Goal: Task Accomplishment & Management: Complete application form

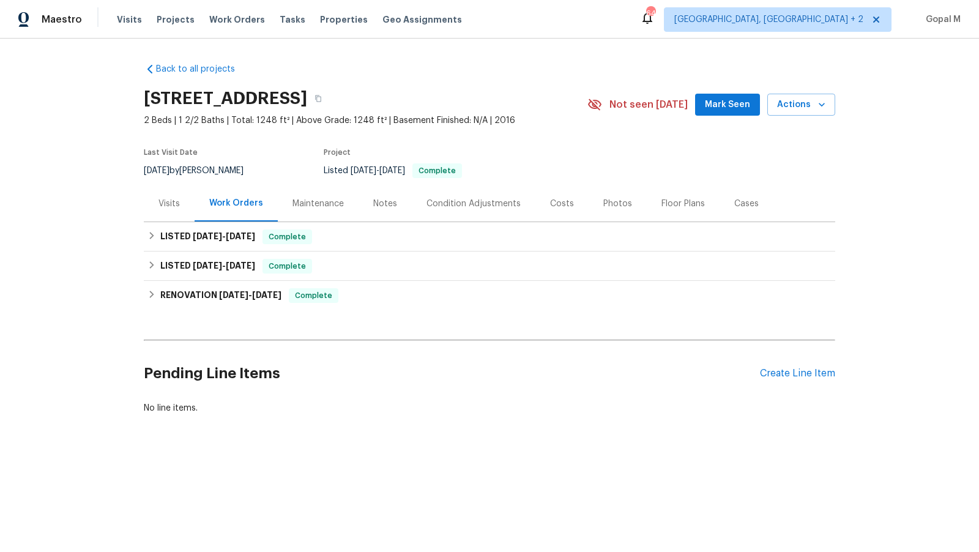
click at [171, 201] on div "Visits" at bounding box center [169, 204] width 21 height 12
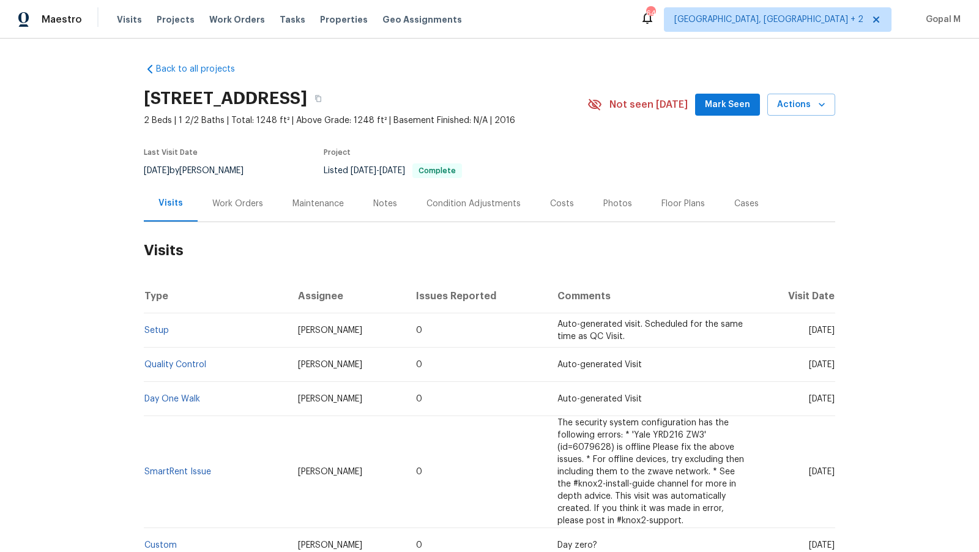
click at [242, 203] on div "Work Orders" at bounding box center [237, 204] width 51 height 12
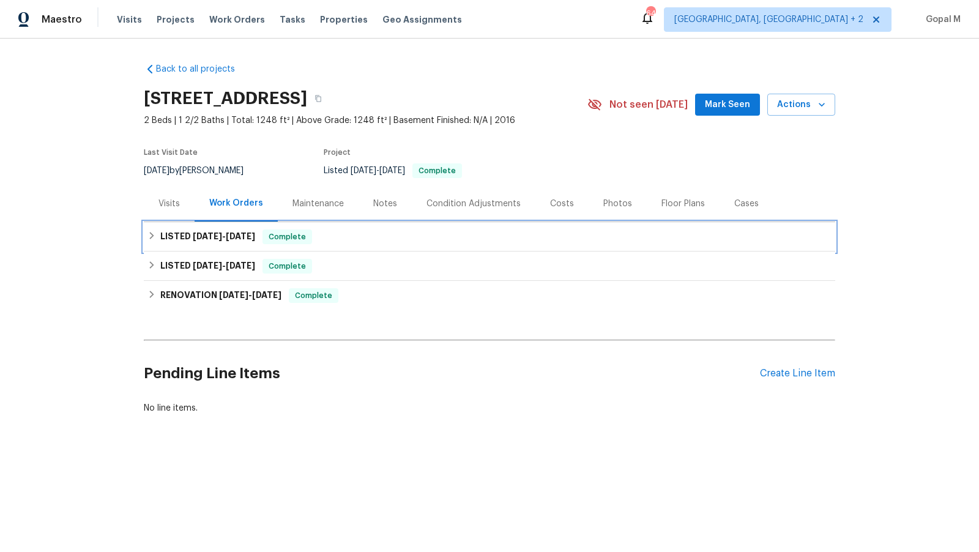
click at [416, 234] on div "LISTED 7/3/25 - 7/9/25 Complete" at bounding box center [490, 237] width 684 height 15
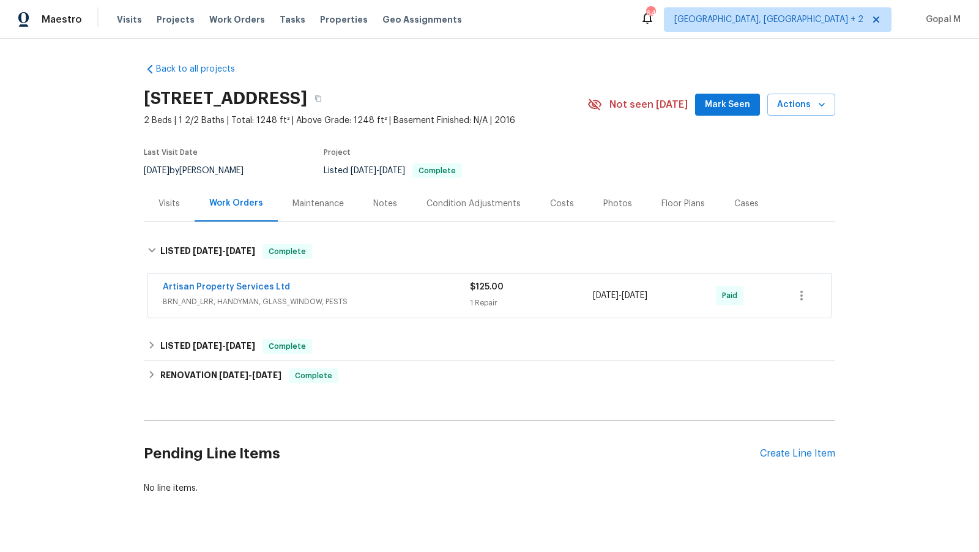
click at [418, 296] on span "BRN_AND_LRR, HANDYMAN, GLASS_WINDOW, PESTS" at bounding box center [316, 302] width 307 height 12
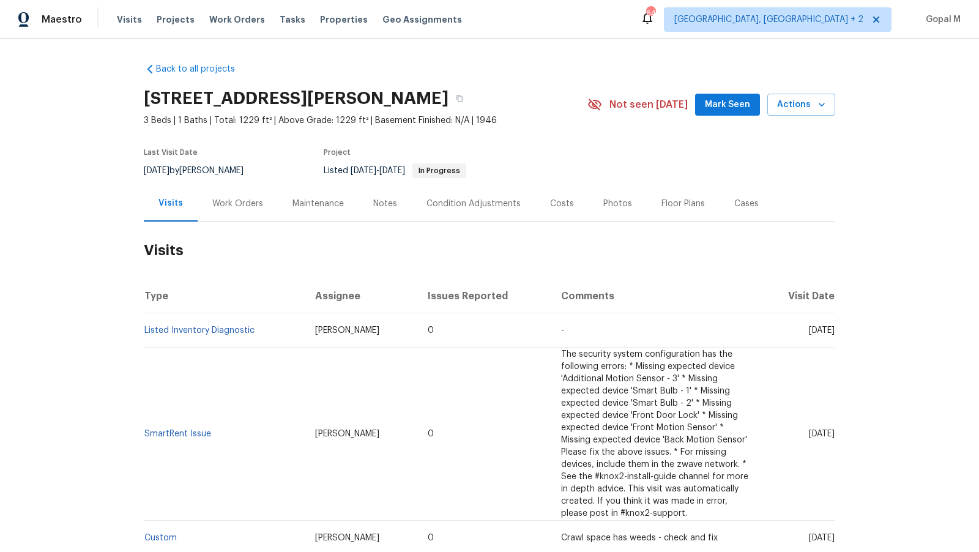
click at [244, 203] on div "Work Orders" at bounding box center [237, 204] width 51 height 12
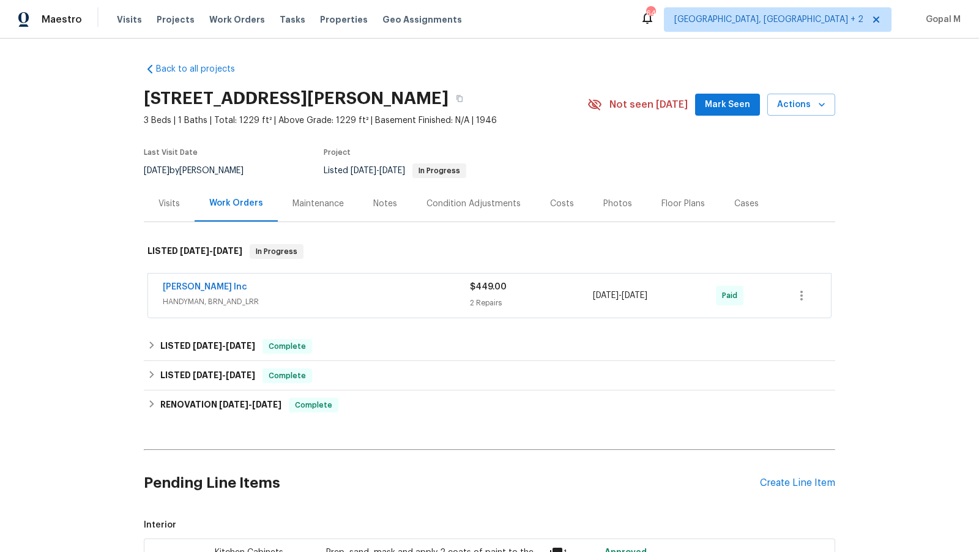
click at [364, 285] on div "Michael Radney Inc" at bounding box center [316, 288] width 307 height 15
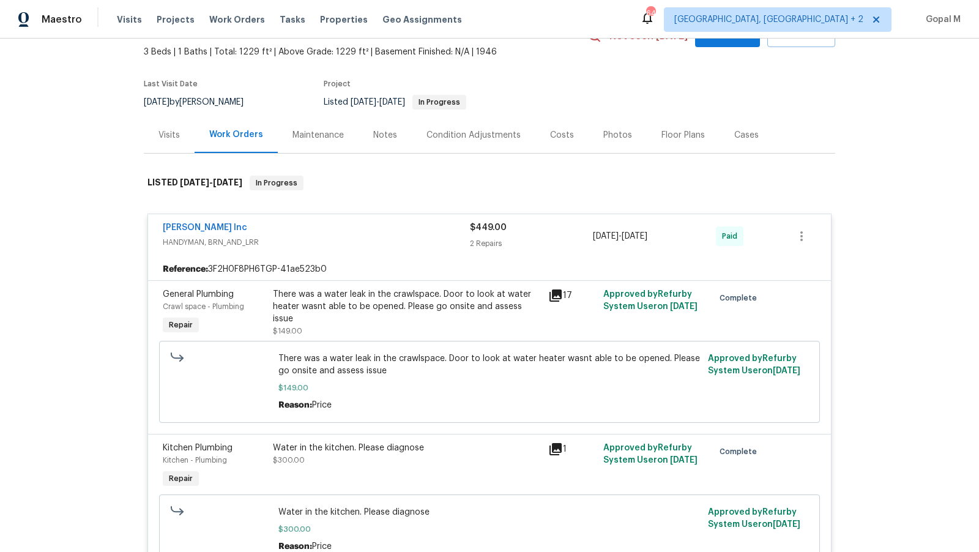
scroll to position [75, 0]
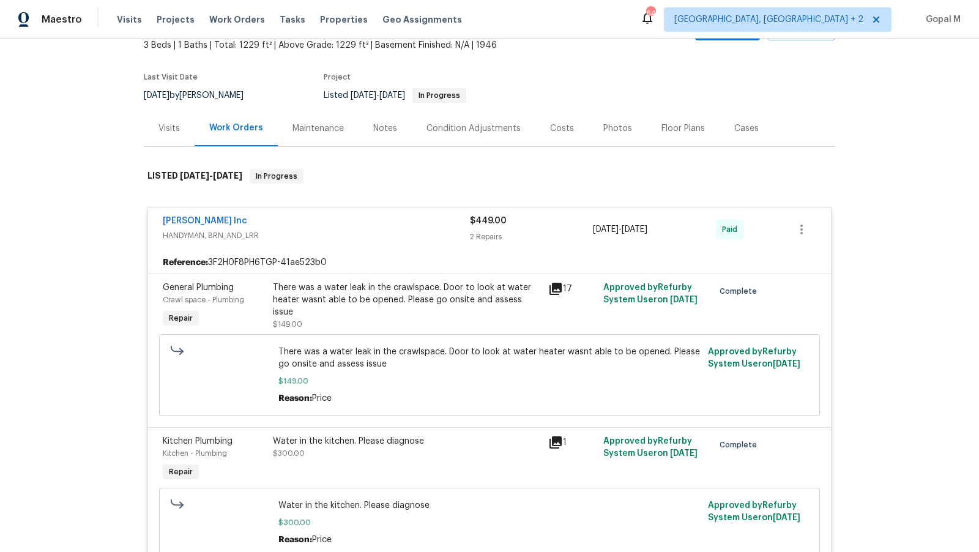
drag, startPoint x: 158, startPoint y: 222, endPoint x: 255, endPoint y: 222, distance: 96.7
click at [255, 222] on div "Michael Radney Inc HANDYMAN, BRN_AND_LRR $449.00 2 Repairs 6/23/2025 - 6/25/202…" at bounding box center [489, 229] width 683 height 44
copy link "Michael Radney Inc"
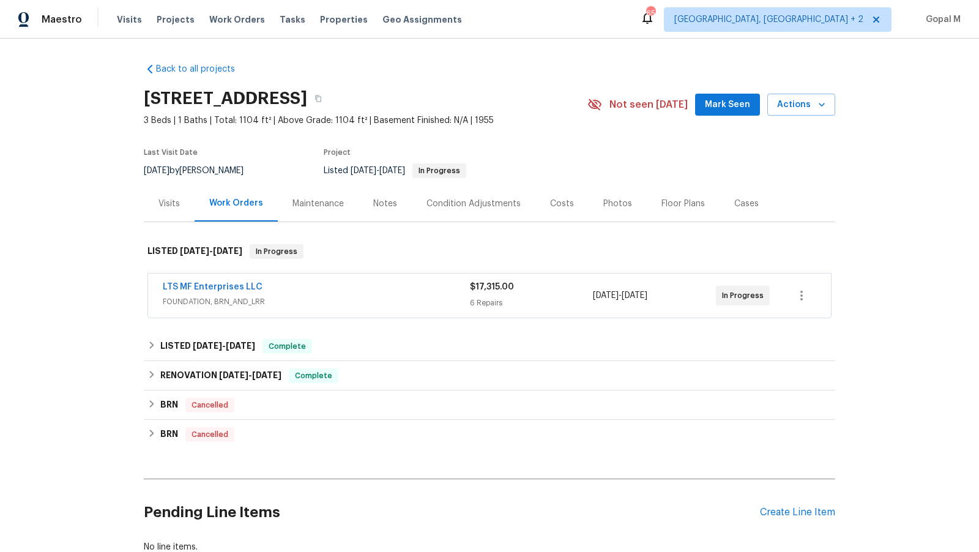
click at [418, 281] on div "LTS MF Enterprises LLC" at bounding box center [316, 288] width 307 height 15
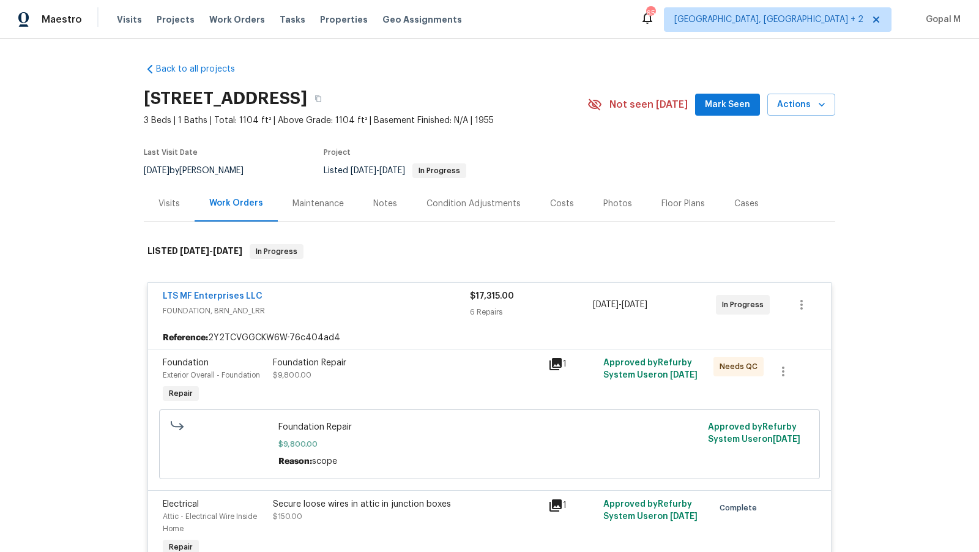
click at [420, 307] on span "FOUNDATION, BRN_AND_LRR" at bounding box center [316, 311] width 307 height 12
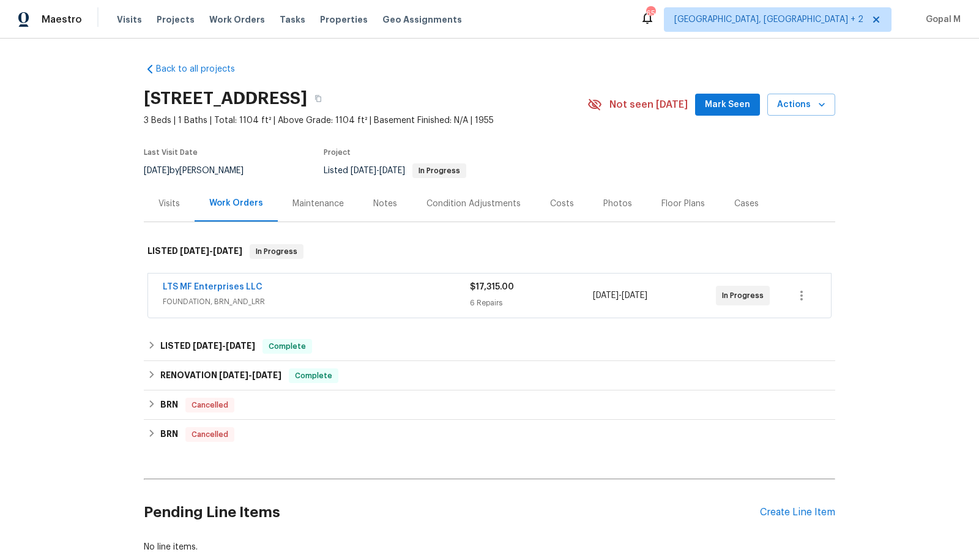
click at [171, 204] on div "Visits" at bounding box center [169, 204] width 21 height 12
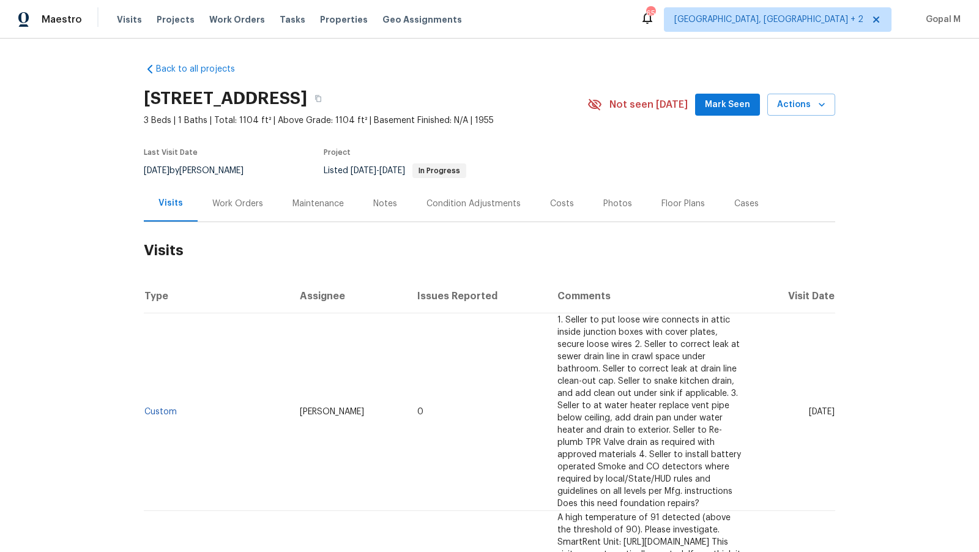
click at [250, 204] on div "Work Orders" at bounding box center [237, 204] width 51 height 12
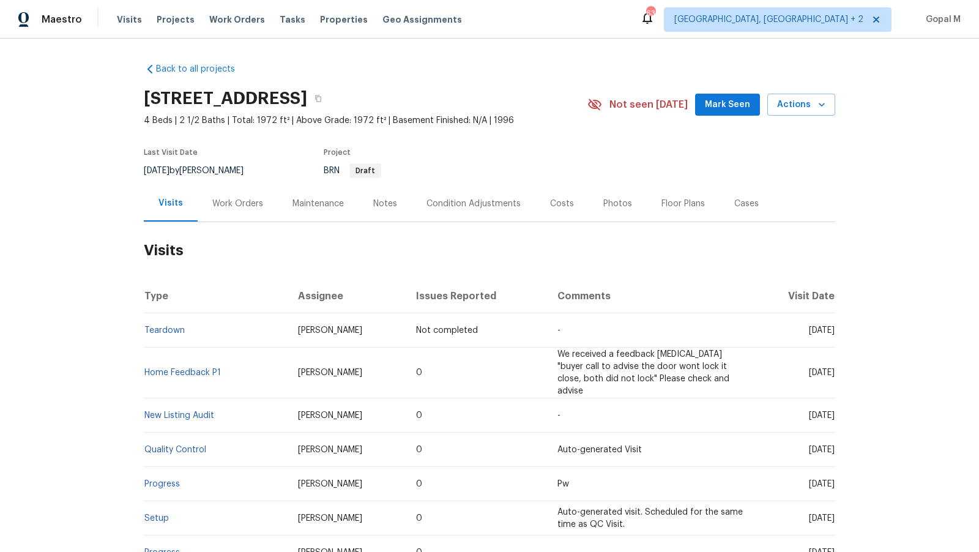
click at [246, 203] on div "Work Orders" at bounding box center [237, 204] width 51 height 12
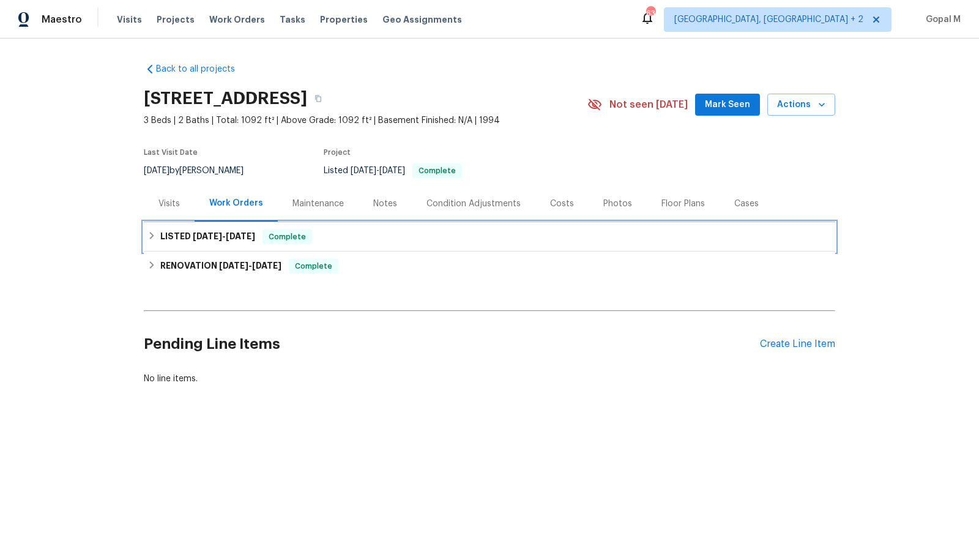
click at [236, 234] on span "8/11/25" at bounding box center [240, 236] width 29 height 9
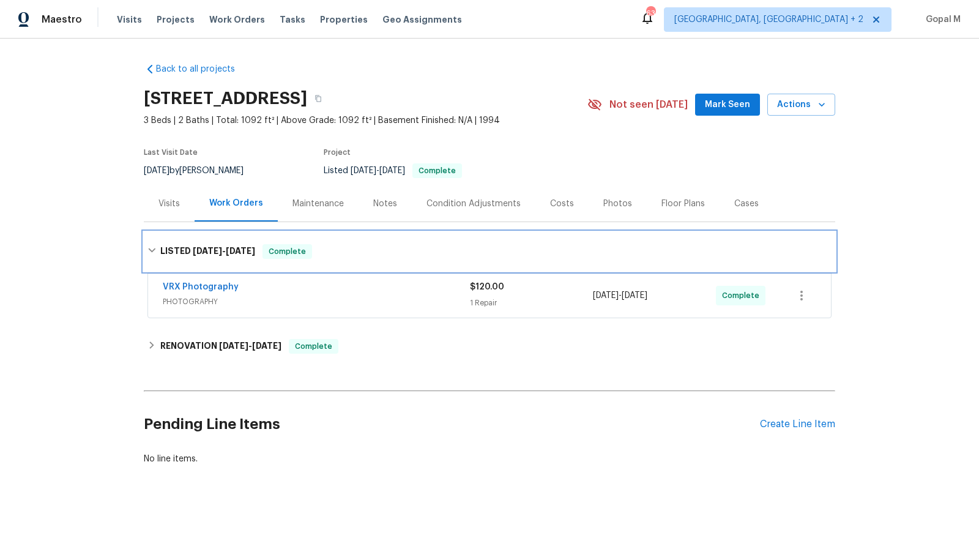
click at [387, 243] on div "LISTED 8/9/25 - 8/11/25 Complete" at bounding box center [490, 251] width 692 height 39
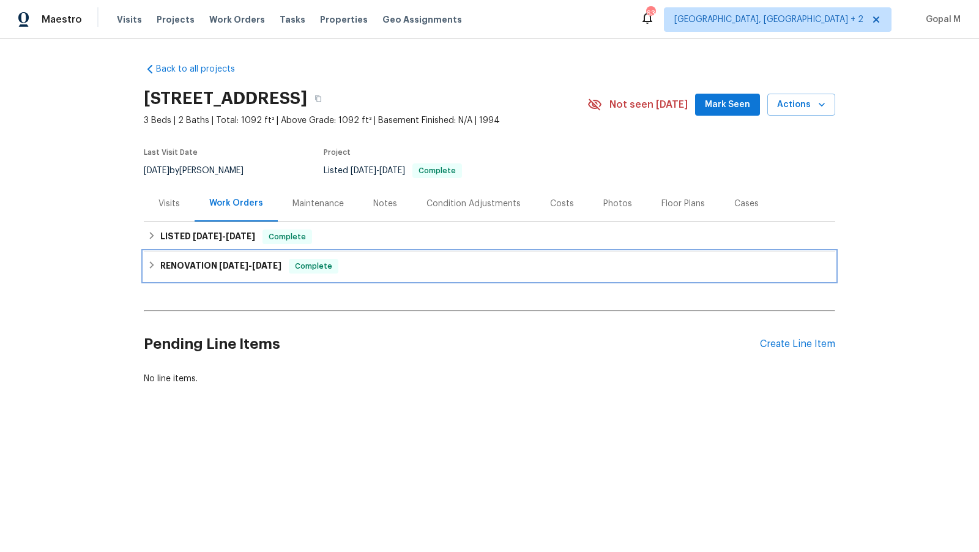
click at [390, 264] on div "RENOVATION 7/2/25 - 8/7/25 Complete" at bounding box center [490, 266] width 684 height 15
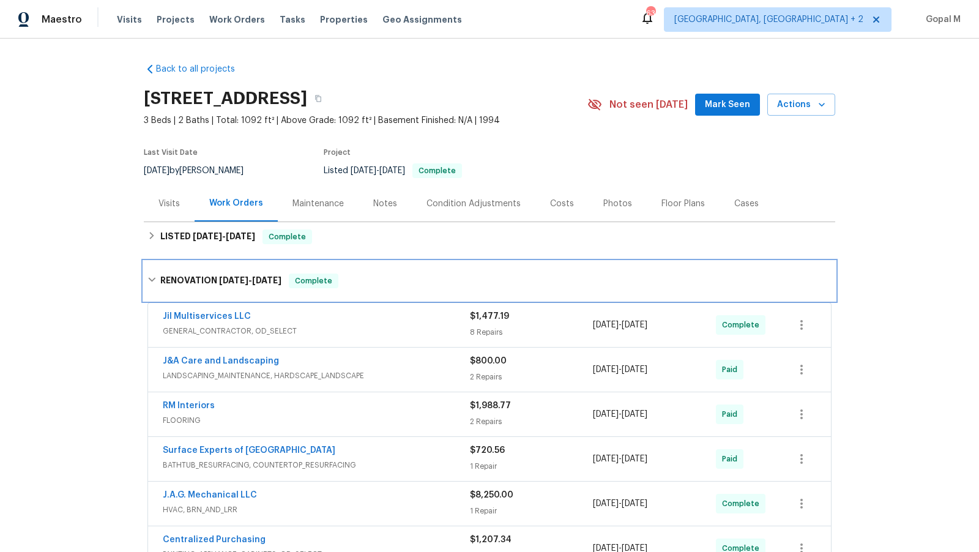
click at [561, 282] on div "RENOVATION 7/2/25 - 8/7/25 Complete" at bounding box center [490, 281] width 684 height 15
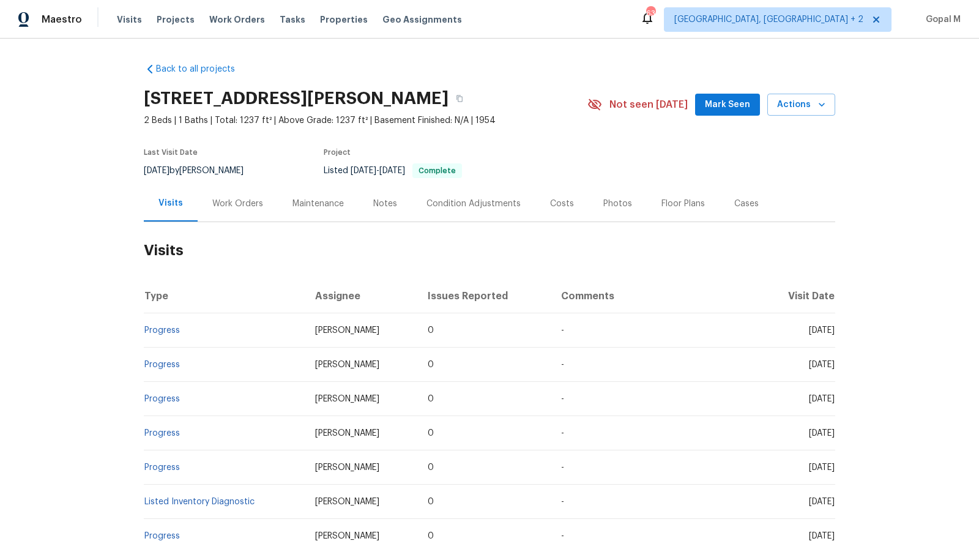
click at [242, 207] on div "Work Orders" at bounding box center [237, 204] width 51 height 12
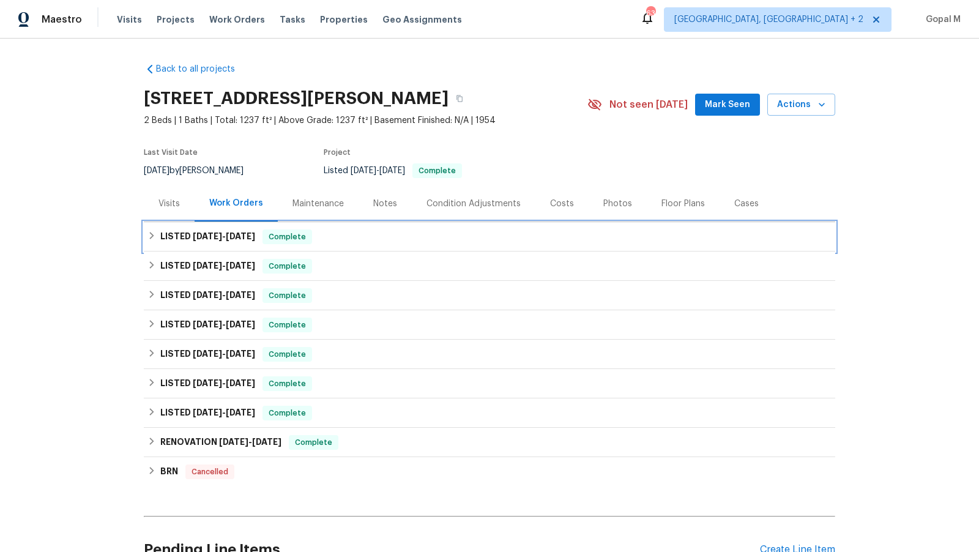
click at [419, 233] on div "LISTED 8/1/25 - 8/8/25 Complete" at bounding box center [490, 237] width 684 height 15
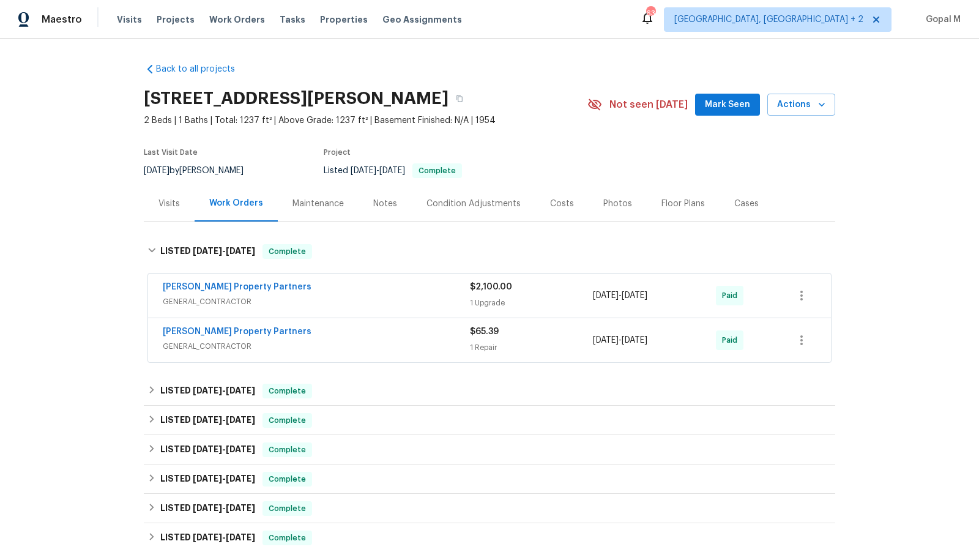
click at [387, 291] on div "Portillo Property Partners" at bounding box center [316, 288] width 307 height 15
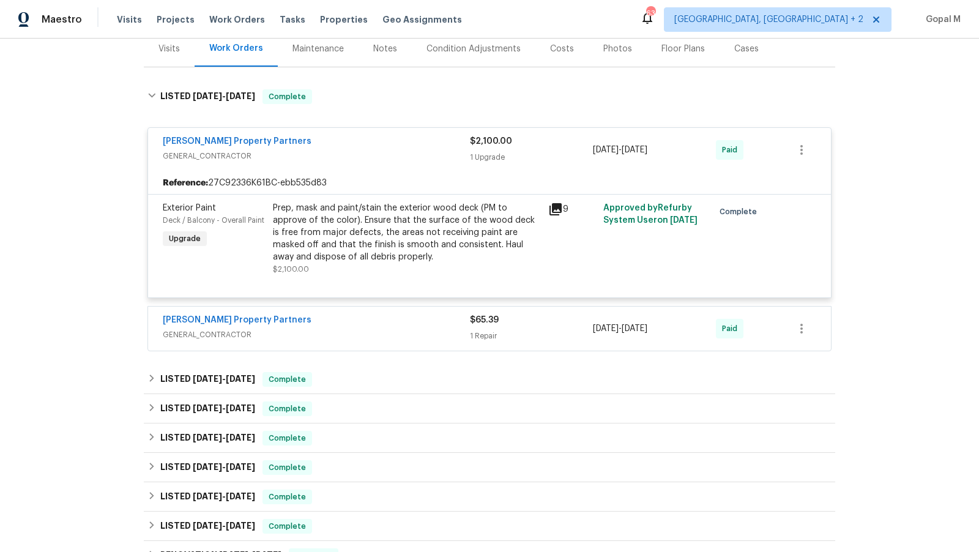
click at [383, 320] on div "Portillo Property Partners" at bounding box center [316, 321] width 307 height 15
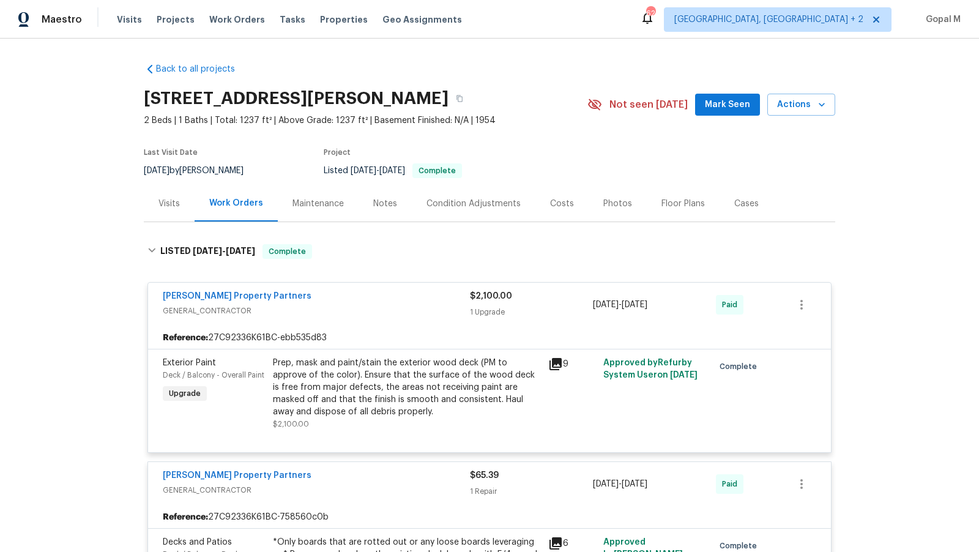
drag, startPoint x: 182, startPoint y: 170, endPoint x: 143, endPoint y: 170, distance: 39.8
click at [143, 170] on div "Back to all projects 8 Wyman Ave, Salem, MA 01970 2 Beds | 1 Baths | Total: 123…" at bounding box center [489, 296] width 979 height 514
copy span "[DATE]"
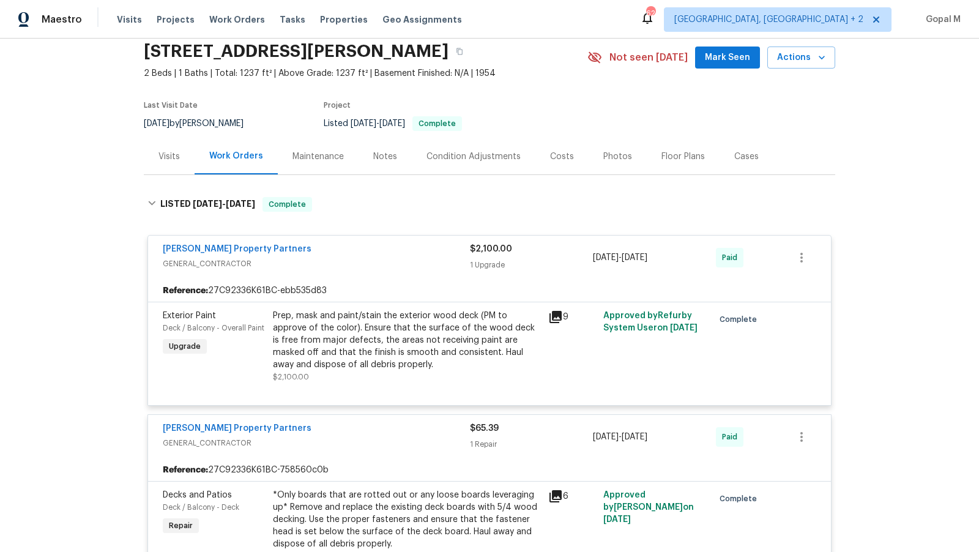
scroll to position [50, 0]
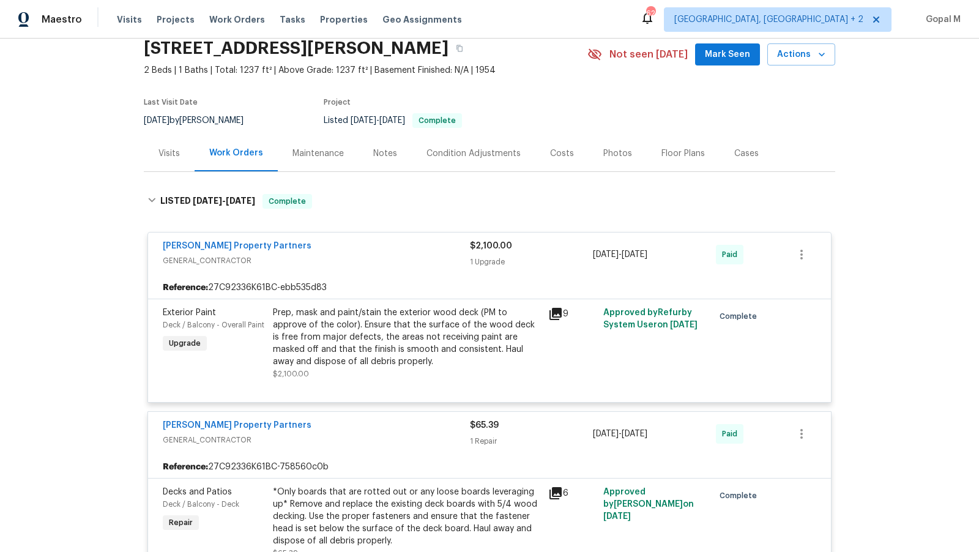
drag, startPoint x: 673, startPoint y: 254, endPoint x: 592, endPoint y: 258, distance: 80.9
click at [592, 258] on div "Portillo Property Partners GENERAL_CONTRACTOR $2,100.00 1 Upgrade 8/1/2025 - 8/…" at bounding box center [475, 254] width 624 height 29
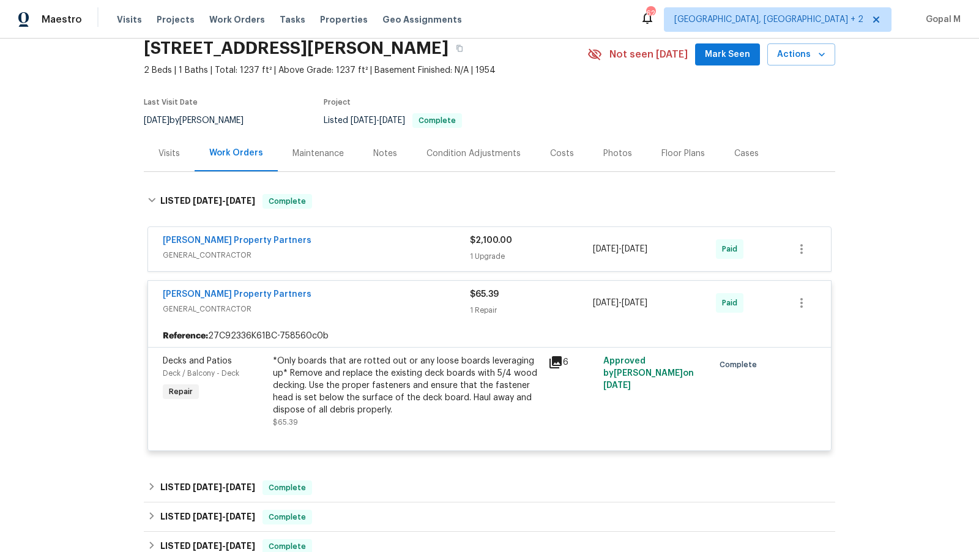
copy div "8/1/2025 - 8/7/2025"
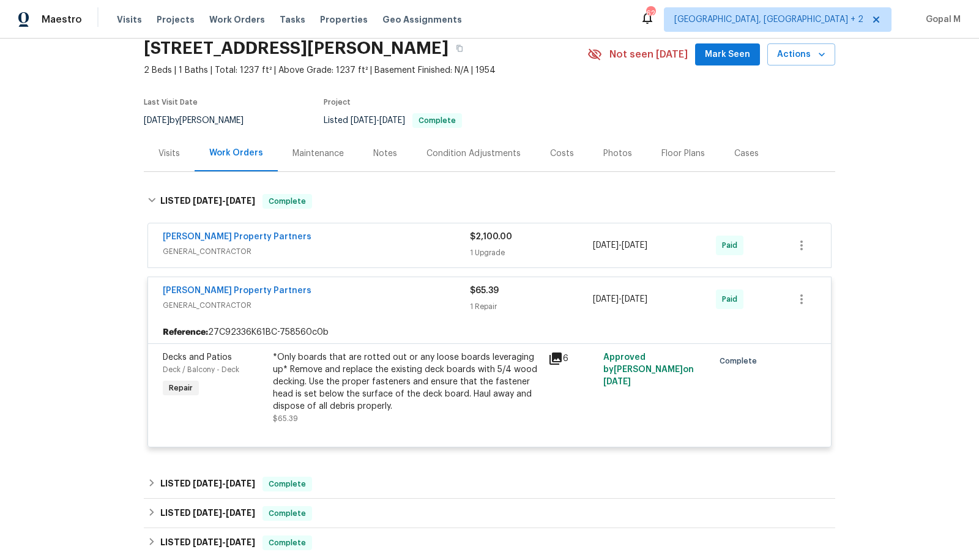
click at [555, 252] on div "1 Upgrade" at bounding box center [531, 253] width 123 height 12
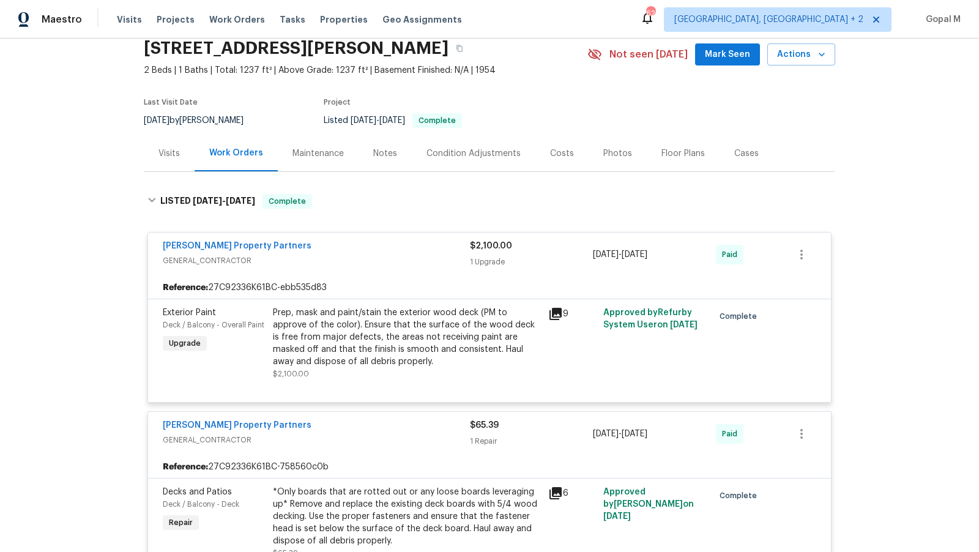
click at [168, 149] on div "Visits" at bounding box center [169, 154] width 21 height 12
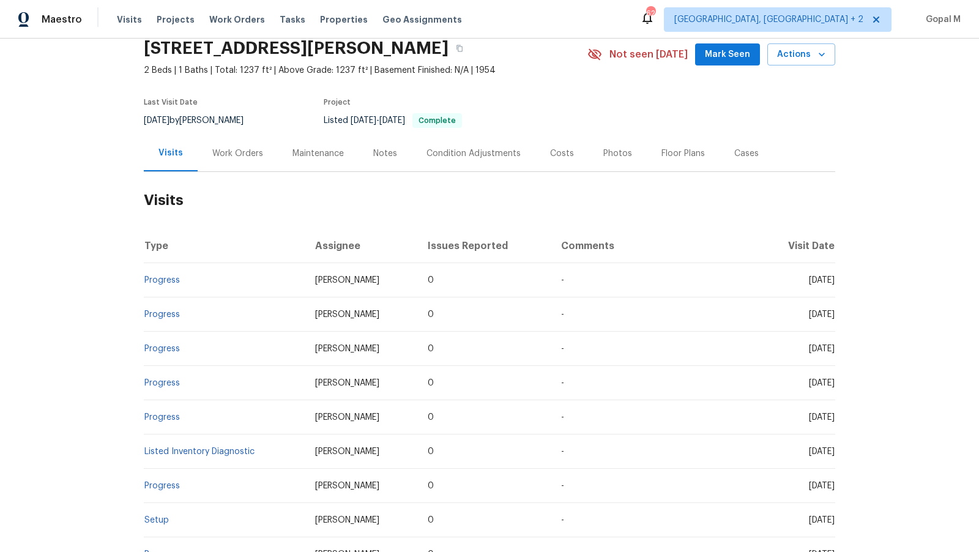
click at [219, 148] on div "Work Orders" at bounding box center [237, 154] width 51 height 12
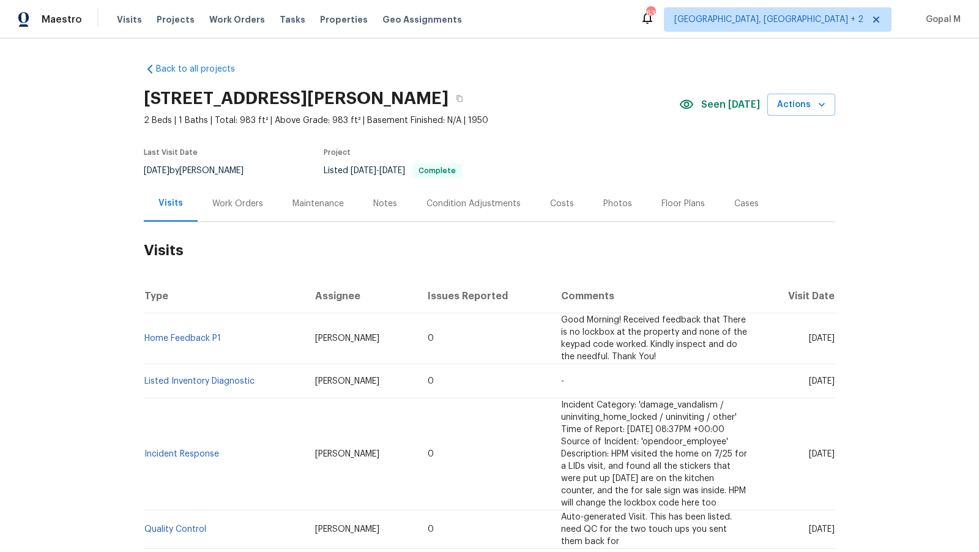
click at [238, 199] on div "Work Orders" at bounding box center [237, 204] width 51 height 12
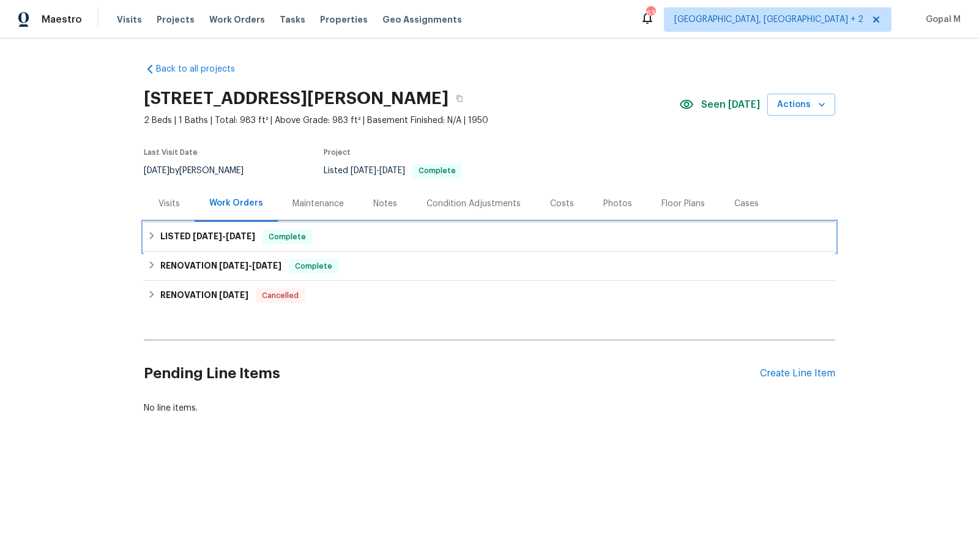
click at [263, 239] on div "LISTED [DATE] - [DATE] Complete" at bounding box center [490, 237] width 684 height 15
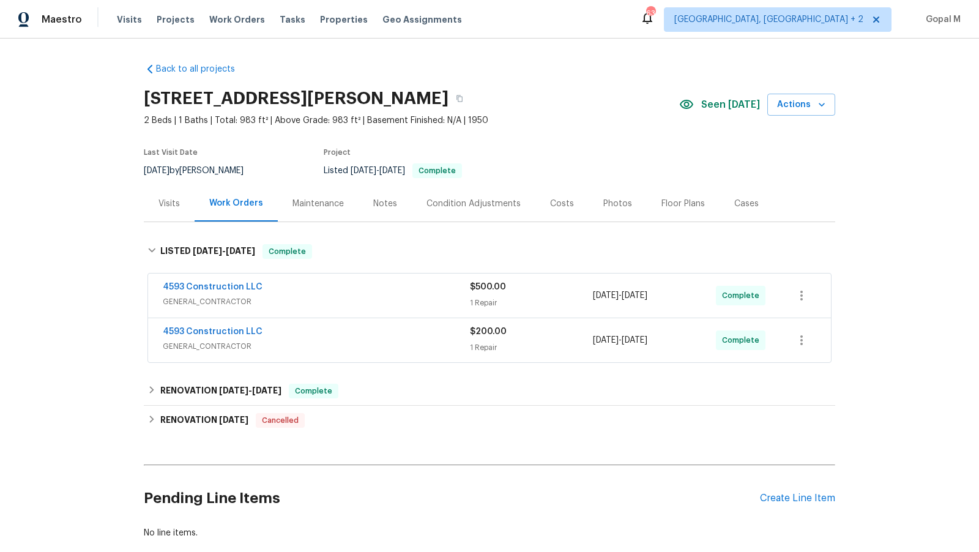
click at [419, 288] on div "4593 Construction LLC" at bounding box center [316, 288] width 307 height 15
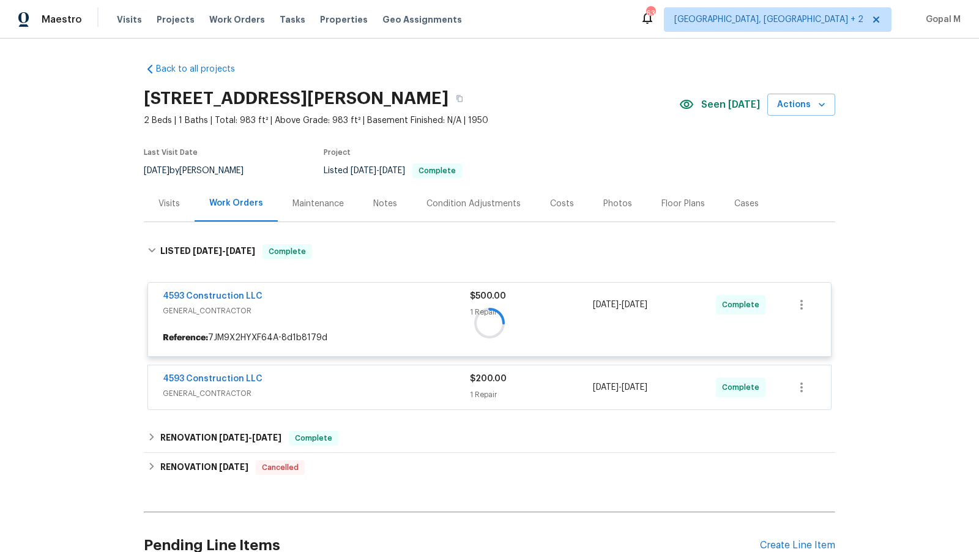
scroll to position [115, 0]
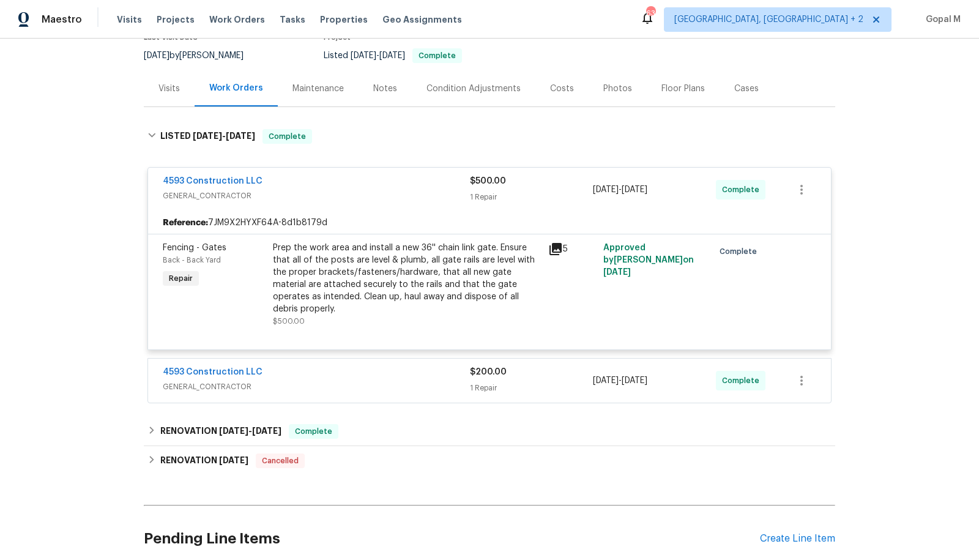
click at [409, 359] on div "4593 Construction LLC GENERAL_CONTRACTOR $200.00 1 Repair [DATE] - [DATE] Compl…" at bounding box center [489, 381] width 683 height 44
click at [411, 381] on span "GENERAL_CONTRACTOR" at bounding box center [316, 387] width 307 height 12
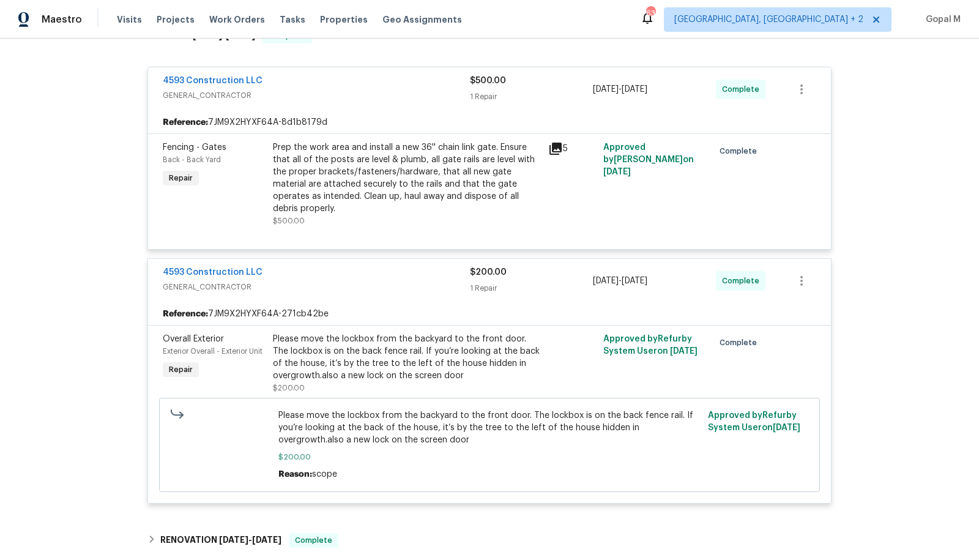
scroll to position [255, 0]
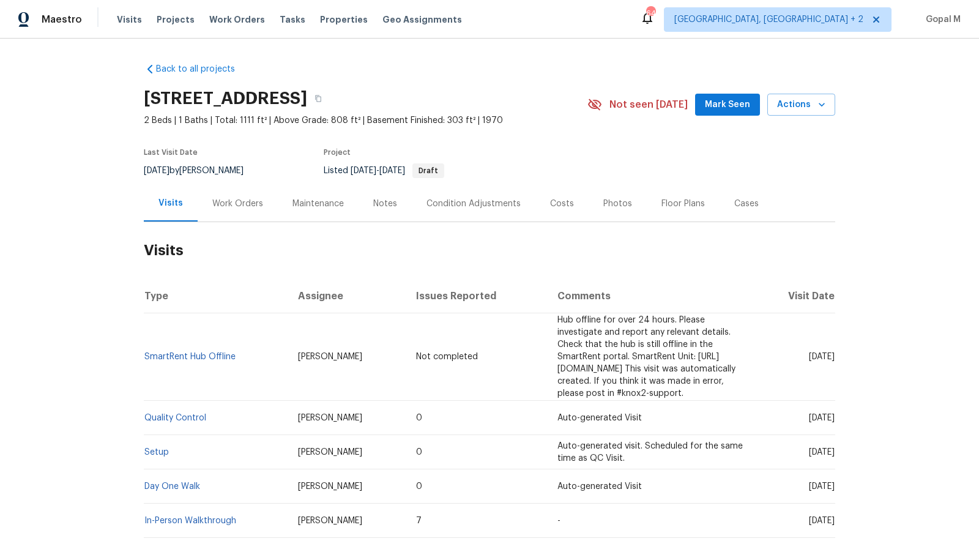
click at [243, 209] on div "Work Orders" at bounding box center [237, 204] width 51 height 12
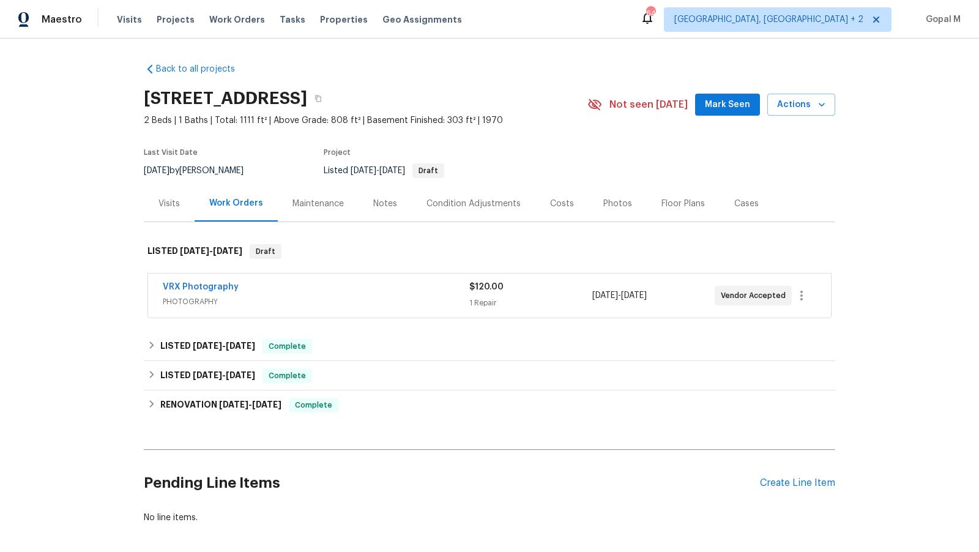
click at [166, 206] on div "Visits" at bounding box center [169, 204] width 21 height 12
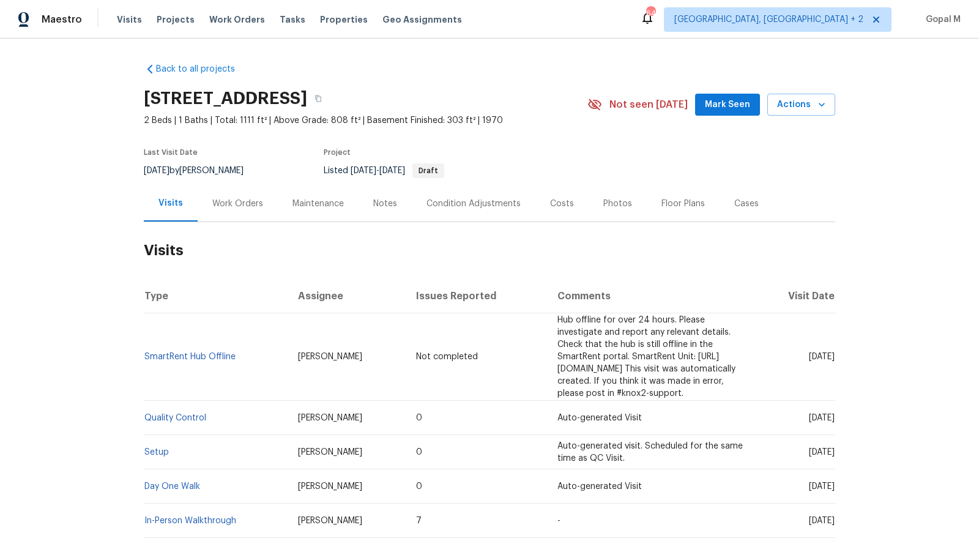
click at [252, 198] on div "Work Orders" at bounding box center [237, 204] width 51 height 12
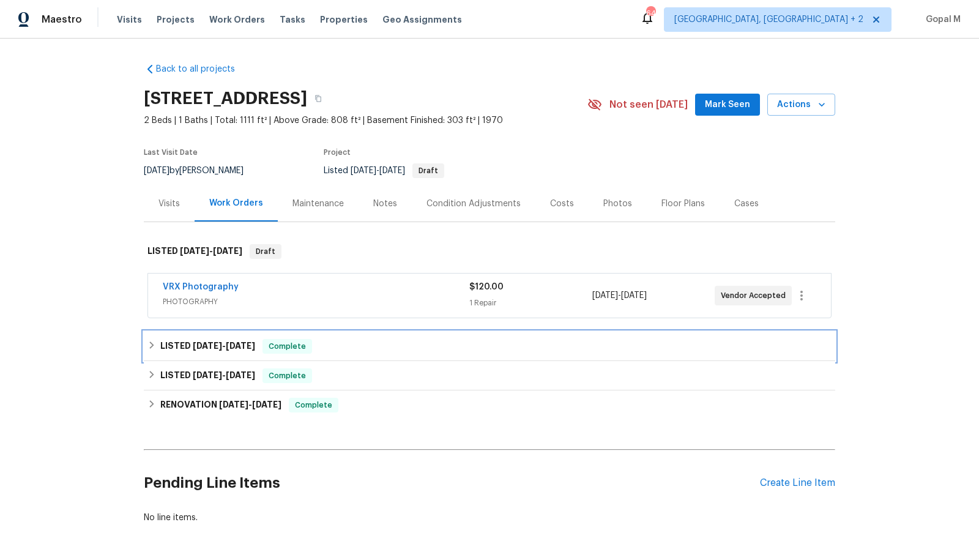
click at [372, 345] on div "LISTED 8/14/25 - 8/21/25 Complete" at bounding box center [490, 346] width 684 height 15
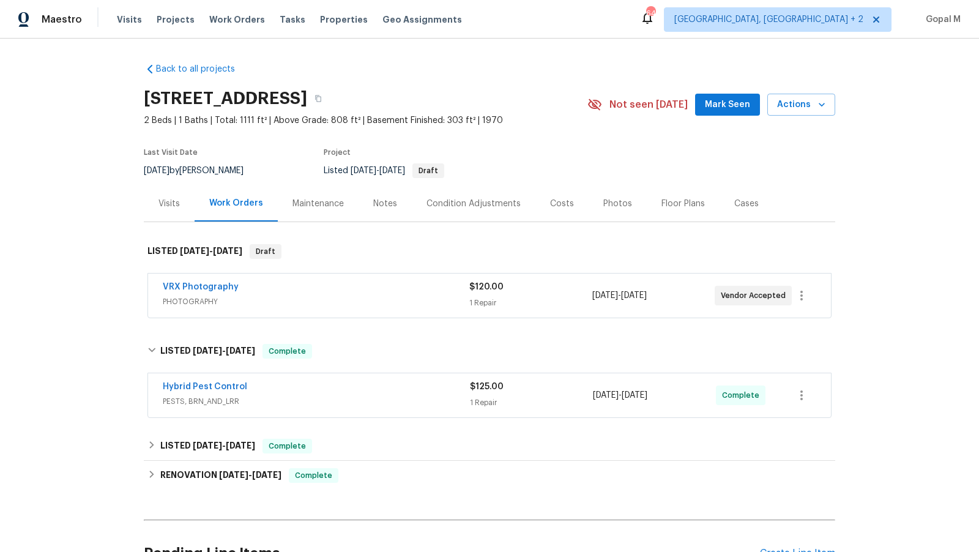
click at [554, 391] on div "$125.00" at bounding box center [531, 387] width 123 height 12
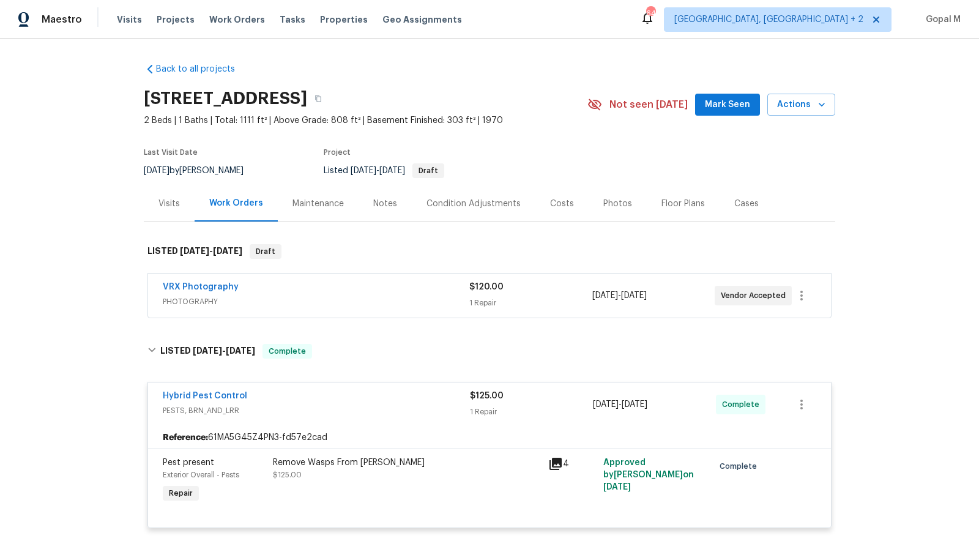
click at [479, 472] on div "Remove Wasps From Eaves $125.00" at bounding box center [407, 469] width 268 height 24
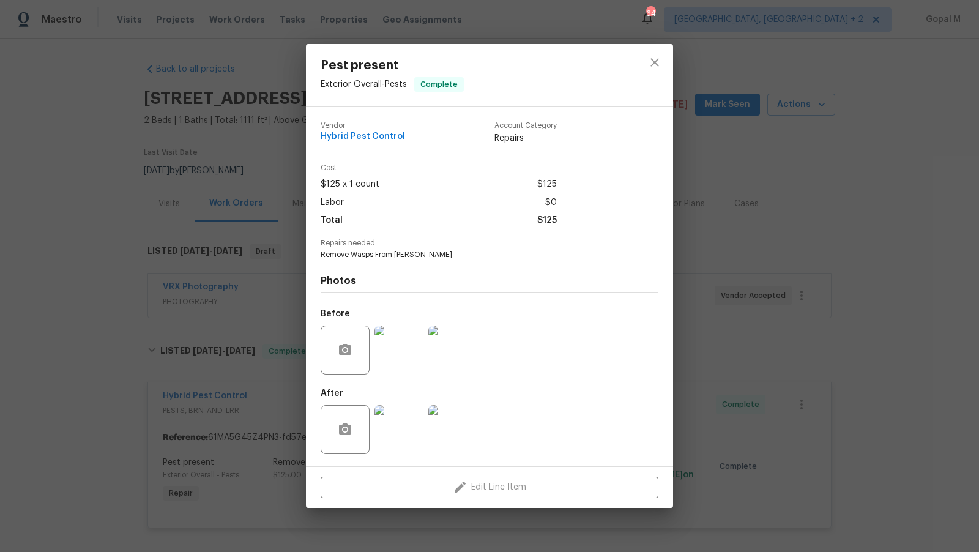
click at [390, 362] on img at bounding box center [399, 350] width 49 height 49
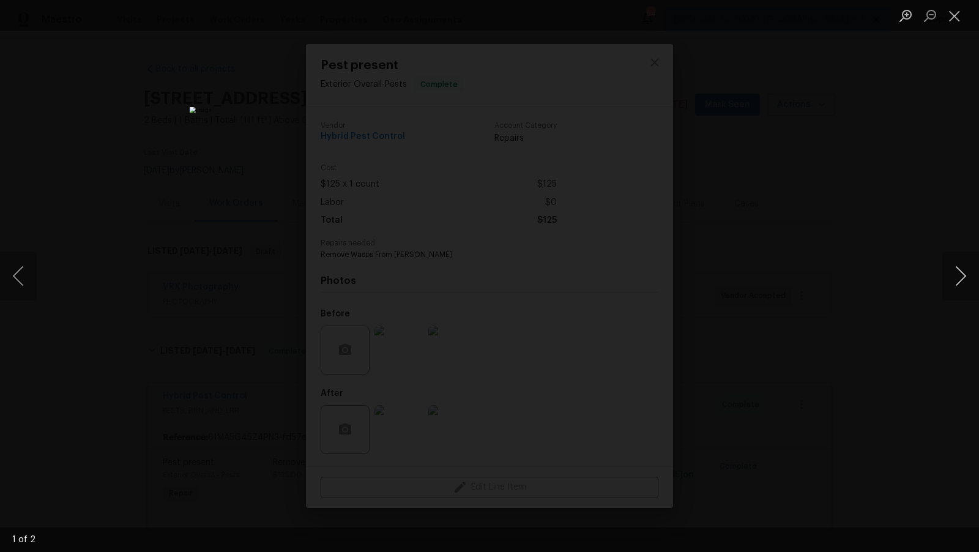
click at [973, 272] on button "Next image" at bounding box center [961, 276] width 37 height 49
click at [951, 11] on button "Close lightbox" at bounding box center [955, 15] width 24 height 21
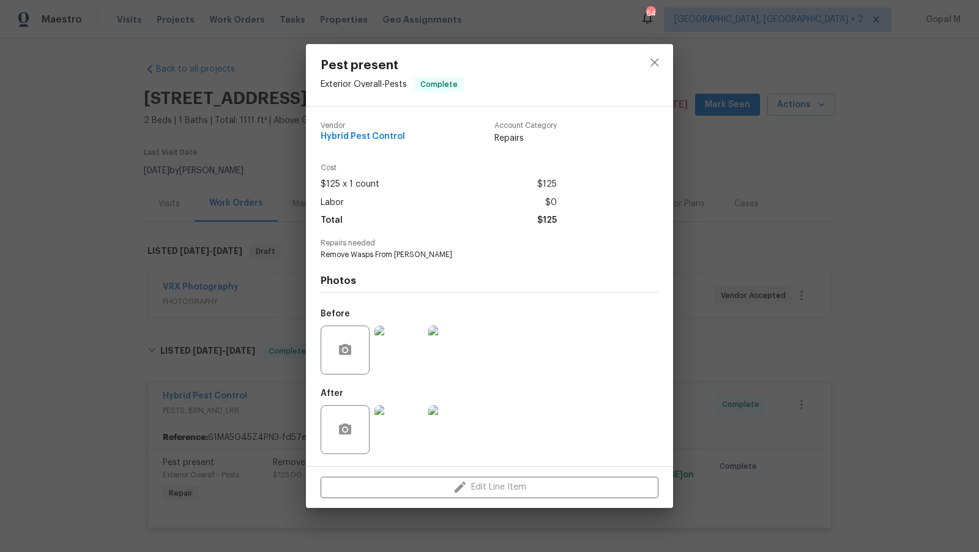
click at [810, 114] on div "Pest present Exterior Overall - Pests Complete Vendor Hybrid Pest Control Accou…" at bounding box center [489, 276] width 979 height 552
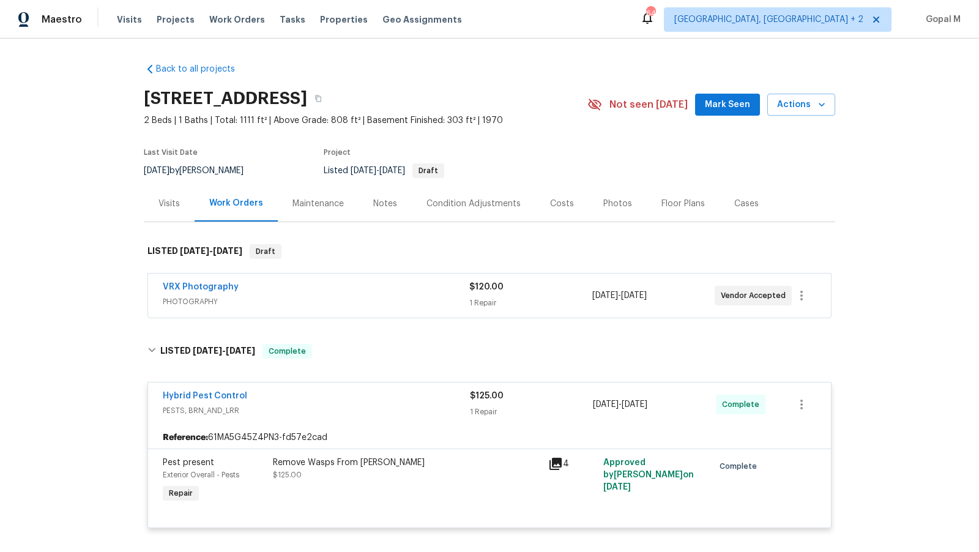
click at [396, 300] on span "PHOTOGRAPHY" at bounding box center [316, 302] width 307 height 12
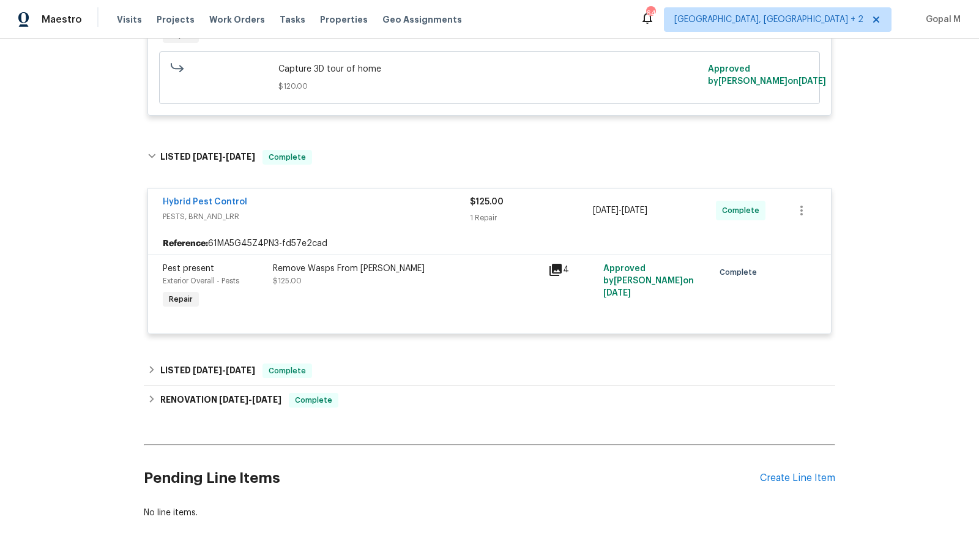
scroll to position [362, 0]
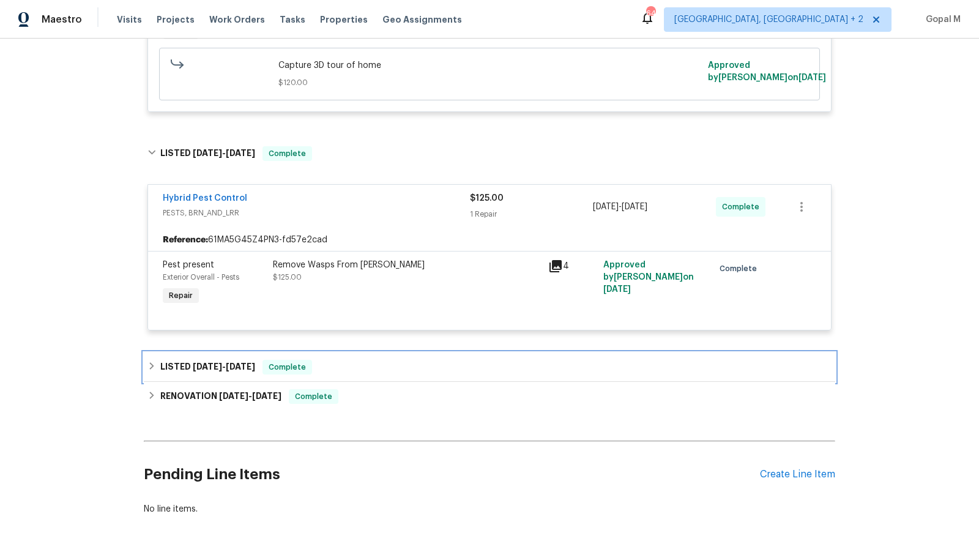
click at [395, 361] on div "LISTED 8/14/25 - 8/15/25 Complete" at bounding box center [490, 367] width 684 height 15
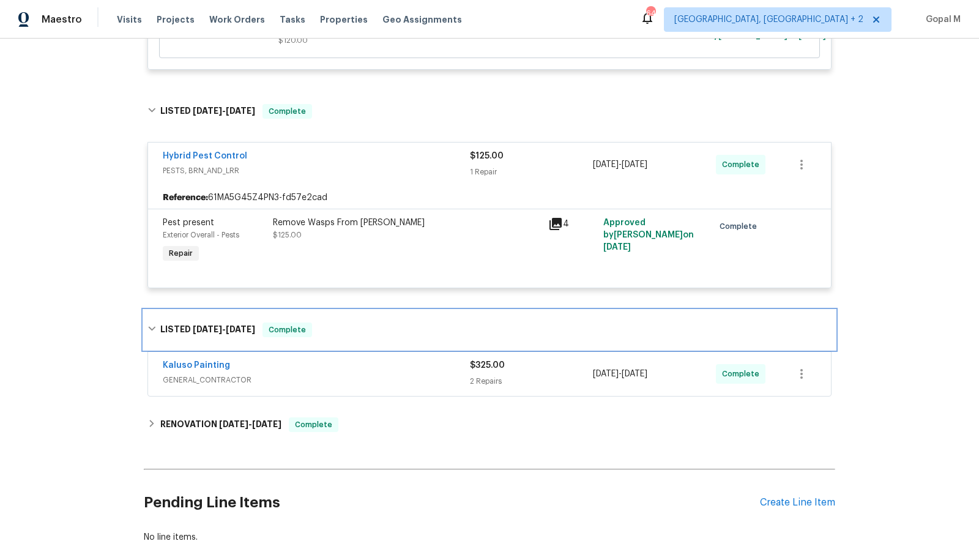
scroll to position [419, 0]
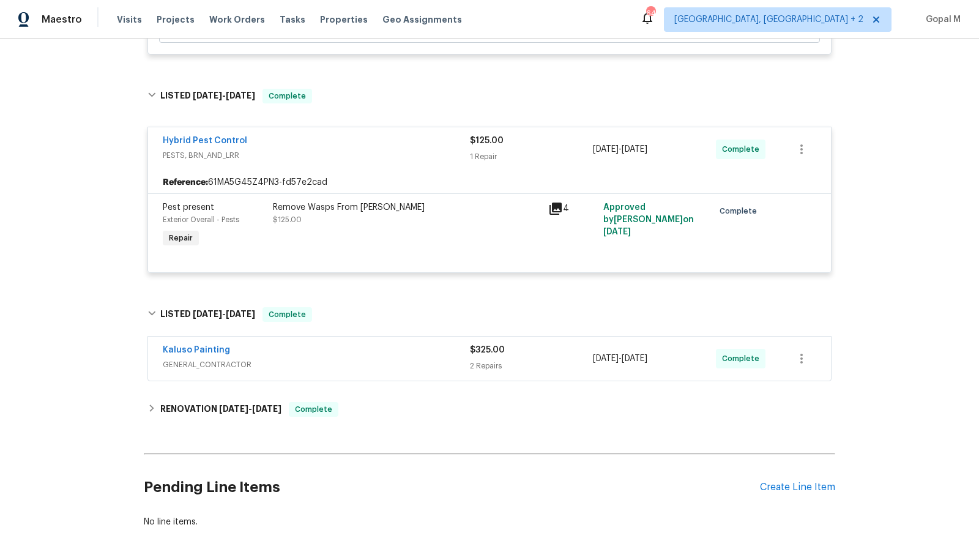
click at [403, 367] on span "GENERAL_CONTRACTOR" at bounding box center [316, 365] width 307 height 12
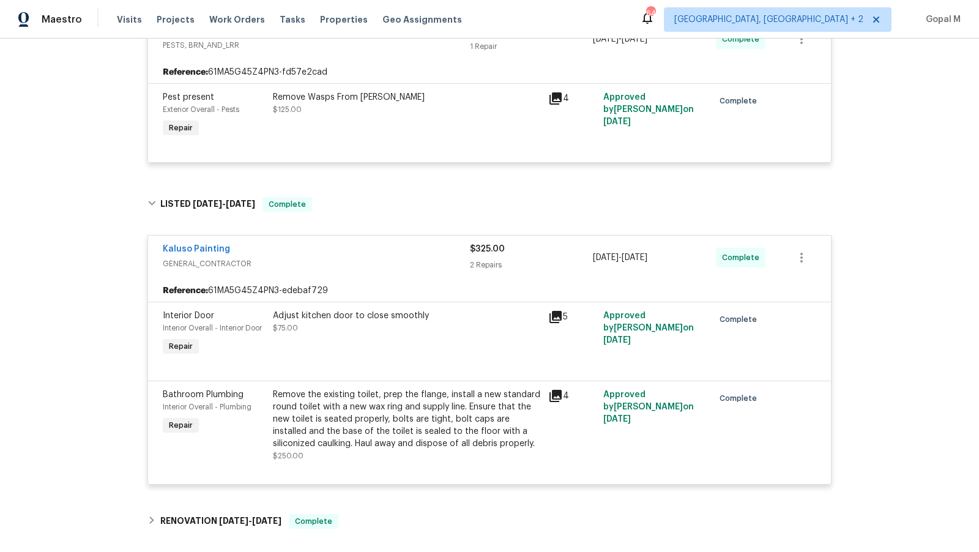
scroll to position [531, 0]
click at [403, 336] on div "Adjust kitchen door to close smoothly $75.00" at bounding box center [406, 333] width 275 height 56
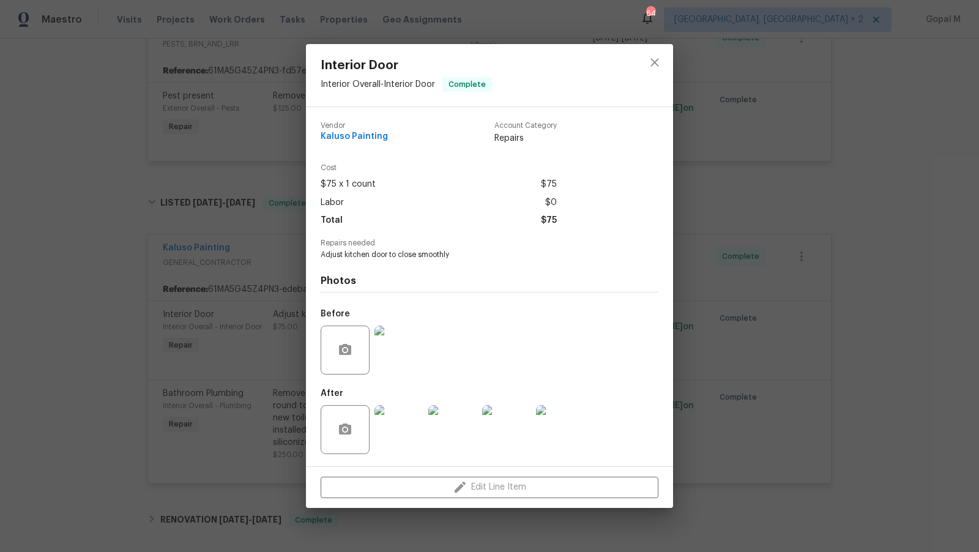
click at [177, 399] on div "Interior Door Interior Overall - Interior Door Complete Vendor Kaluso Painting …" at bounding box center [489, 276] width 979 height 552
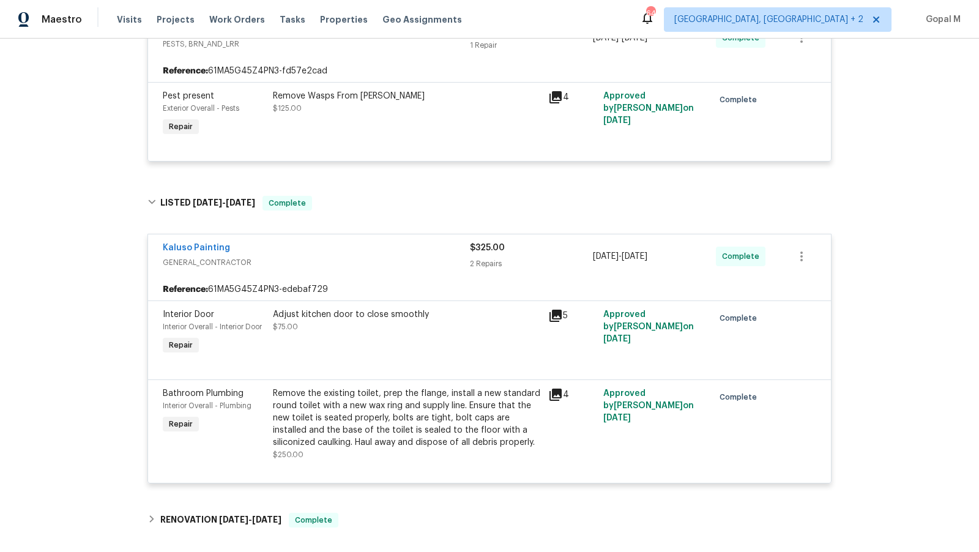
click at [342, 417] on div "Remove the existing toilet, prep the flange, install a new standard round toile…" at bounding box center [407, 417] width 268 height 61
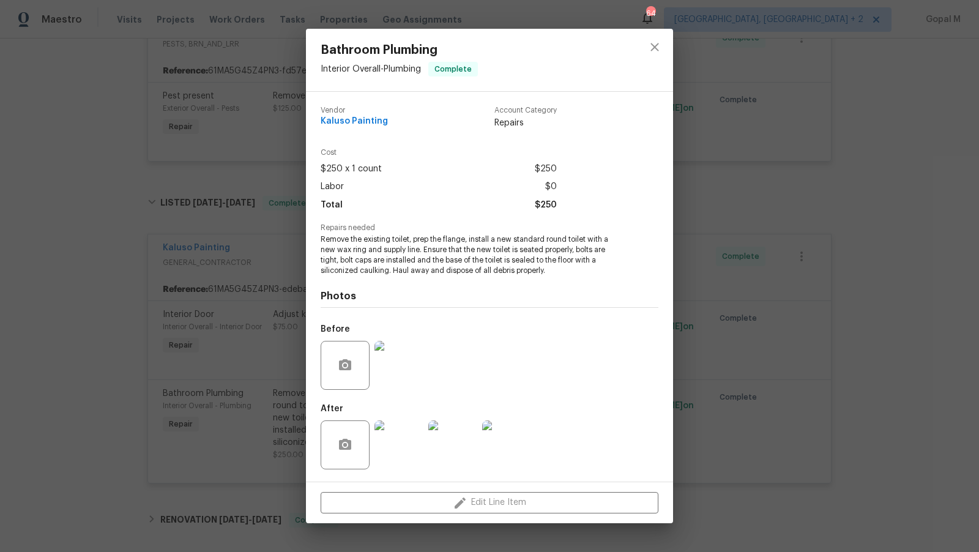
click at [248, 348] on div "Bathroom Plumbing Interior Overall - Plumbing Complete Vendor Kaluso Painting A…" at bounding box center [489, 276] width 979 height 552
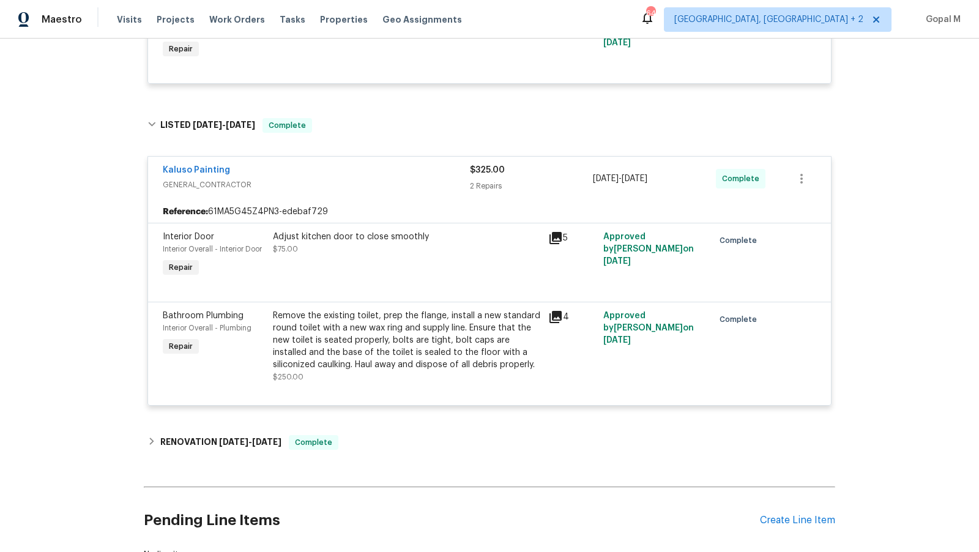
scroll to position [698, 0]
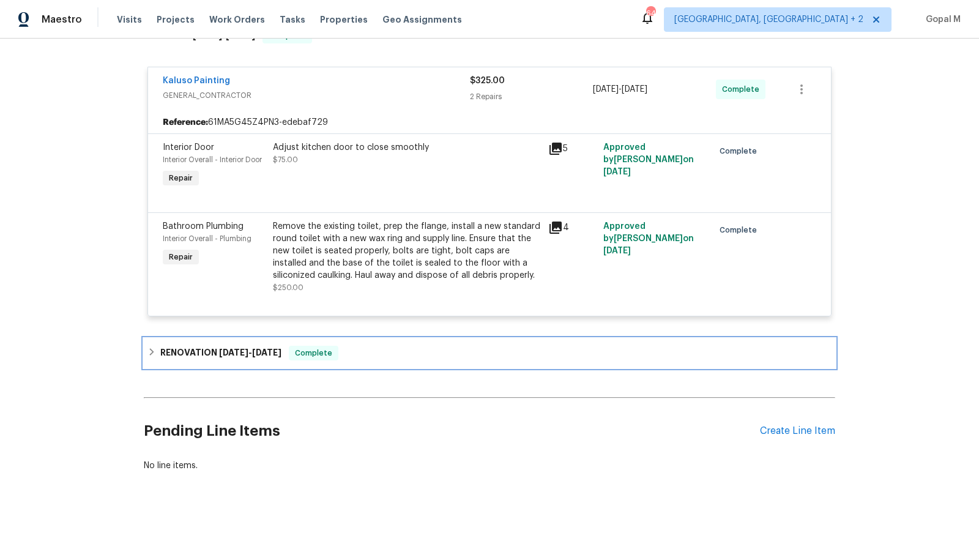
click at [567, 354] on div "RENOVATION 7/29/25 - 8/14/25 Complete" at bounding box center [490, 353] width 684 height 15
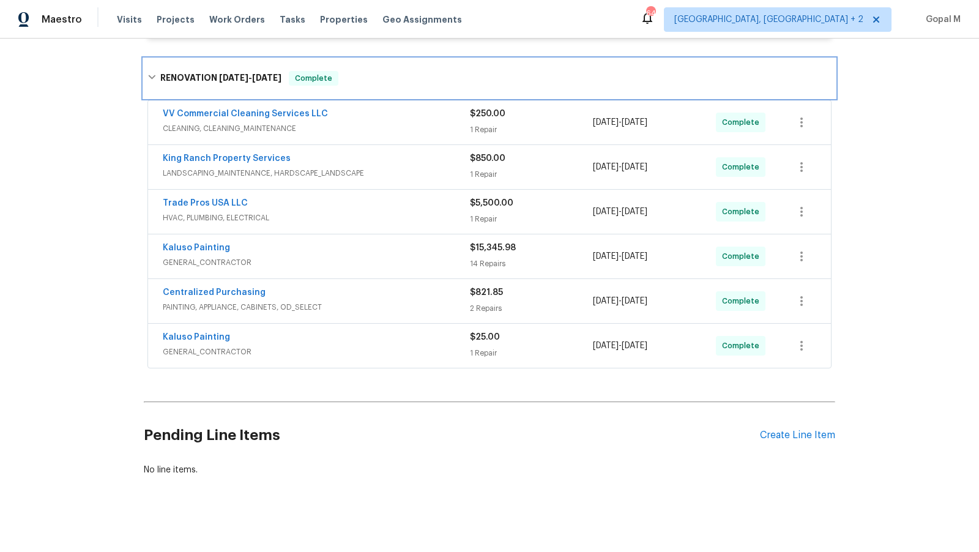
scroll to position [978, 0]
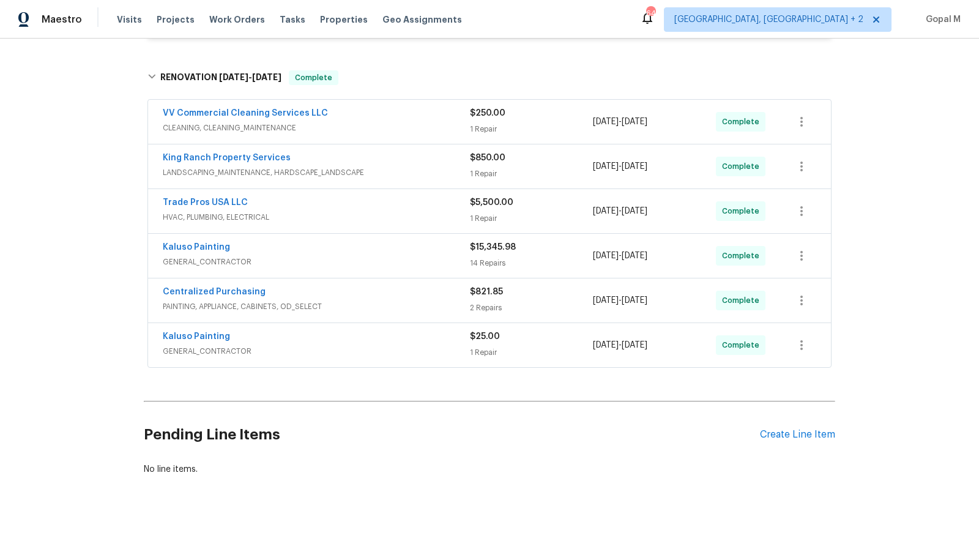
click at [542, 123] on div "1 Repair" at bounding box center [531, 129] width 123 height 12
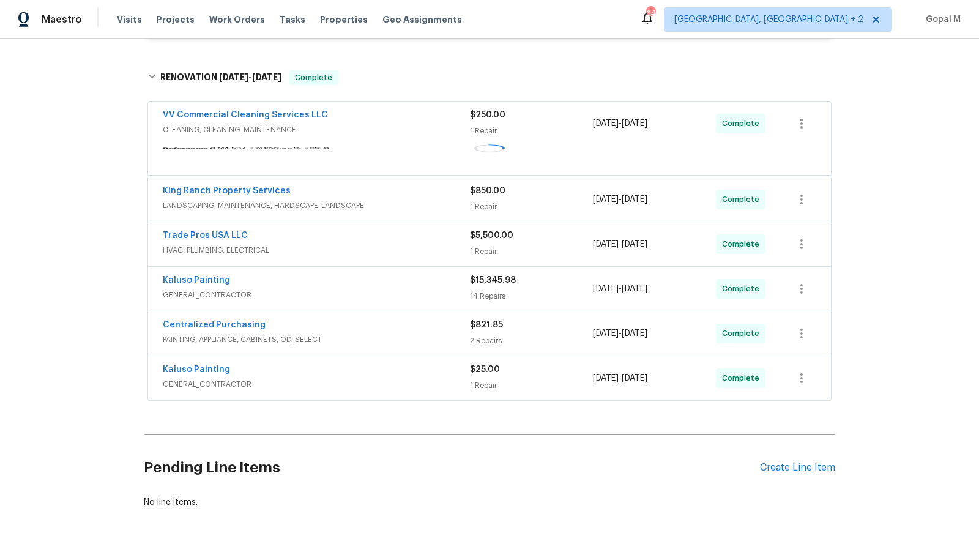
click at [542, 121] on div "$250.00" at bounding box center [531, 115] width 123 height 12
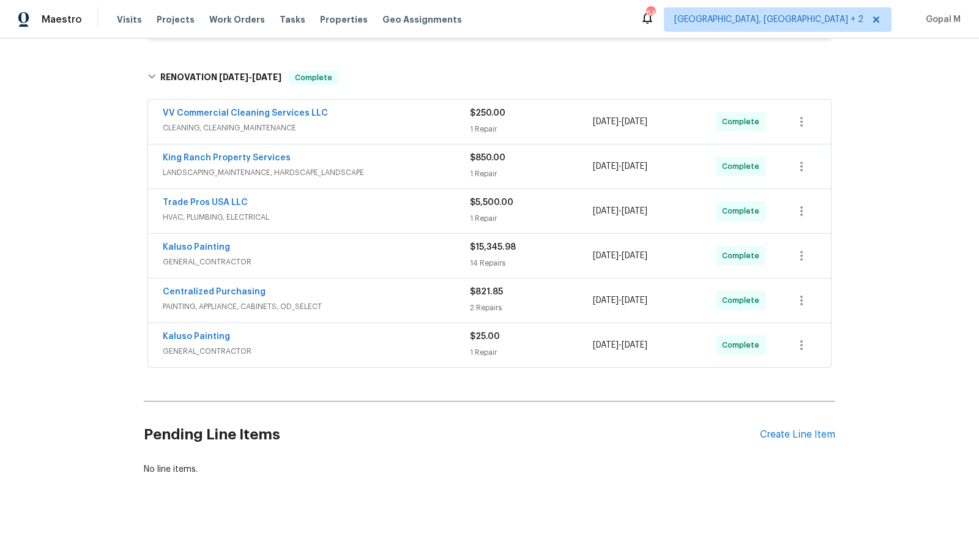
click at [542, 123] on div "1 Repair" at bounding box center [531, 129] width 123 height 12
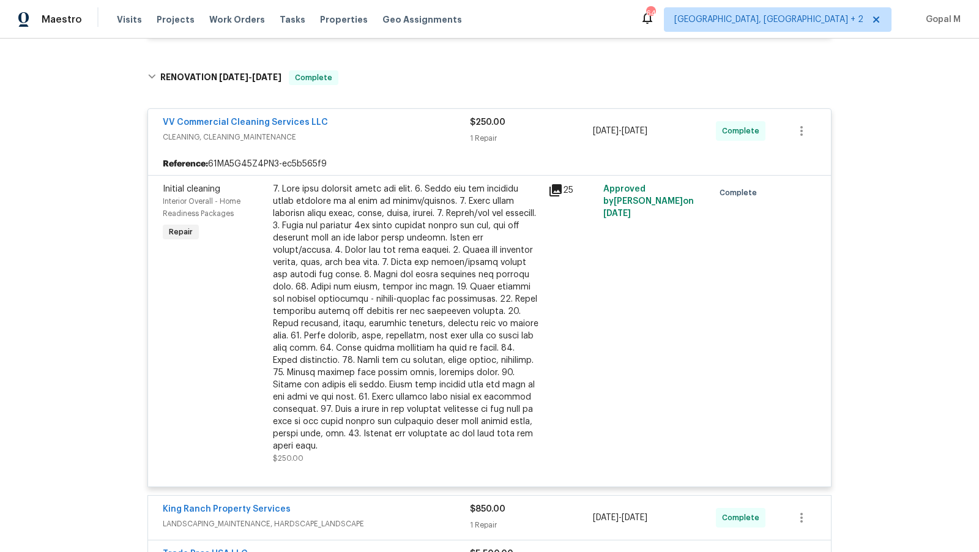
click at [432, 265] on div at bounding box center [407, 317] width 268 height 269
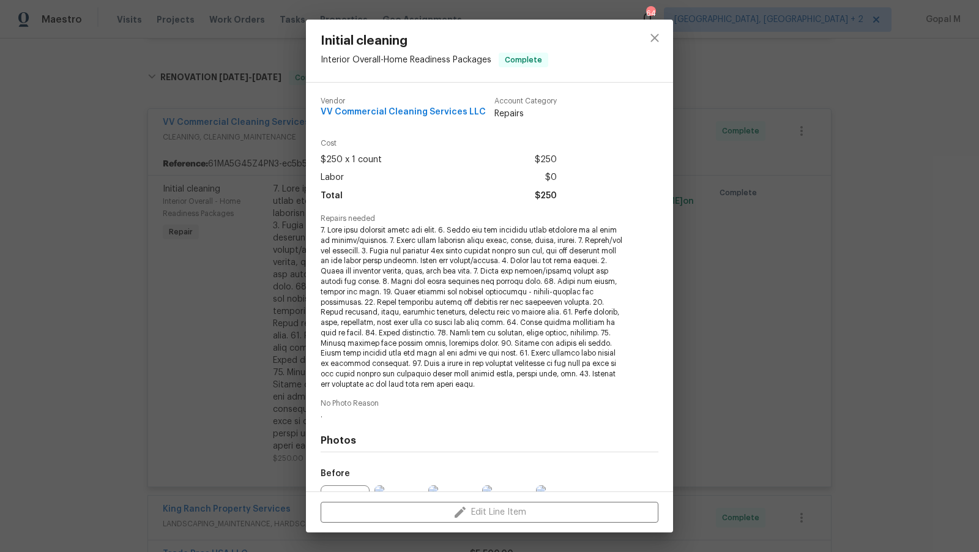
scroll to position [135, 0]
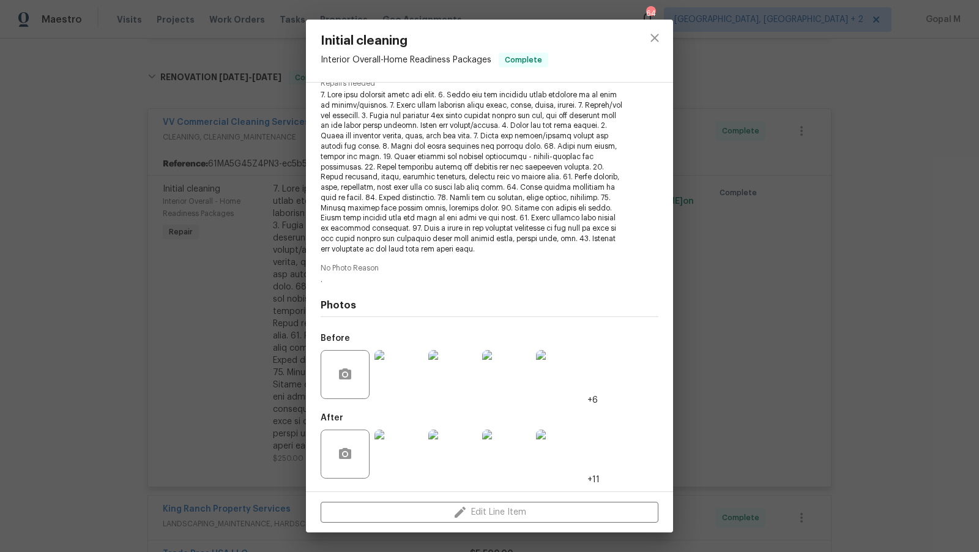
click at [398, 455] on img at bounding box center [399, 454] width 49 height 49
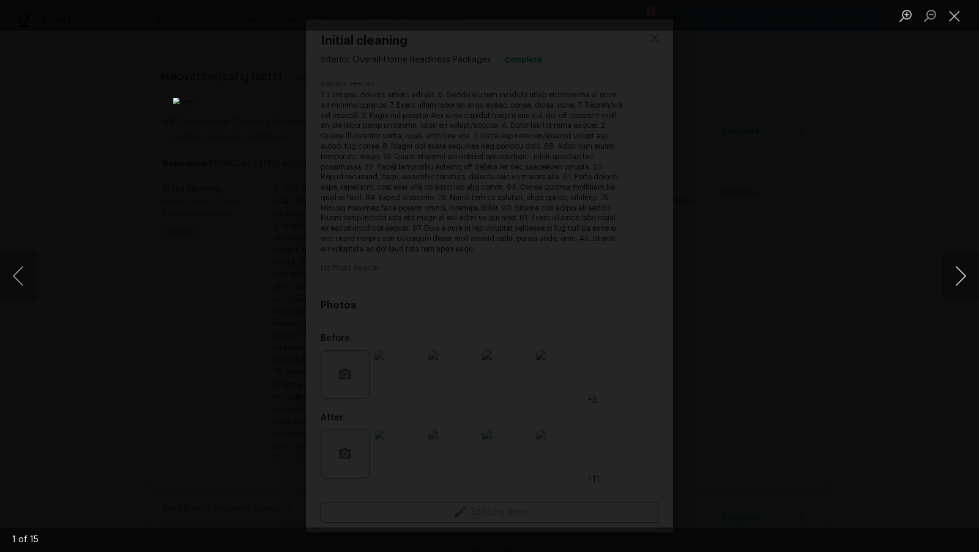
click at [968, 272] on button "Next image" at bounding box center [961, 276] width 37 height 49
click at [962, 269] on button "Next image" at bounding box center [961, 276] width 37 height 49
click at [967, 270] on button "Next image" at bounding box center [961, 276] width 37 height 49
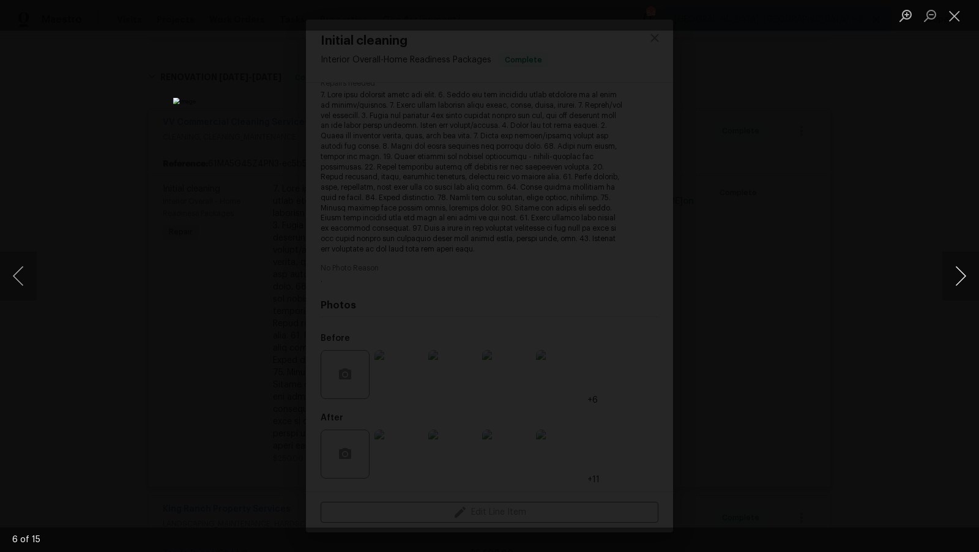
click at [967, 270] on button "Next image" at bounding box center [961, 276] width 37 height 49
click at [960, 272] on button "Next image" at bounding box center [961, 276] width 37 height 49
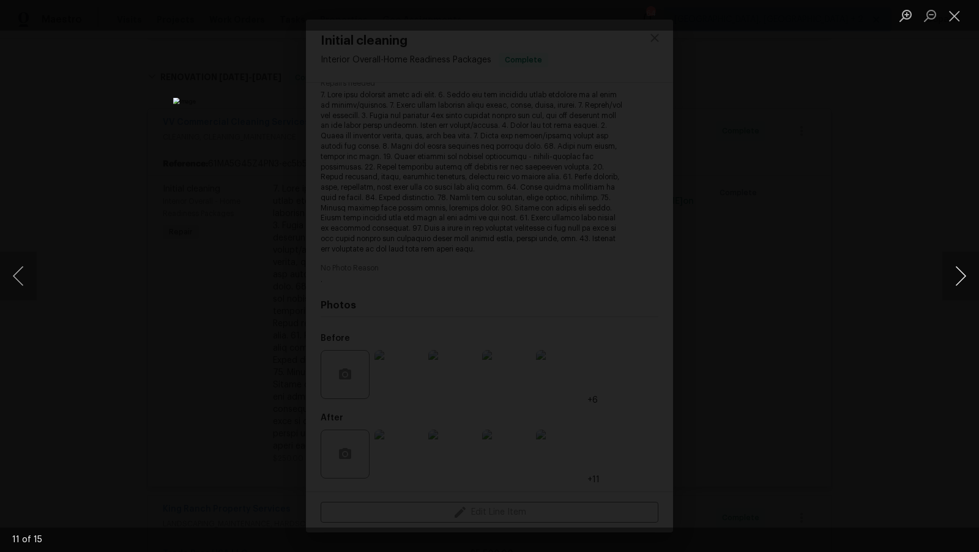
click at [956, 271] on button "Next image" at bounding box center [961, 276] width 37 height 49
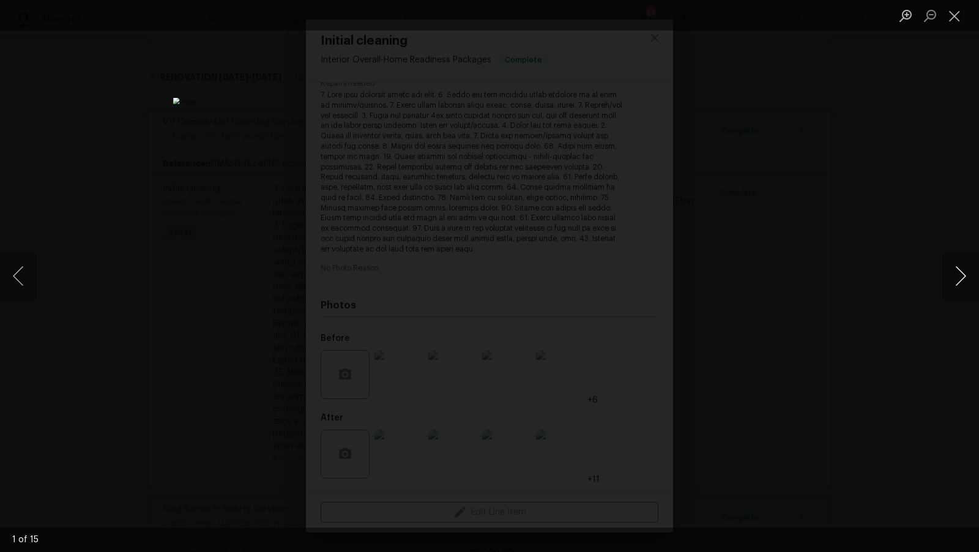
click at [956, 271] on button "Next image" at bounding box center [961, 276] width 37 height 49
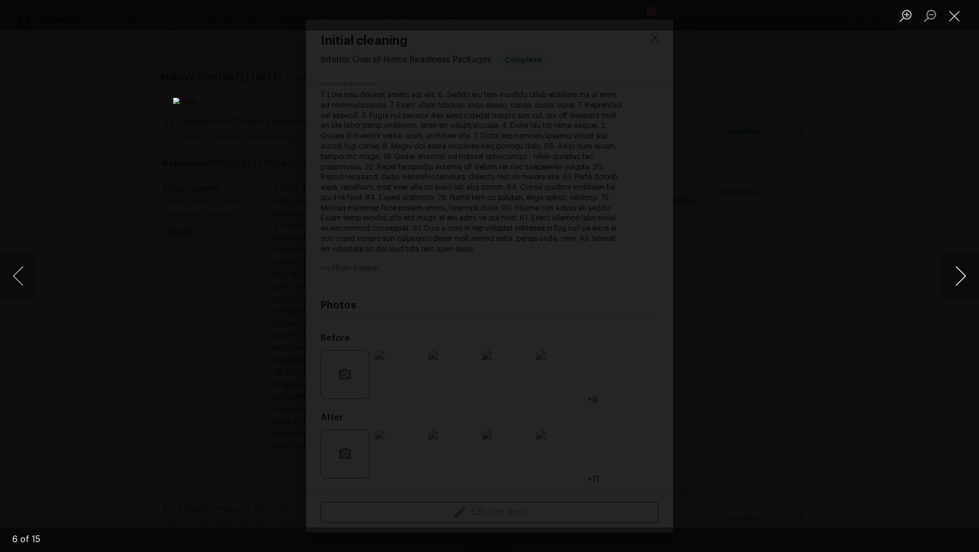
click at [956, 271] on button "Next image" at bounding box center [961, 276] width 37 height 49
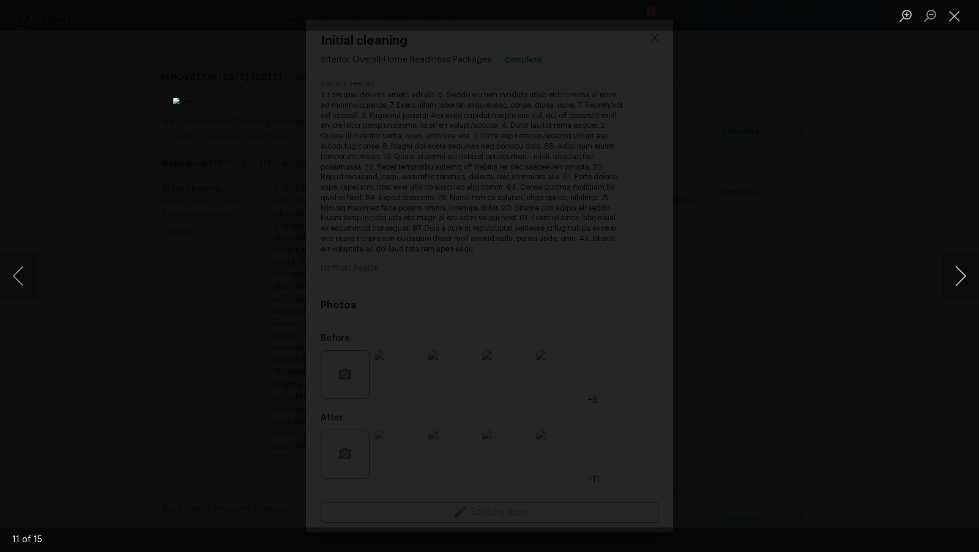
click at [956, 271] on button "Next image" at bounding box center [961, 276] width 37 height 49
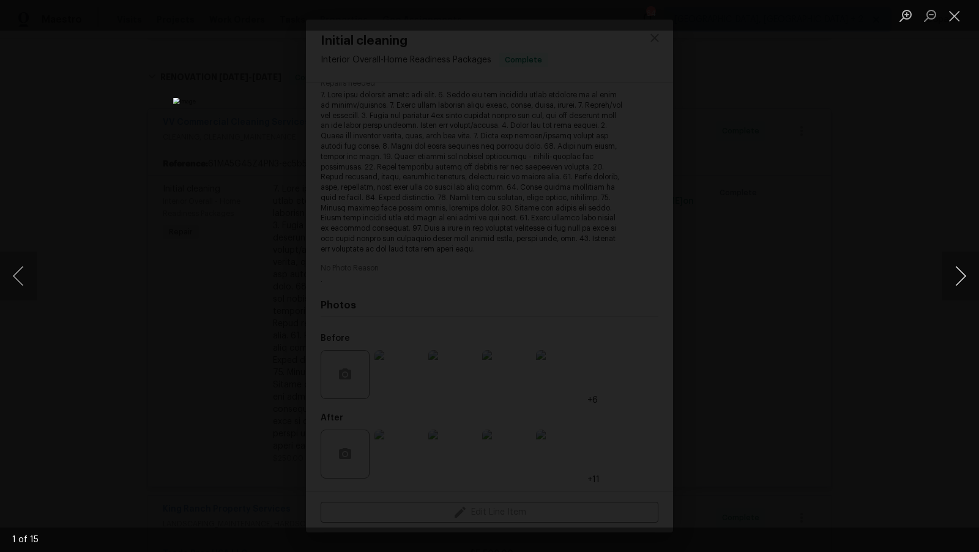
click at [956, 271] on button "Next image" at bounding box center [961, 276] width 37 height 49
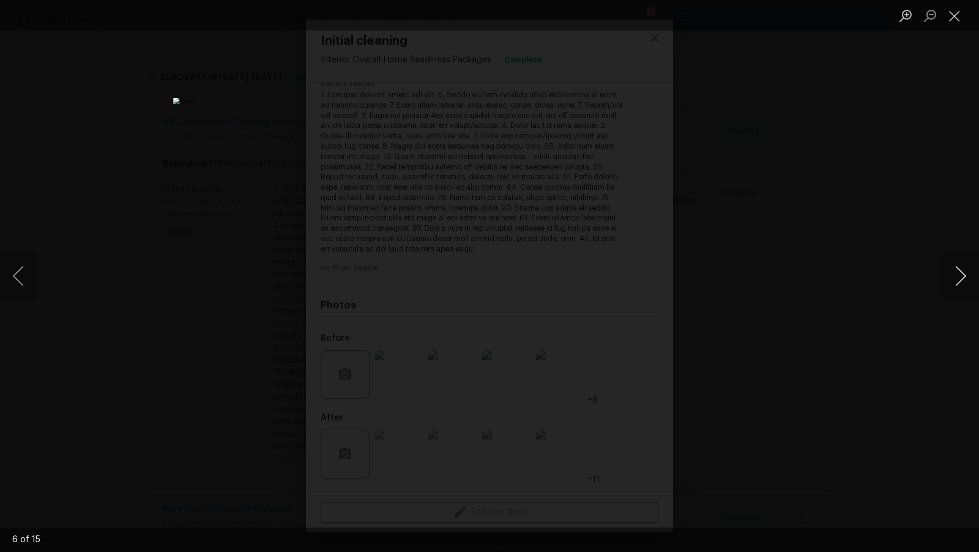
click at [956, 271] on button "Next image" at bounding box center [961, 276] width 37 height 49
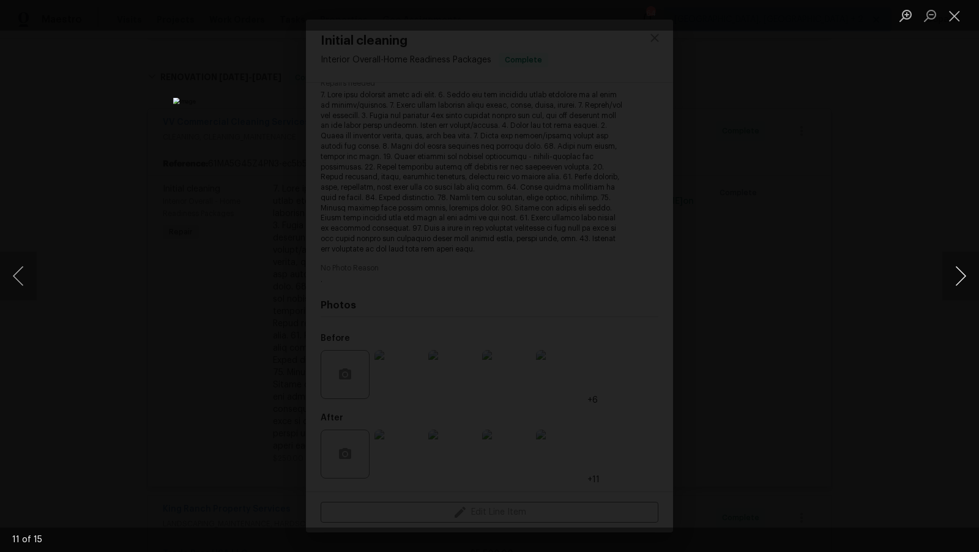
click at [956, 271] on button "Next image" at bounding box center [961, 276] width 37 height 49
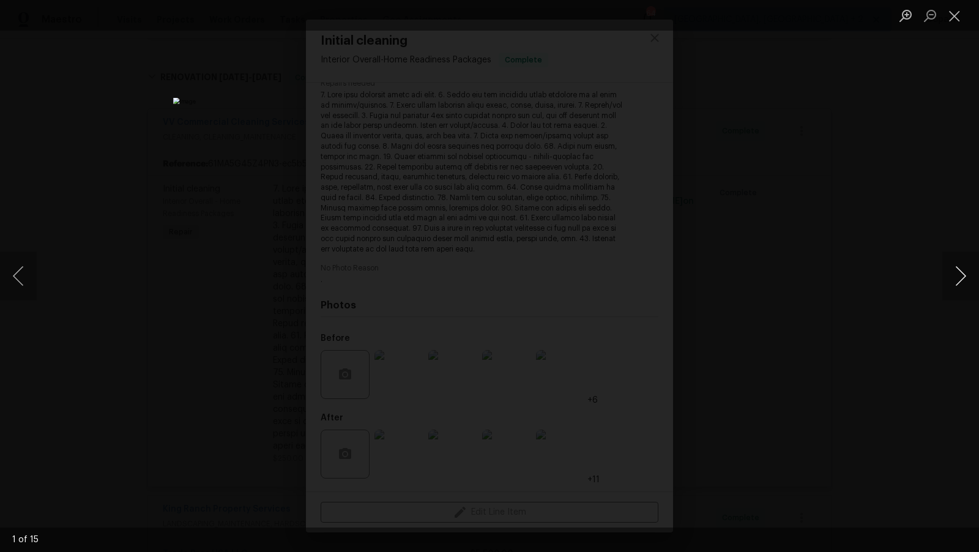
click at [956, 271] on button "Next image" at bounding box center [961, 276] width 37 height 49
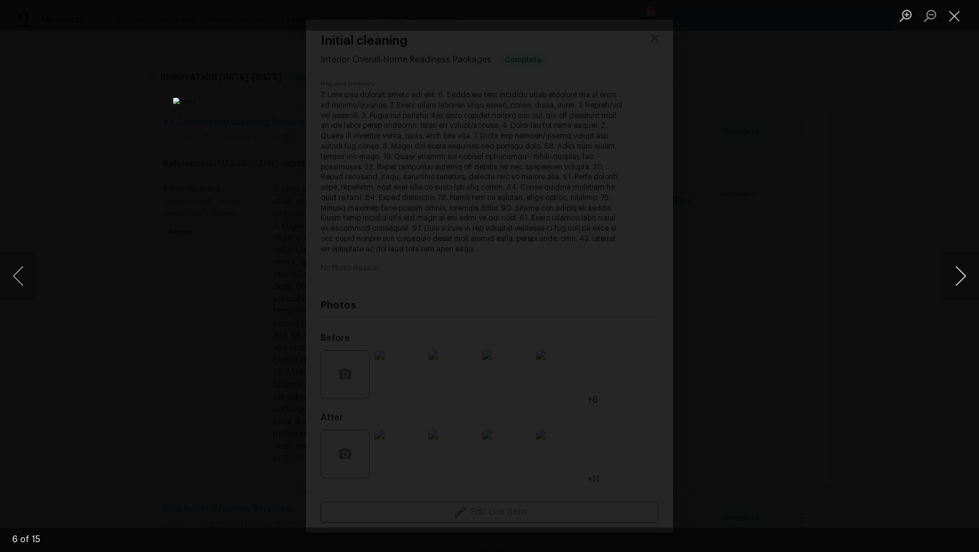
click at [956, 271] on button "Next image" at bounding box center [961, 276] width 37 height 49
click at [957, 8] on button "Close lightbox" at bounding box center [955, 15] width 24 height 21
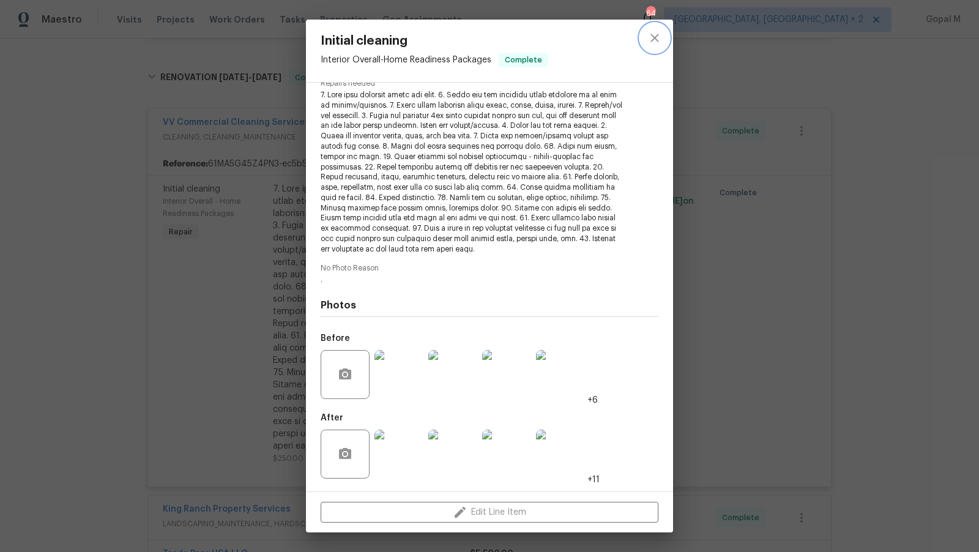
click at [651, 40] on icon "close" at bounding box center [655, 38] width 15 height 15
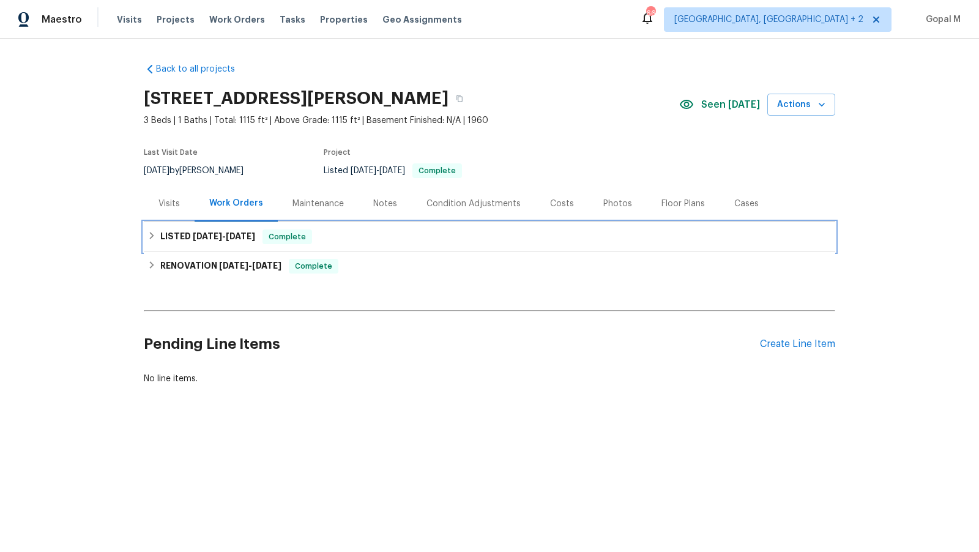
click at [154, 237] on icon at bounding box center [152, 235] width 9 height 9
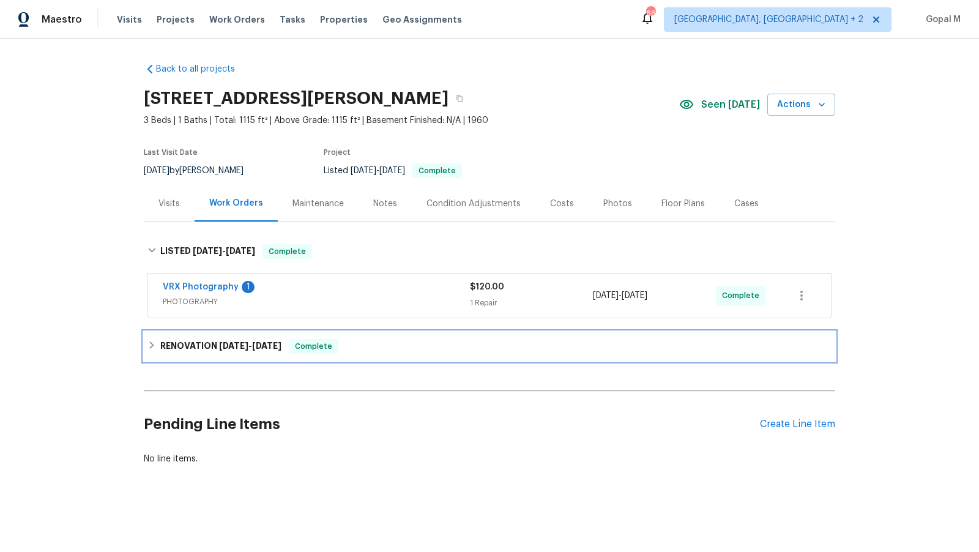
click at [155, 347] on icon at bounding box center [152, 345] width 9 height 9
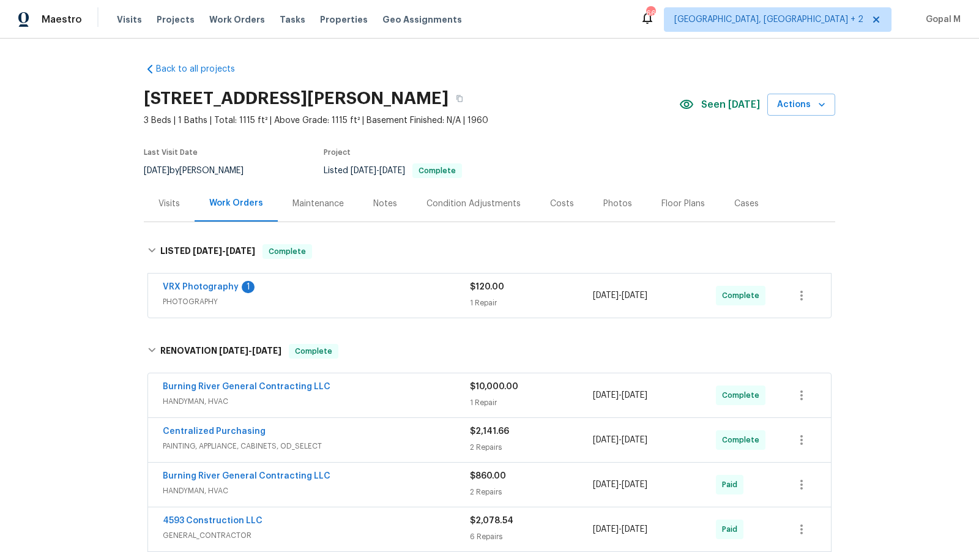
click at [385, 404] on span "HANDYMAN, HVAC" at bounding box center [316, 401] width 307 height 12
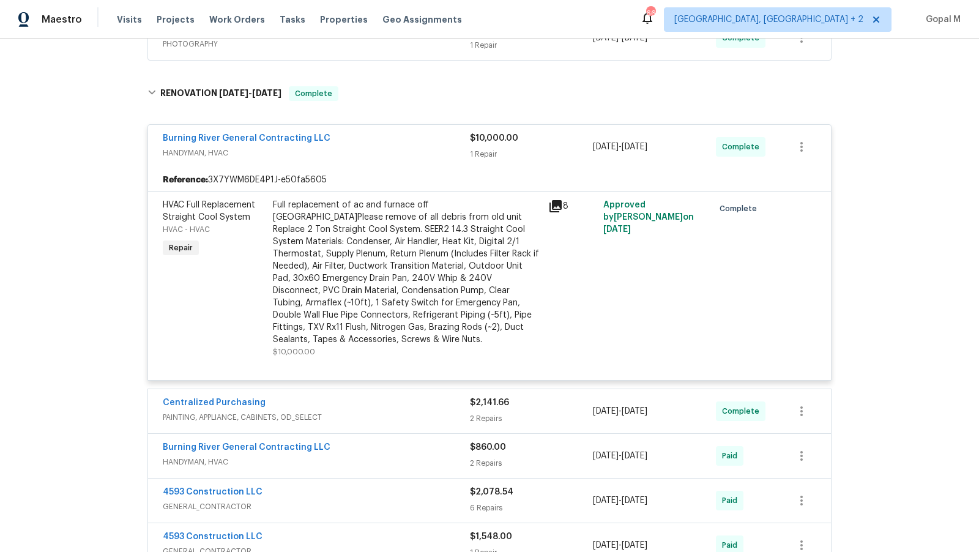
scroll to position [267, 0]
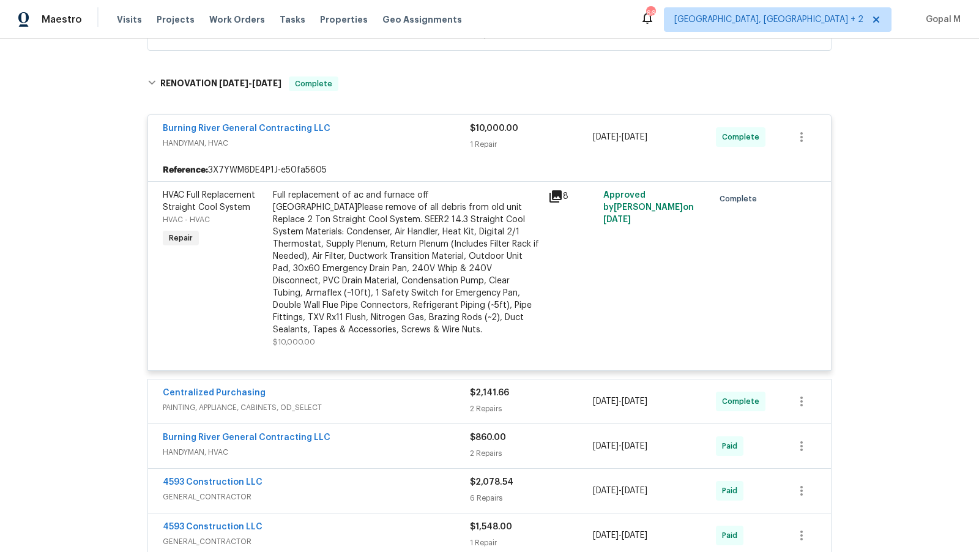
click at [354, 402] on span "PAINTING, APPLIANCE, CABINETS, OD_SELECT" at bounding box center [316, 408] width 307 height 12
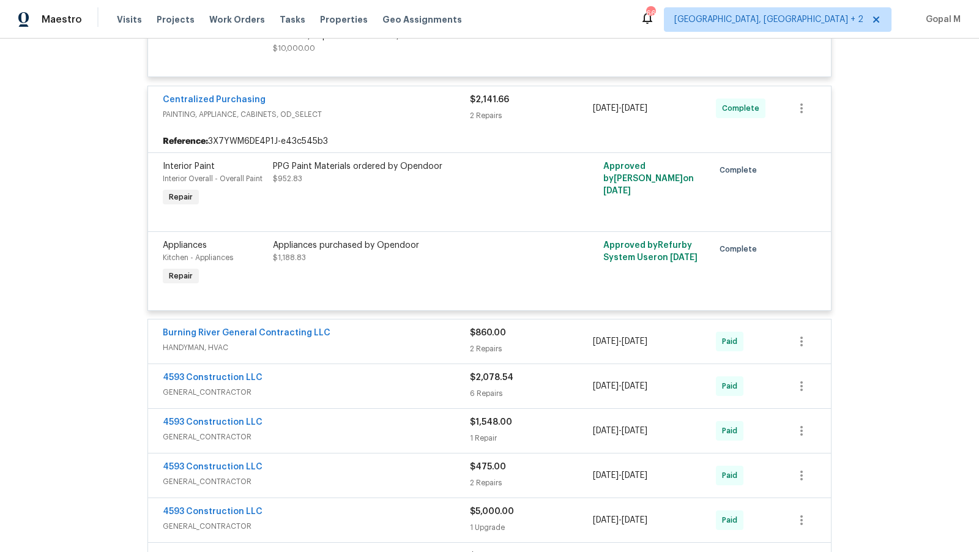
scroll to position [567, 0]
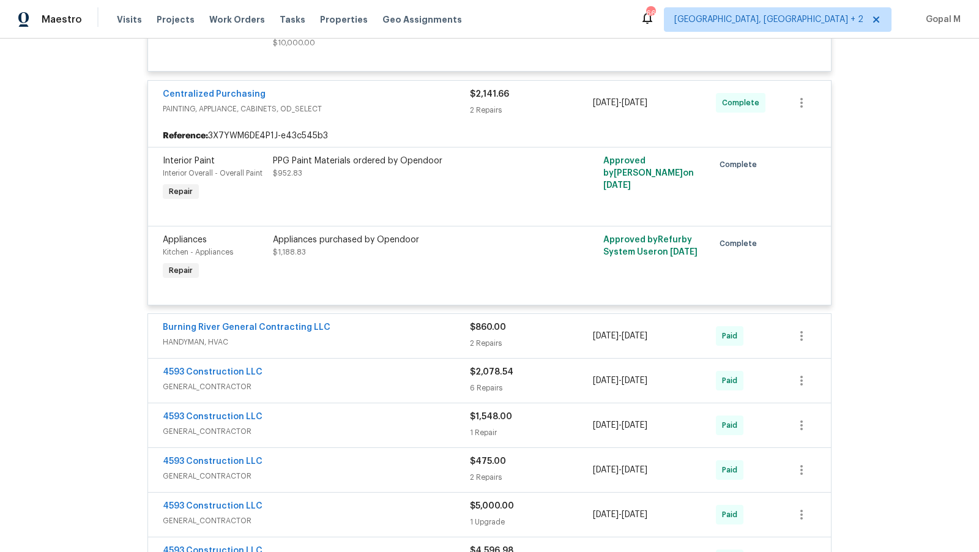
click at [294, 336] on span "HANDYMAN, HVAC" at bounding box center [316, 342] width 307 height 12
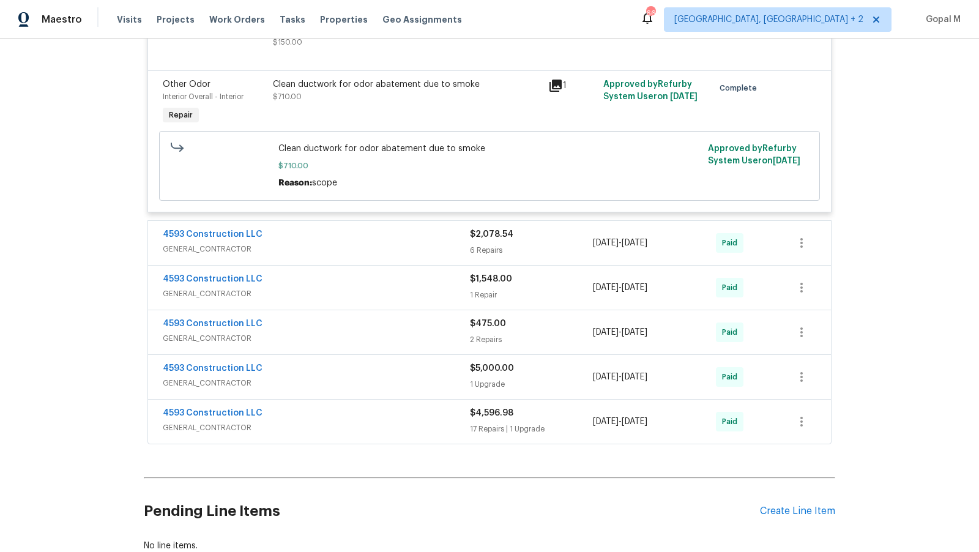
scroll to position [994, 0]
click at [285, 242] on span "GENERAL_CONTRACTOR" at bounding box center [316, 248] width 307 height 12
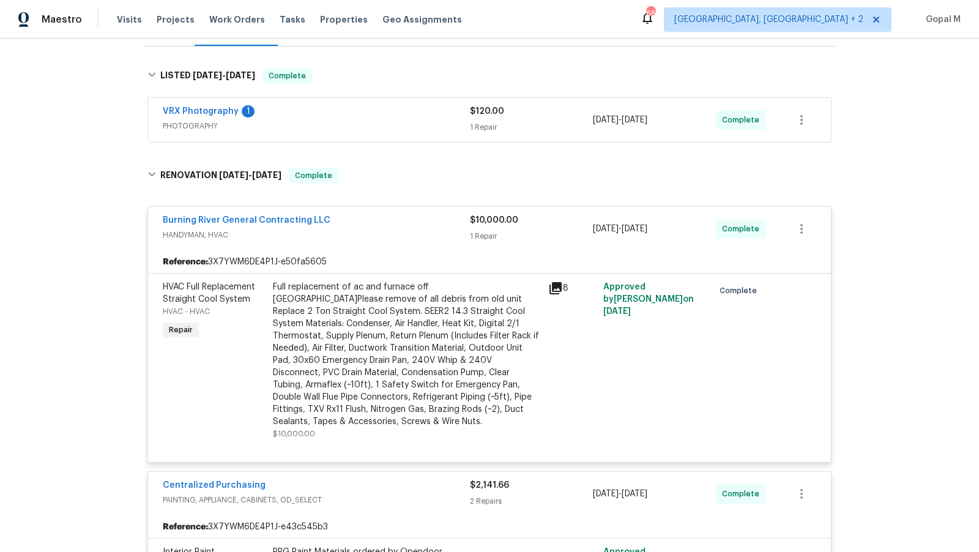
scroll to position [0, 0]
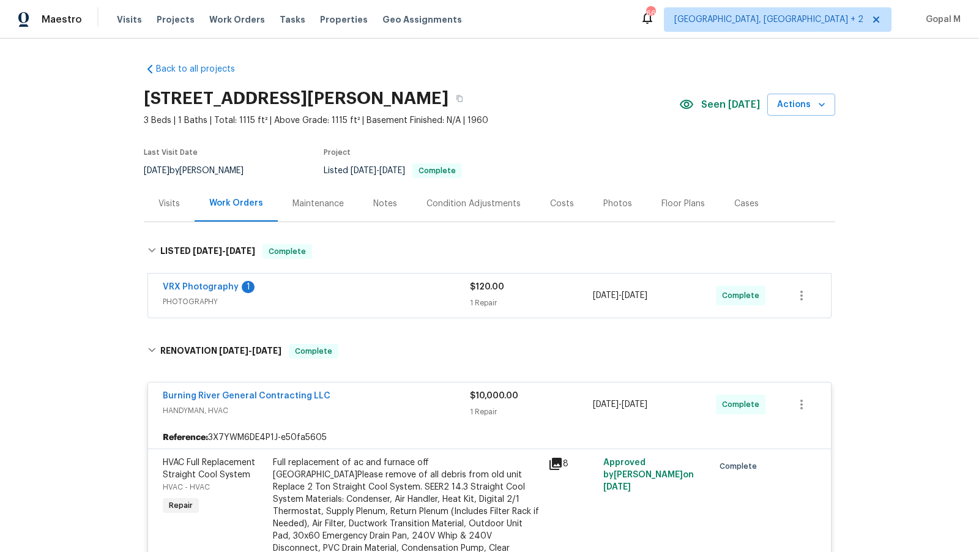
drag, startPoint x: 182, startPoint y: 170, endPoint x: 143, endPoint y: 170, distance: 39.2
click at [143, 170] on div "Back to all projects 30350 Powell Rd, Willowick, OH 44095 3 Beds | 1 Baths | To…" at bounding box center [489, 296] width 979 height 514
copy span "8/11/2025"
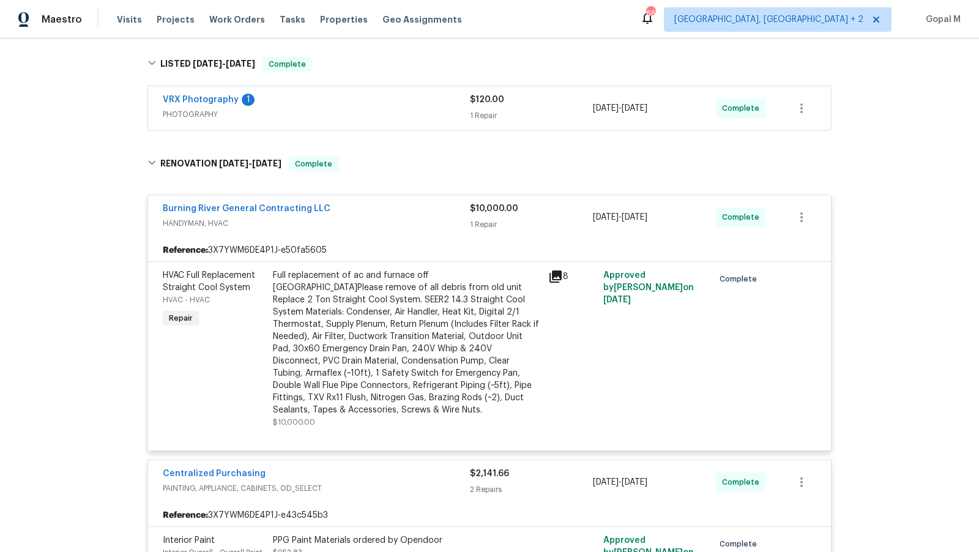
scroll to position [233, 0]
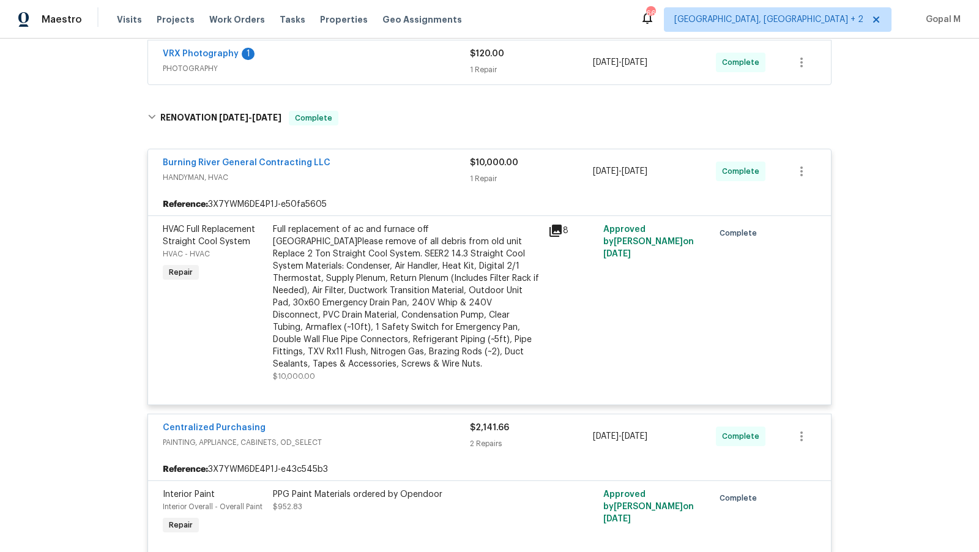
drag, startPoint x: 680, startPoint y: 170, endPoint x: 590, endPoint y: 172, distance: 90.0
click at [590, 172] on div "Burning River General Contracting LLC HANDYMAN, HVAC $10,000.00 1 Repair 7/30/2…" at bounding box center [475, 171] width 624 height 29
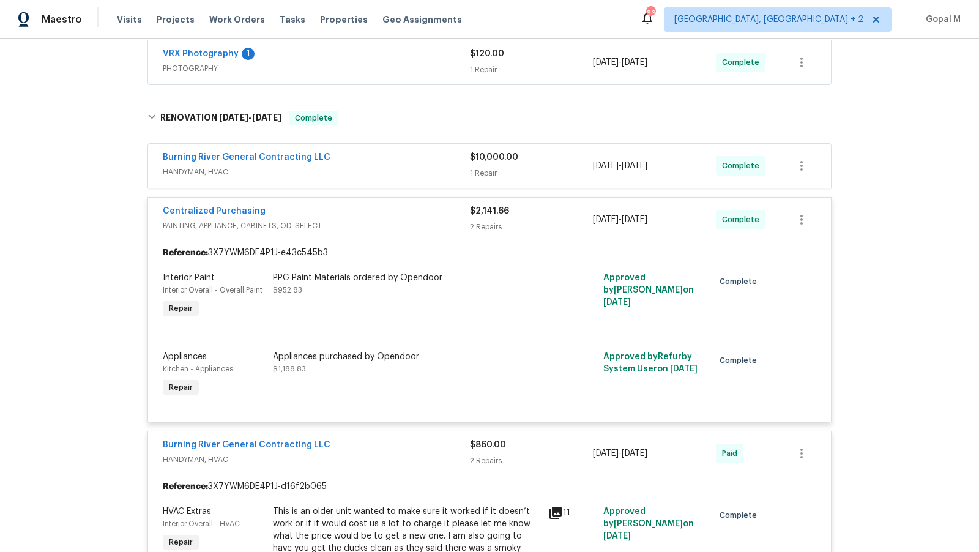
copy div "7/30/2025 - 8/5/2025"
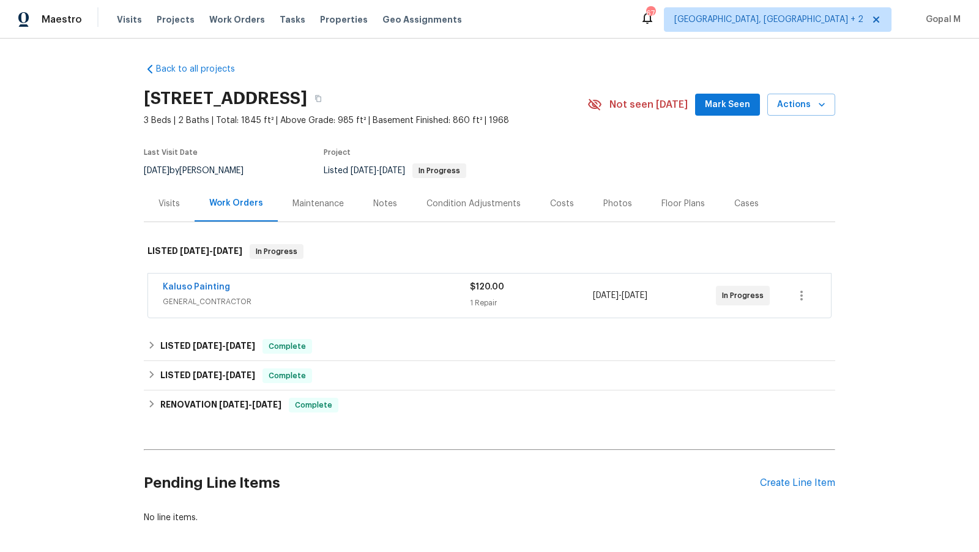
click at [356, 294] on div "Kaluso Painting" at bounding box center [316, 288] width 307 height 15
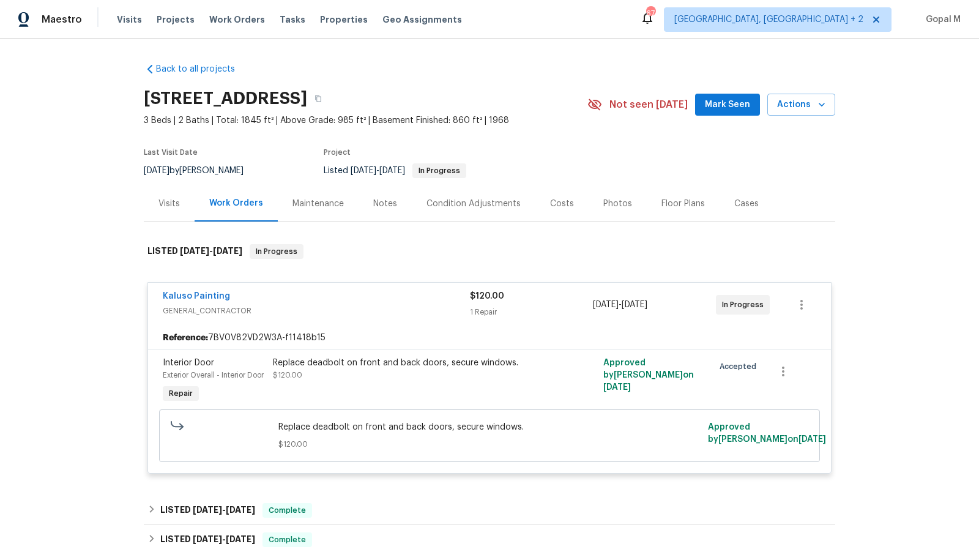
click at [366, 298] on div "Kaluso Painting" at bounding box center [316, 297] width 307 height 15
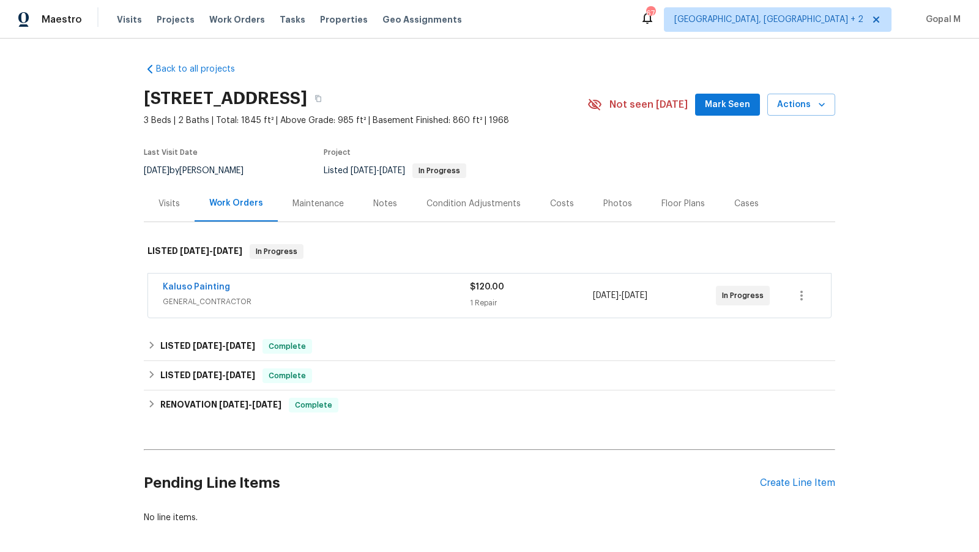
click at [163, 204] on div "Visits" at bounding box center [169, 204] width 21 height 12
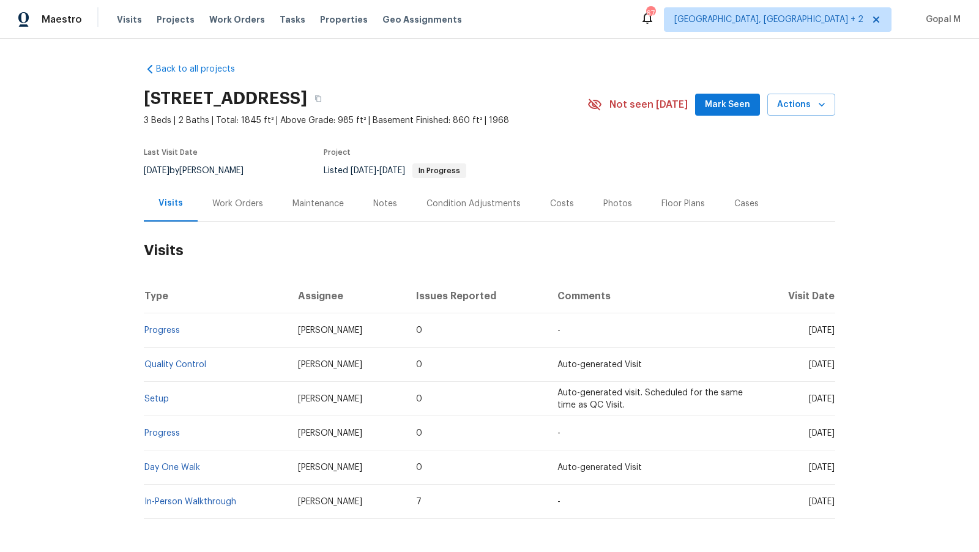
click at [239, 204] on div "Work Orders" at bounding box center [237, 204] width 51 height 12
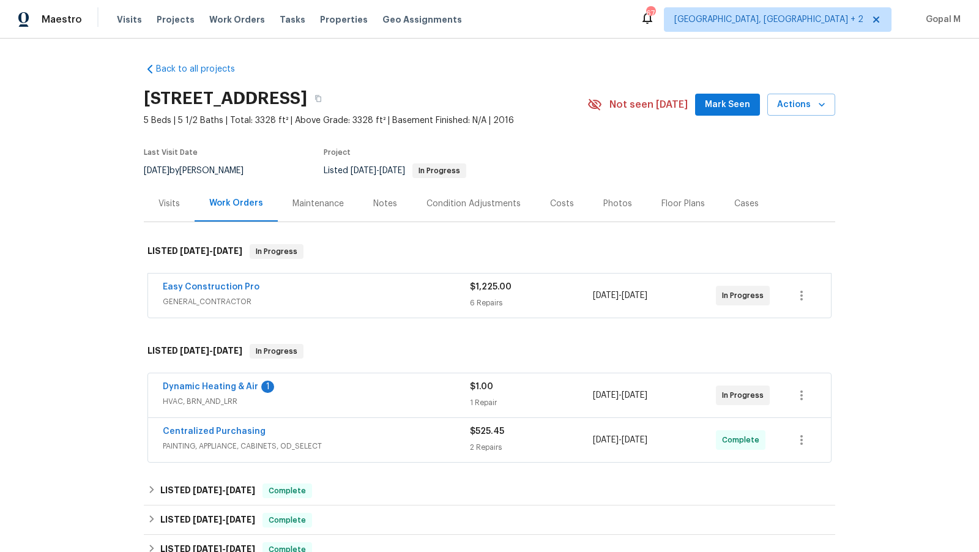
click at [396, 291] on div "Easy Construction Pro" at bounding box center [316, 288] width 307 height 15
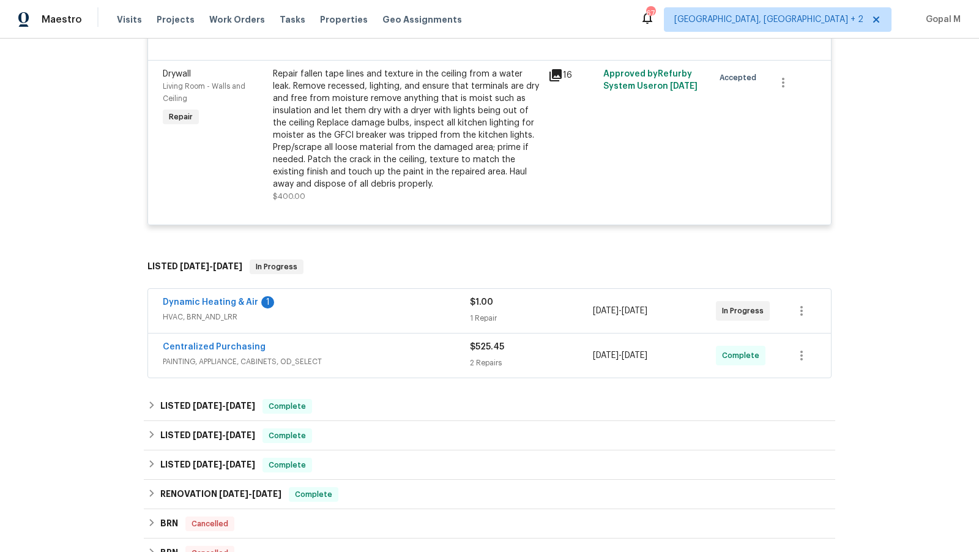
scroll to position [987, 0]
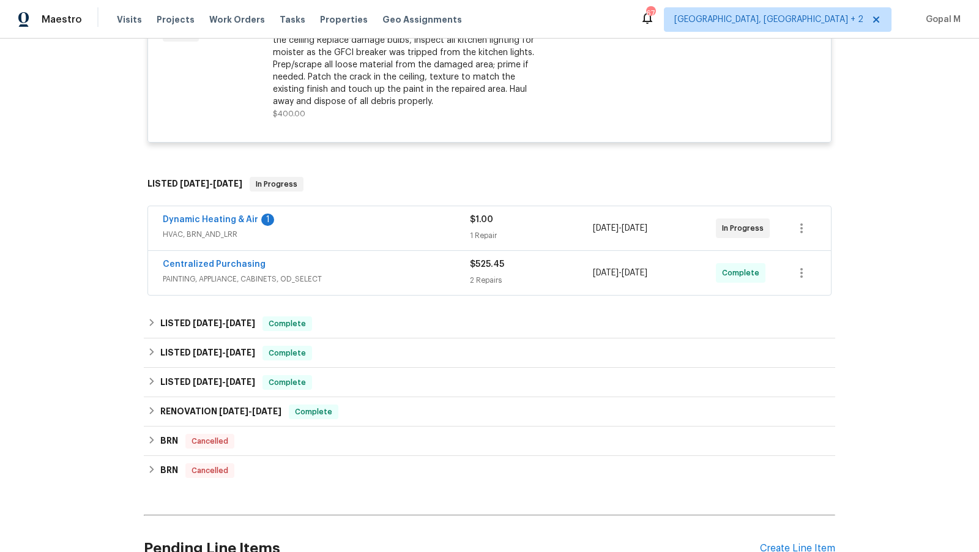
click at [412, 222] on div "Dynamic Heating & Air 1" at bounding box center [316, 221] width 307 height 15
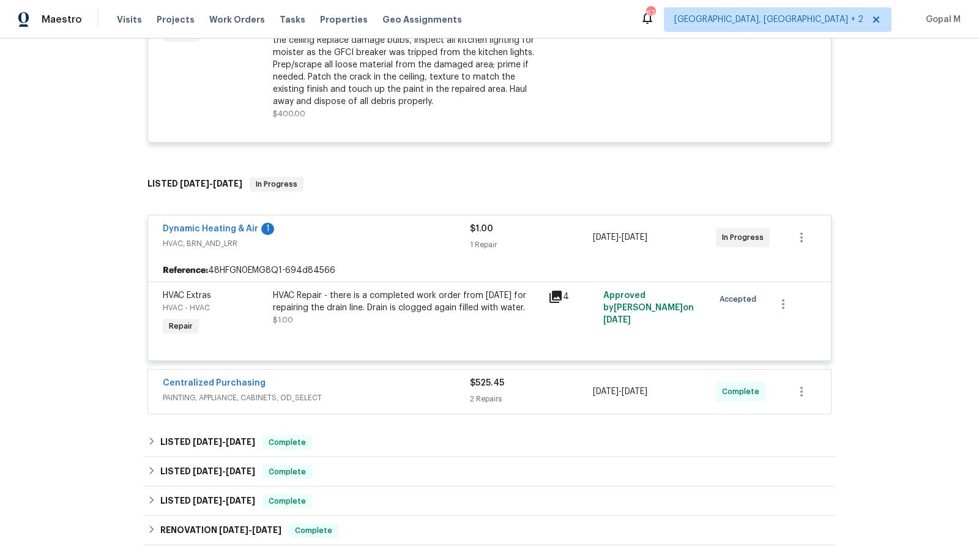
click at [384, 386] on div "Centralized Purchasing" at bounding box center [316, 384] width 307 height 15
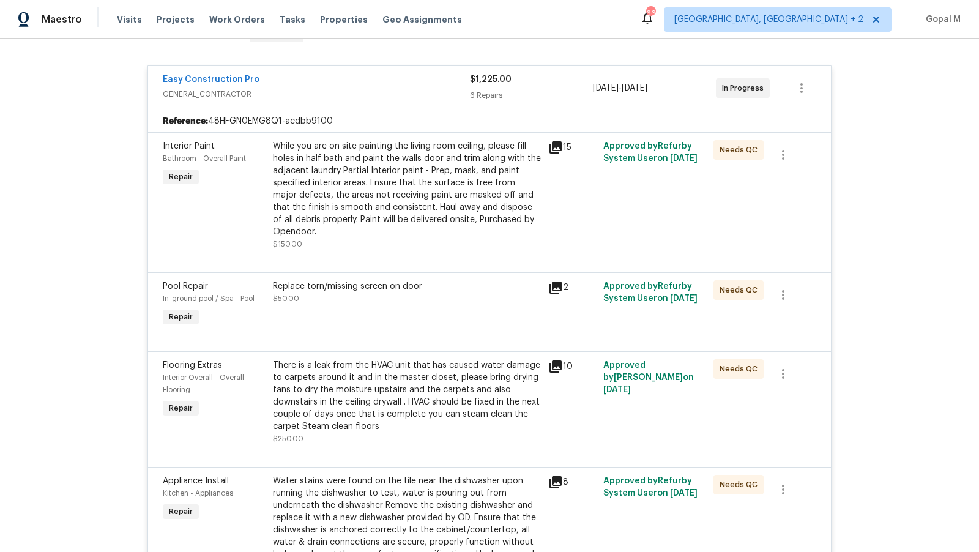
scroll to position [225, 0]
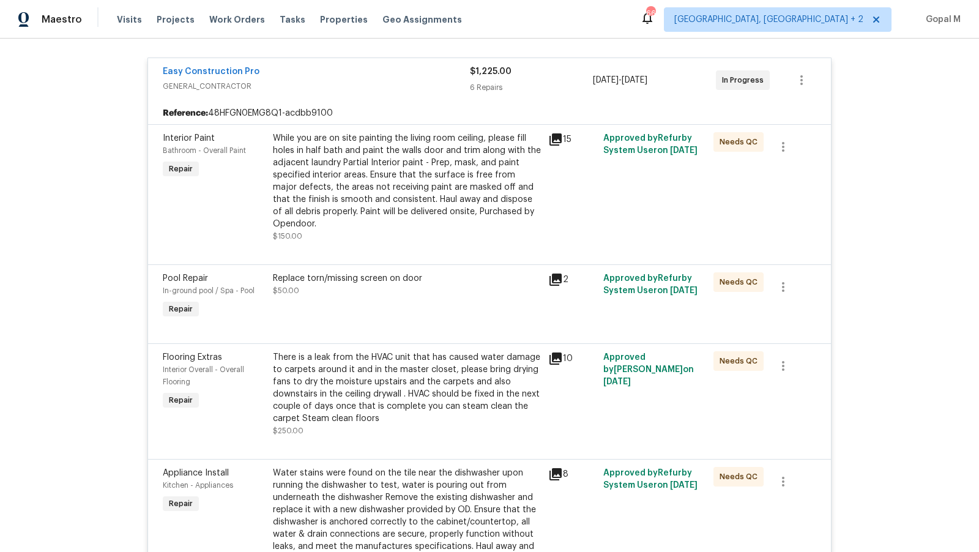
click at [373, 162] on div "While you are on site painting the living room ceiling, please fill holes in ha…" at bounding box center [407, 181] width 268 height 98
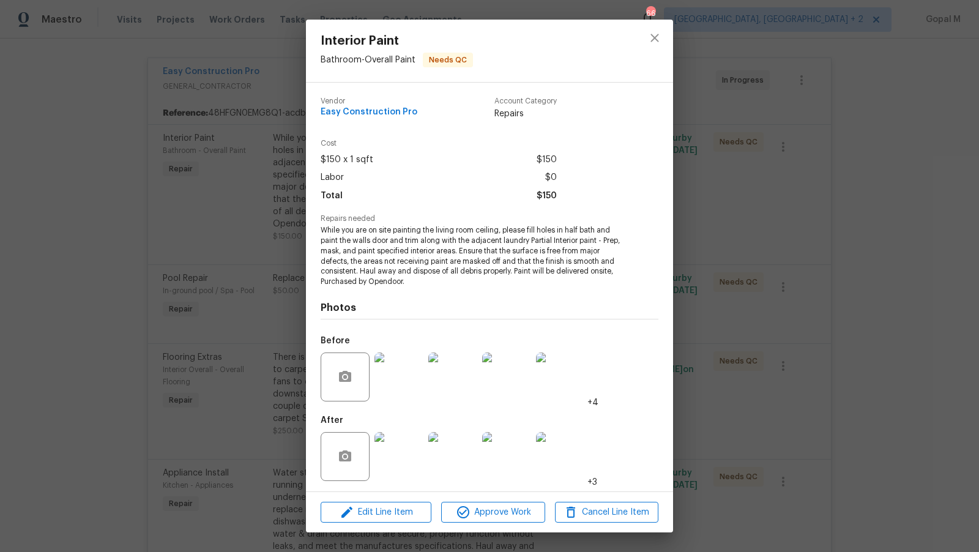
scroll to position [2, 0]
click at [278, 327] on div "Interior Paint Bathroom - Overall Paint Needs QC Vendor Easy Construction Pro A…" at bounding box center [489, 276] width 979 height 552
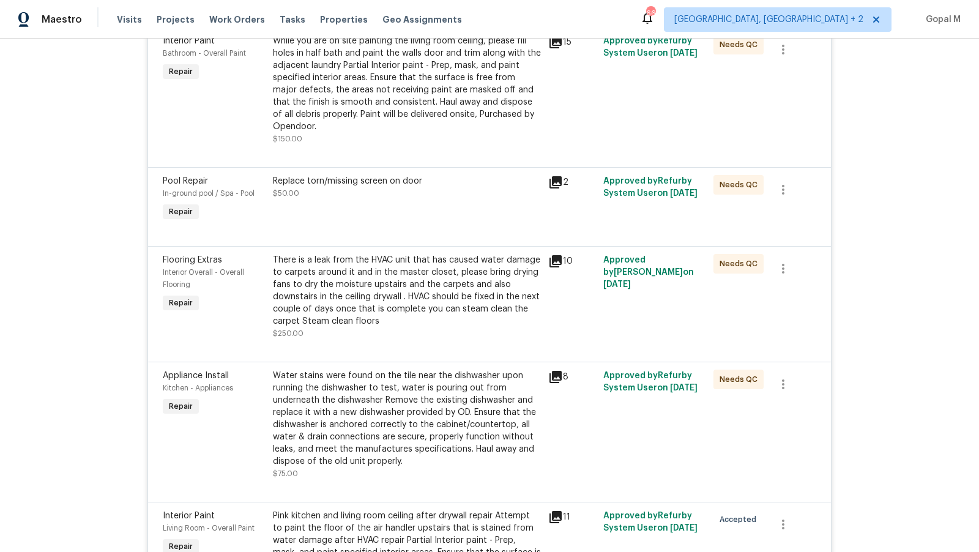
scroll to position [323, 0]
click at [449, 181] on div "Replace torn/missing screen on door" at bounding box center [407, 180] width 268 height 12
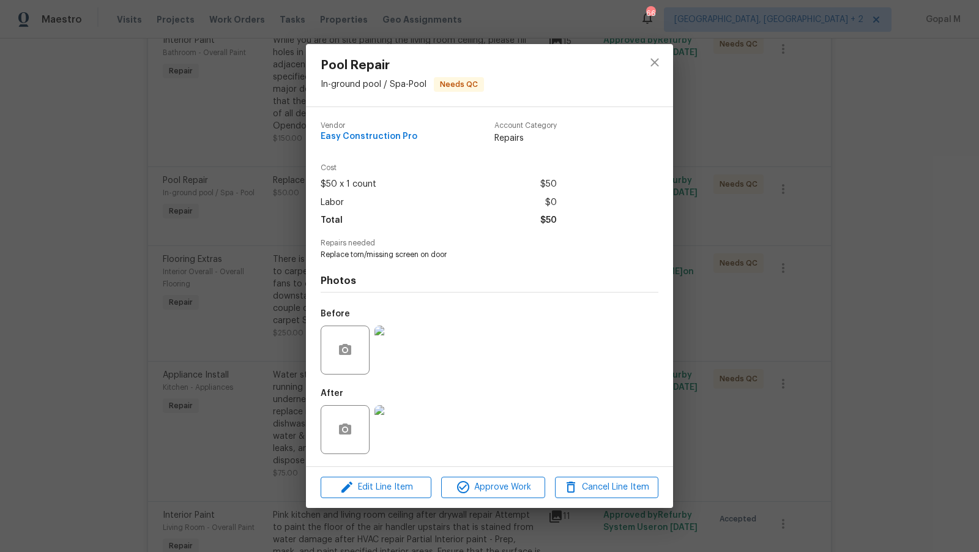
click at [280, 336] on div "Pool Repair In-ground pool / Spa - Pool Needs QC Vendor Easy Construction Pro A…" at bounding box center [489, 276] width 979 height 552
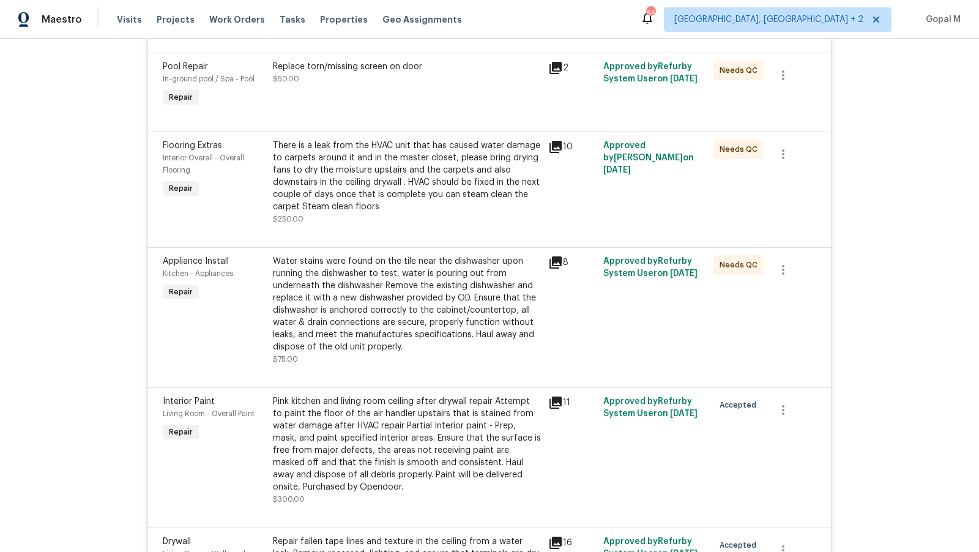
scroll to position [439, 0]
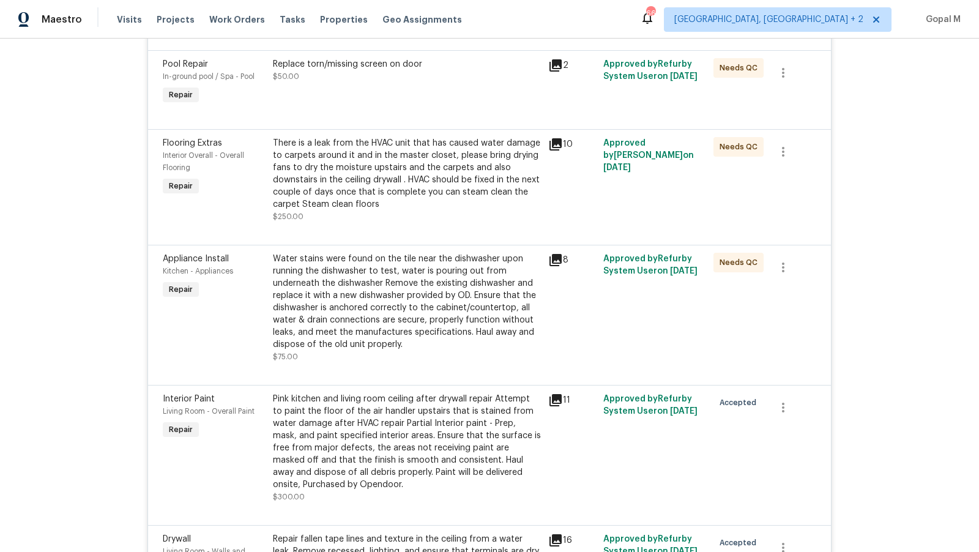
click at [430, 289] on div "Water stains were found on the tile near the dishwasher upon running the dishwa…" at bounding box center [407, 302] width 268 height 98
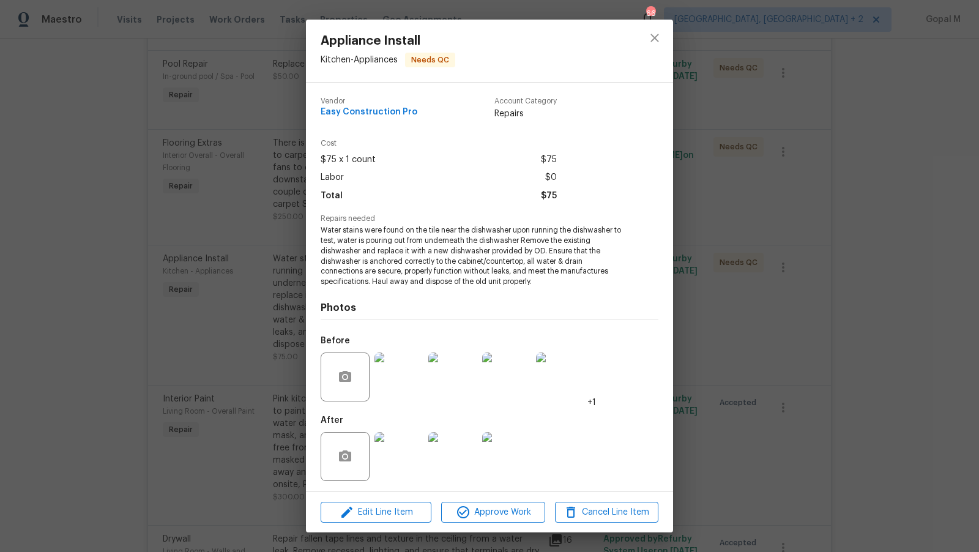
scroll to position [2, 0]
click at [283, 351] on div "Appliance Install Kitchen - Appliances Needs QC Vendor Easy Construction Pro Ac…" at bounding box center [489, 276] width 979 height 552
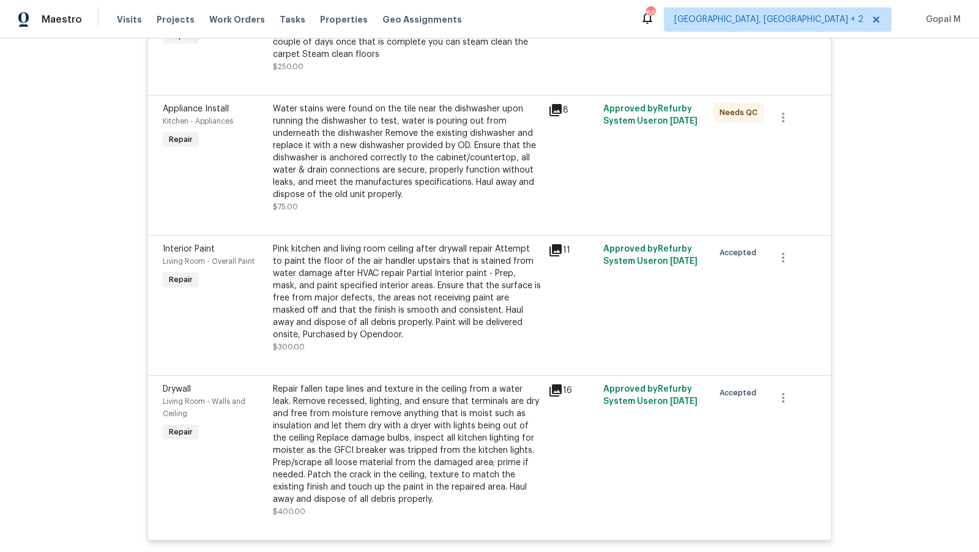
scroll to position [594, 0]
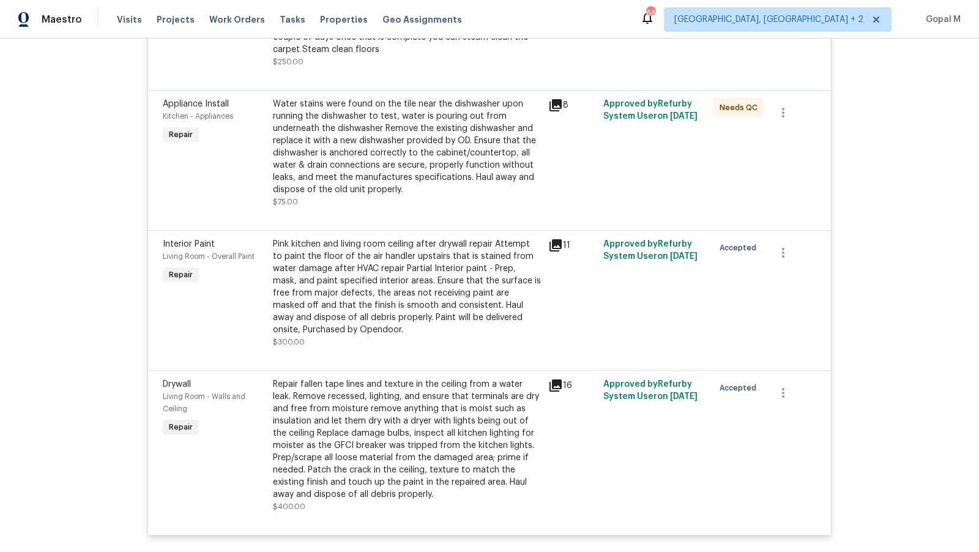
click at [393, 285] on div "Pink kitchen and living room ceiling after drywall repair Attempt to paint the …" at bounding box center [407, 287] width 268 height 98
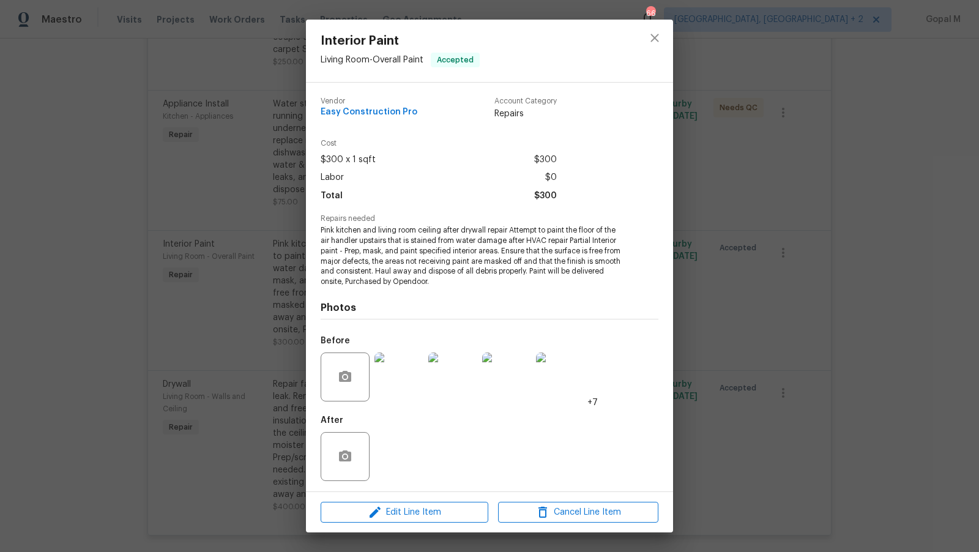
scroll to position [2, 0]
click at [493, 374] on img at bounding box center [506, 375] width 49 height 49
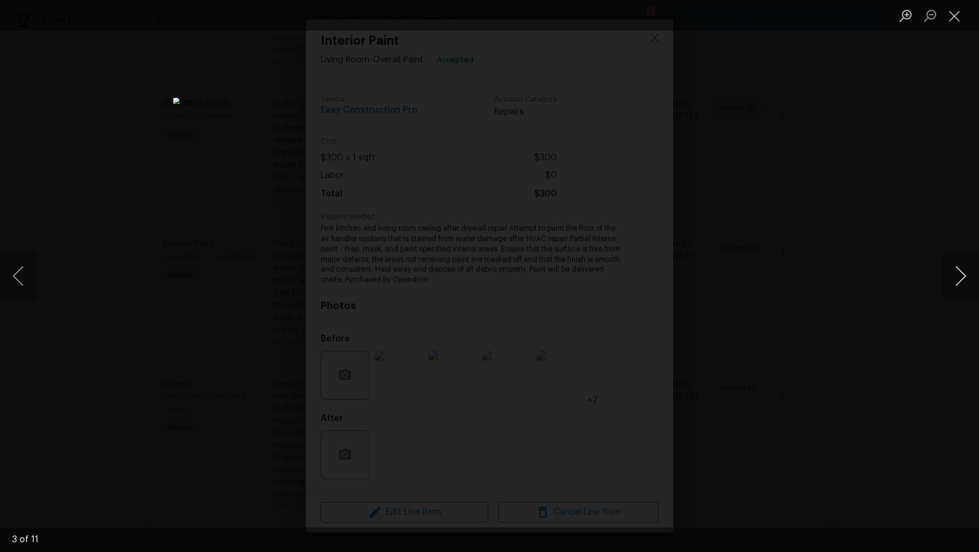
click at [964, 275] on button "Next image" at bounding box center [961, 276] width 37 height 49
click at [958, 14] on button "Close lightbox" at bounding box center [955, 15] width 24 height 21
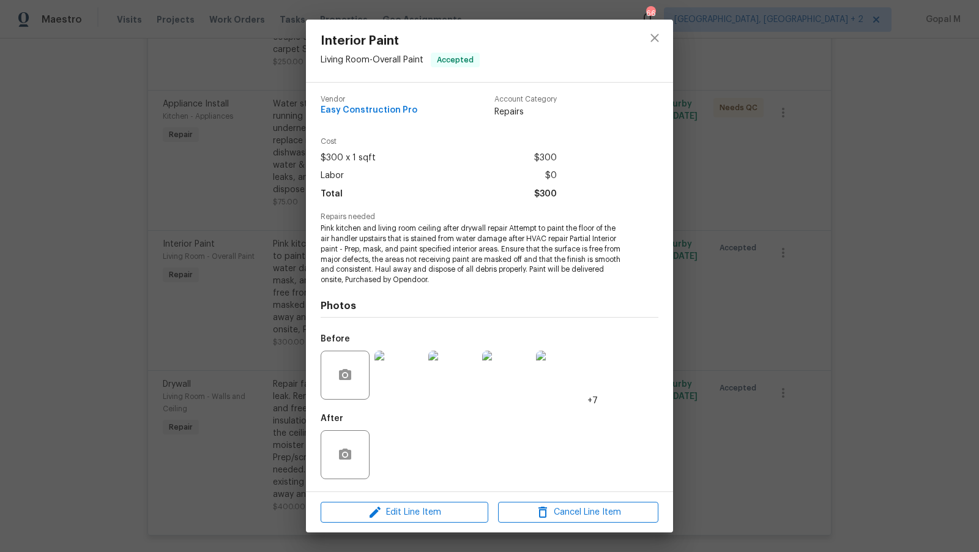
click at [715, 255] on div "Interior Paint Living Room - Overall Paint Accepted Vendor Easy Construction Pr…" at bounding box center [489, 276] width 979 height 552
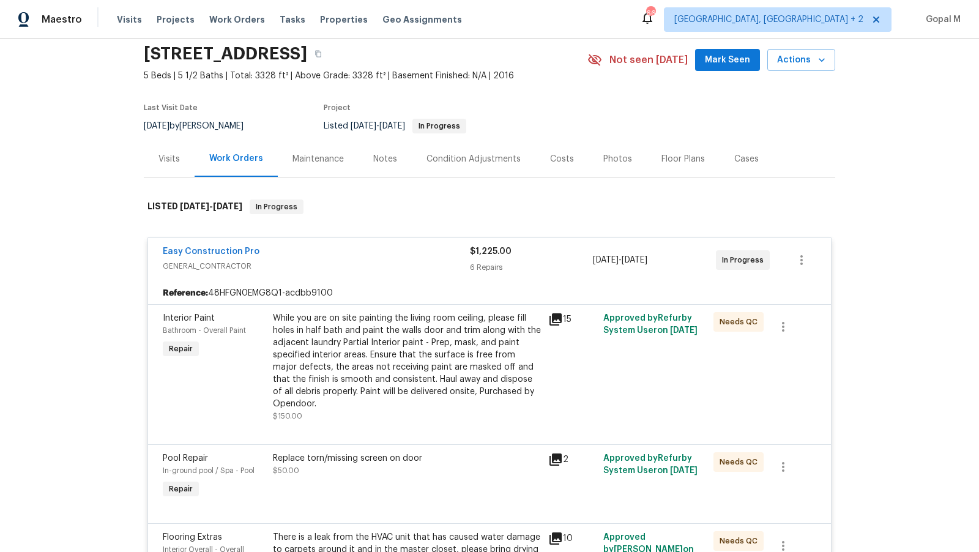
scroll to position [35, 0]
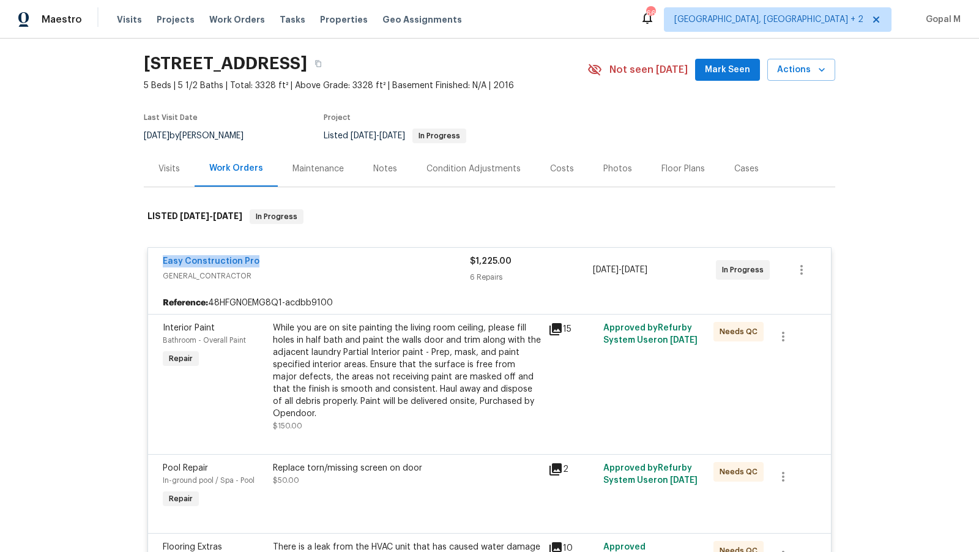
drag, startPoint x: 152, startPoint y: 264, endPoint x: 280, endPoint y: 264, distance: 127.9
click at [280, 264] on div "Easy Construction Pro GENERAL_CONTRACTOR $1,225.00 6 Repairs 8/13/2025 - 8/18/2…" at bounding box center [489, 270] width 683 height 44
copy link "Easy Construction Pro"
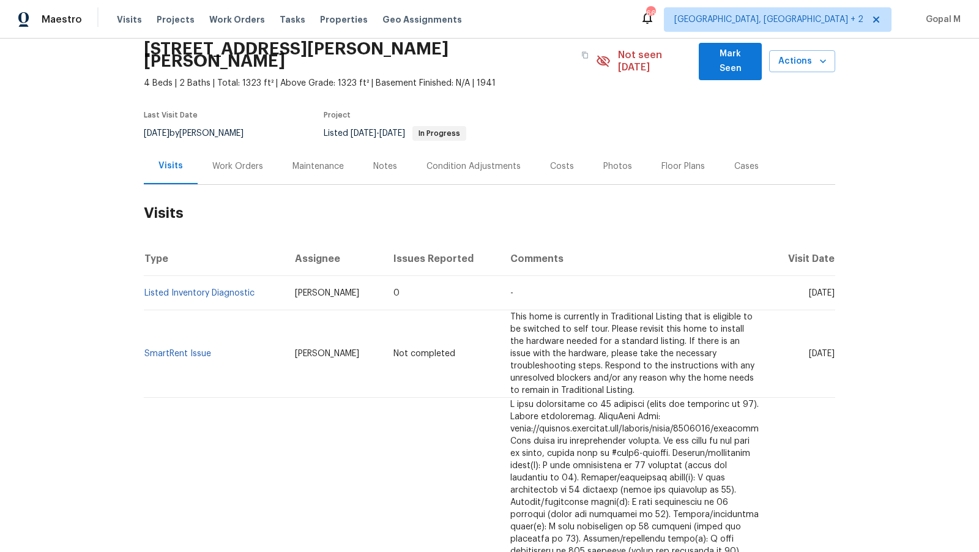
scroll to position [49, 0]
click at [243, 161] on div "Work Orders" at bounding box center [237, 167] width 51 height 12
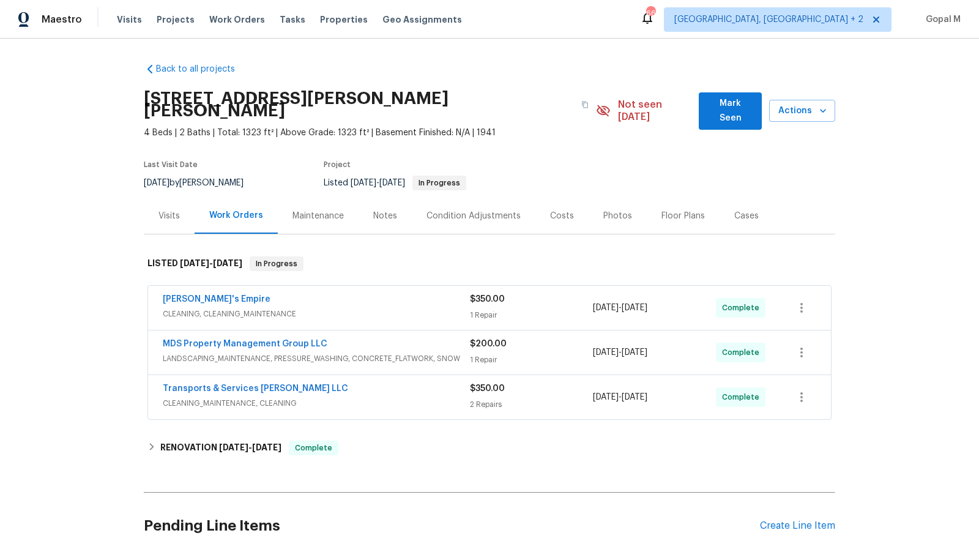
click at [166, 210] on div "Visits" at bounding box center [169, 216] width 21 height 12
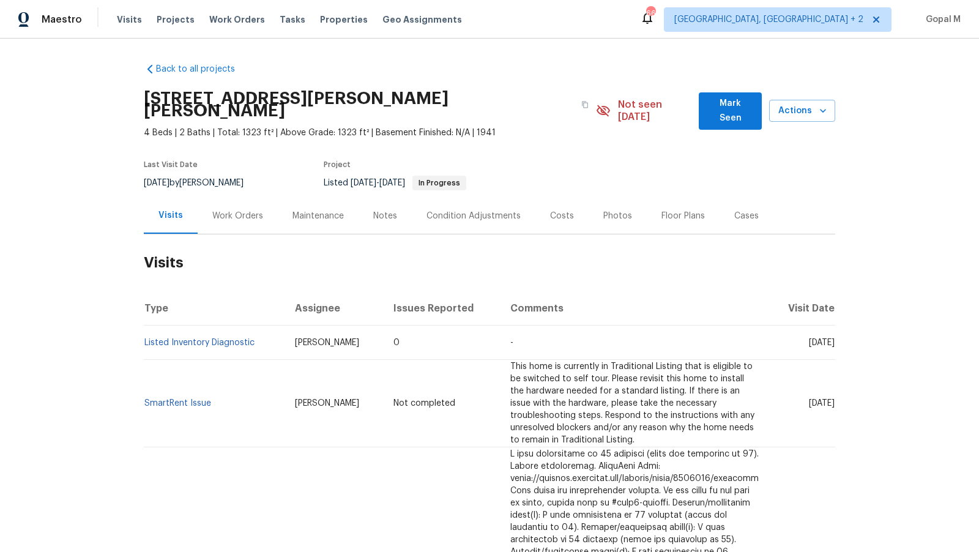
click at [736, 210] on div "Cases" at bounding box center [746, 216] width 24 height 12
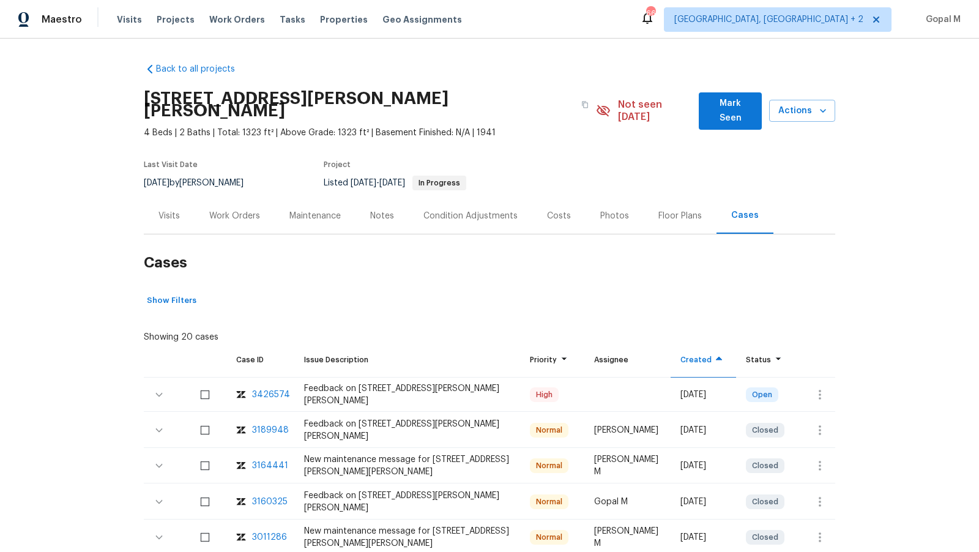
click at [180, 201] on div "Visits" at bounding box center [169, 216] width 51 height 36
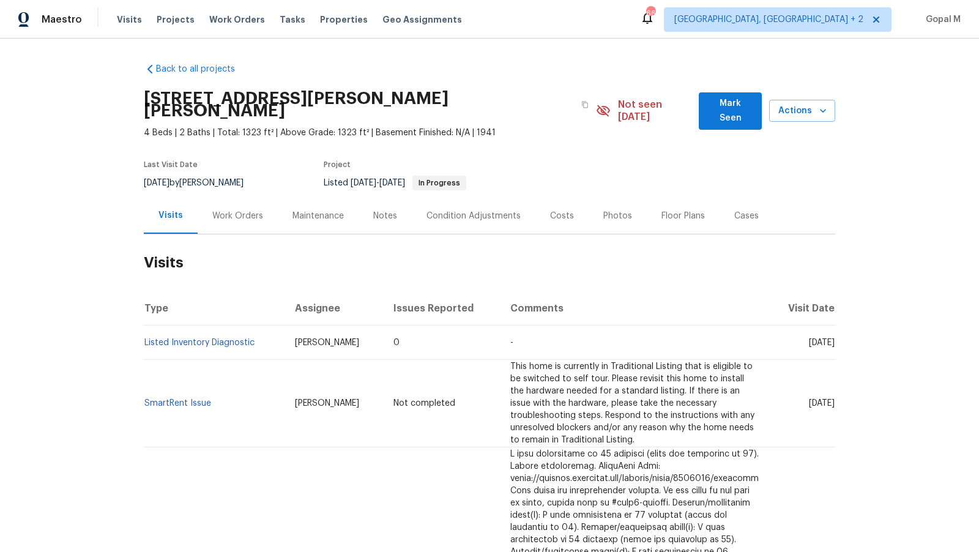
click at [742, 210] on div "Cases" at bounding box center [746, 216] width 24 height 12
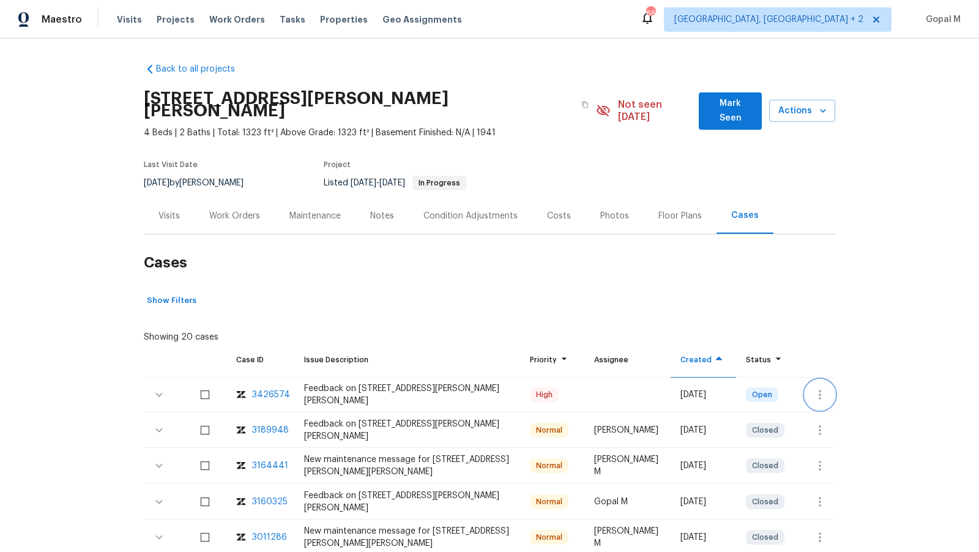
click at [830, 390] on button "button" at bounding box center [819, 394] width 29 height 29
click at [824, 385] on li "Create a visit" at bounding box center [868, 382] width 127 height 20
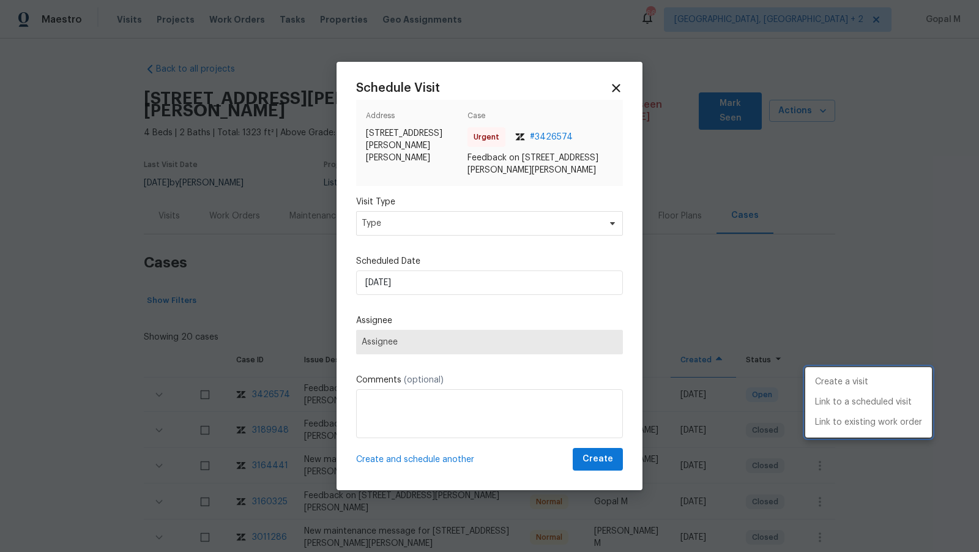
click at [476, 219] on div at bounding box center [489, 276] width 979 height 552
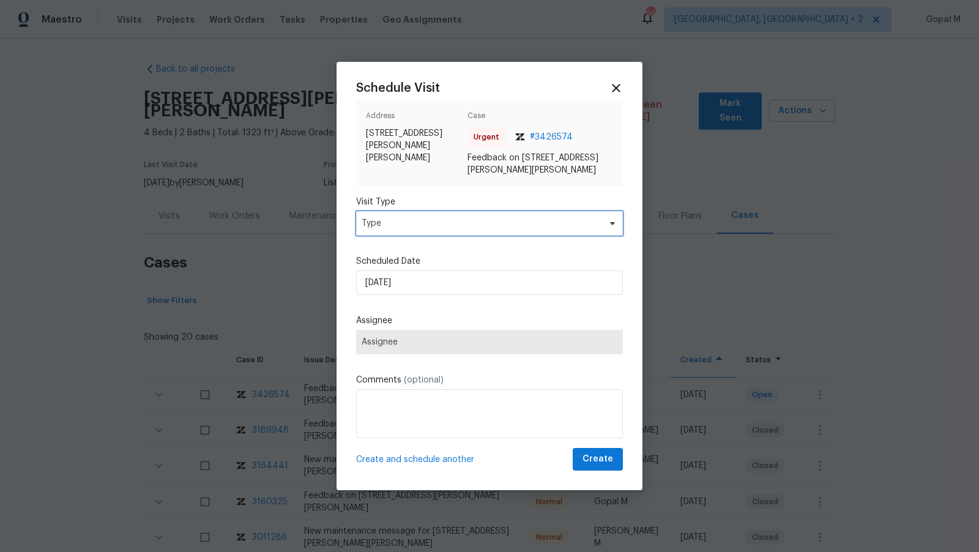
click at [476, 219] on span "Type" at bounding box center [481, 223] width 238 height 12
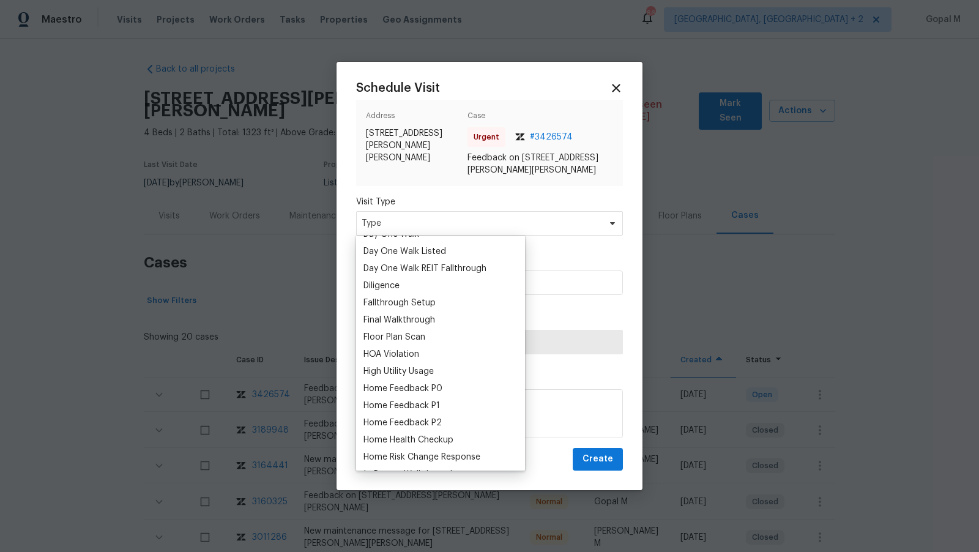
scroll to position [236, 0]
click at [419, 400] on div "Home Feedback P1" at bounding box center [402, 405] width 77 height 12
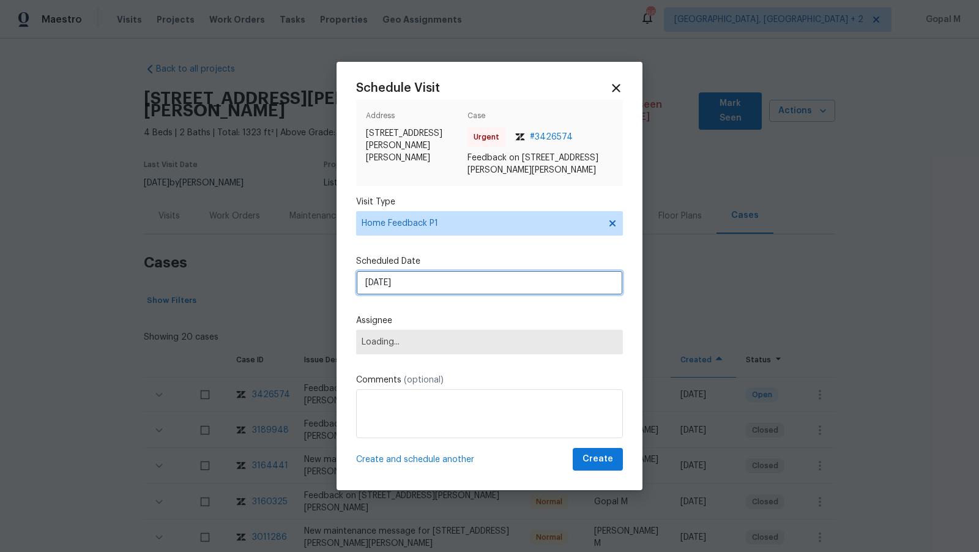
click at [454, 282] on input "19/08/2025" at bounding box center [489, 283] width 267 height 24
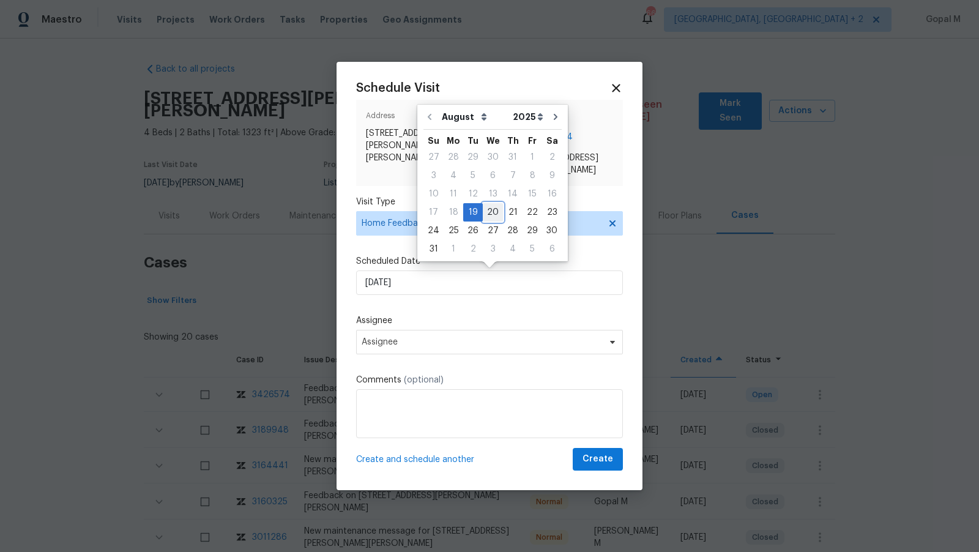
click at [493, 206] on div "20" at bounding box center [493, 212] width 20 height 17
type input "20/08/2025"
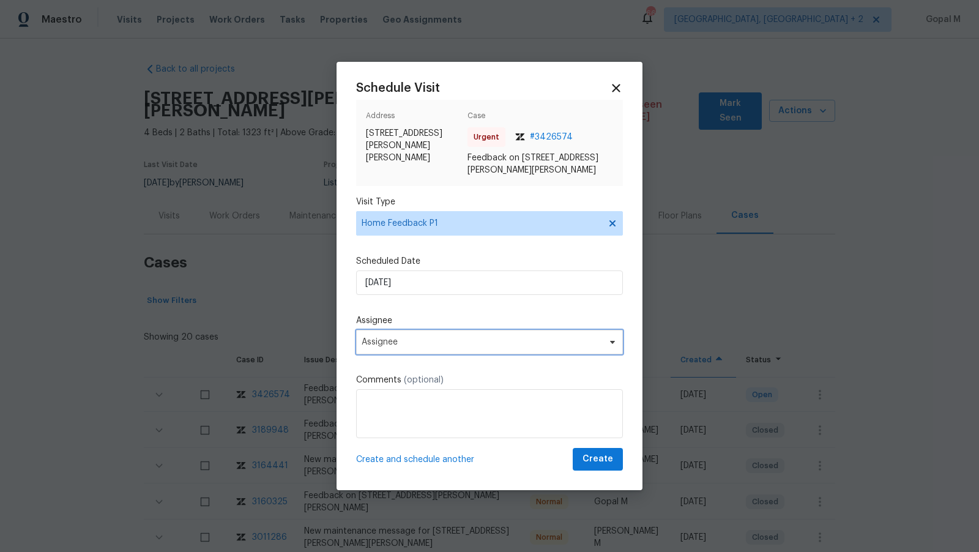
click at [469, 332] on span "Assignee" at bounding box center [489, 342] width 267 height 24
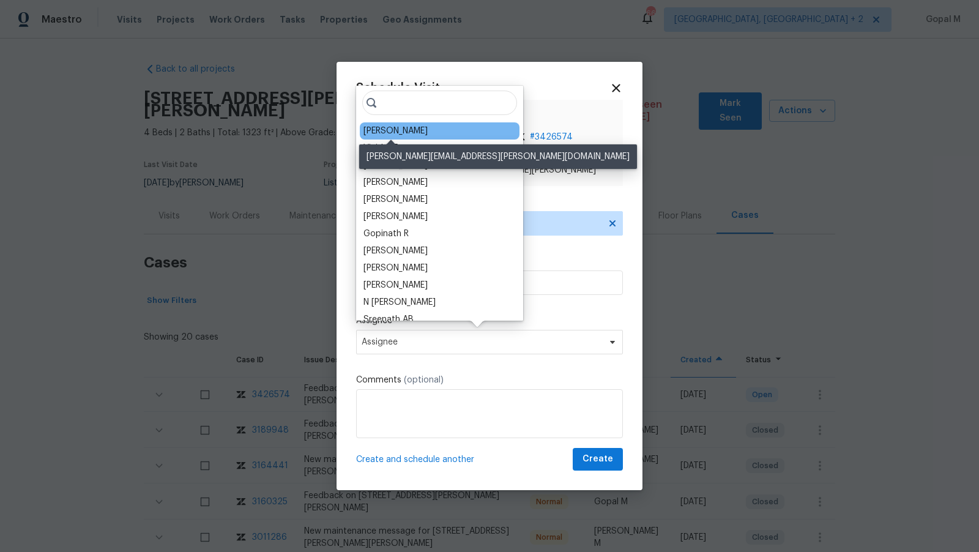
click at [401, 126] on div "Ryan Johnson" at bounding box center [396, 131] width 64 height 12
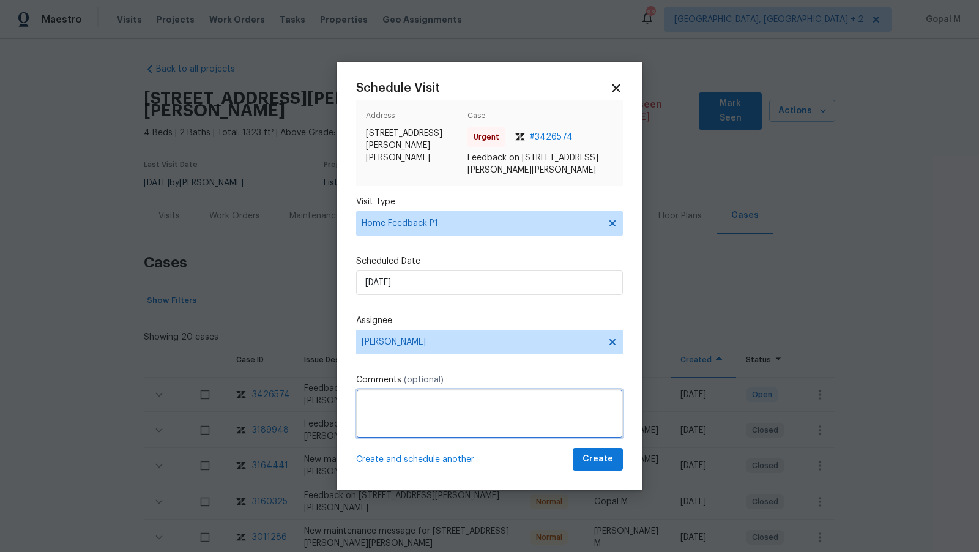
click at [381, 420] on textarea at bounding box center [489, 413] width 267 height 49
paste textarea "LB Code is not working"
type textarea "The LB Code is not working. Please address this issue and create a WO if needed…"
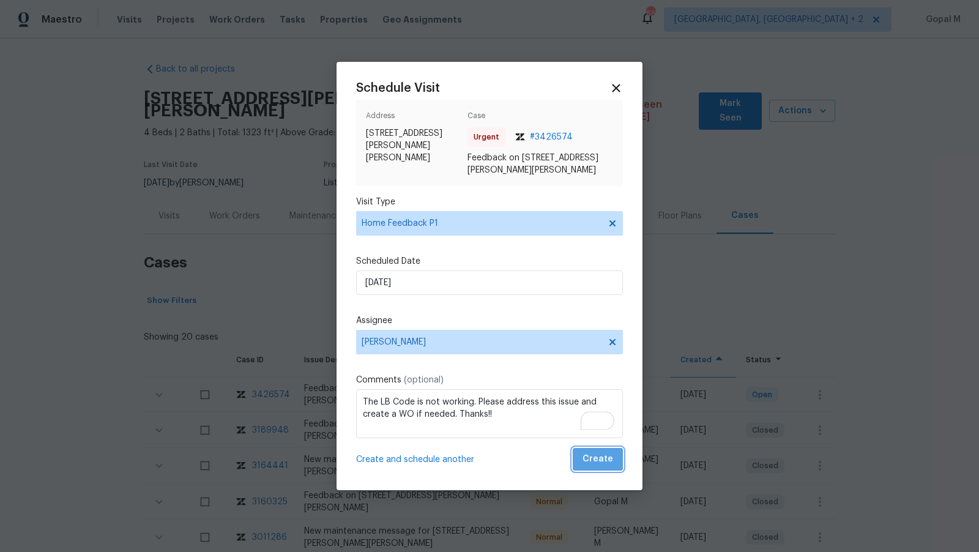
click at [607, 466] on span "Create" at bounding box center [598, 459] width 31 height 15
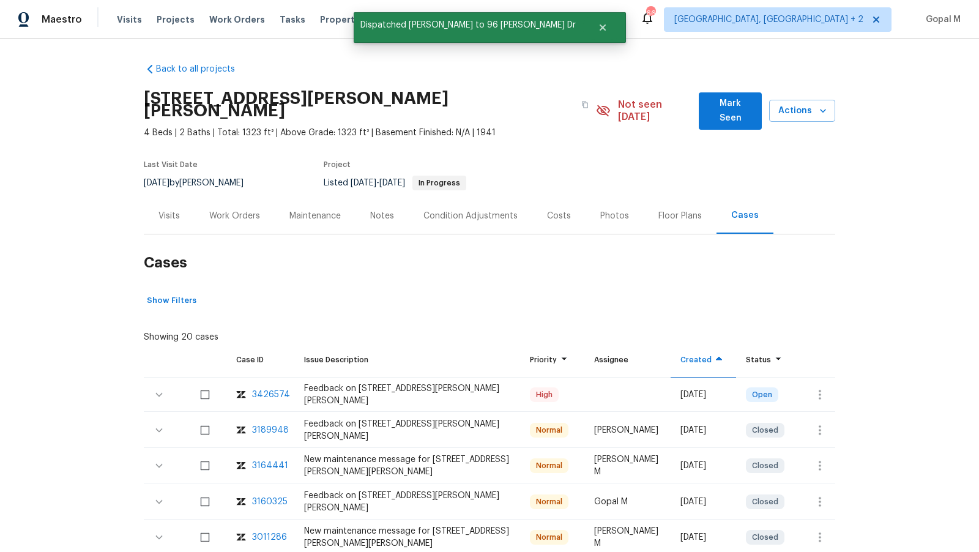
click at [171, 210] on div "Visits" at bounding box center [169, 216] width 51 height 36
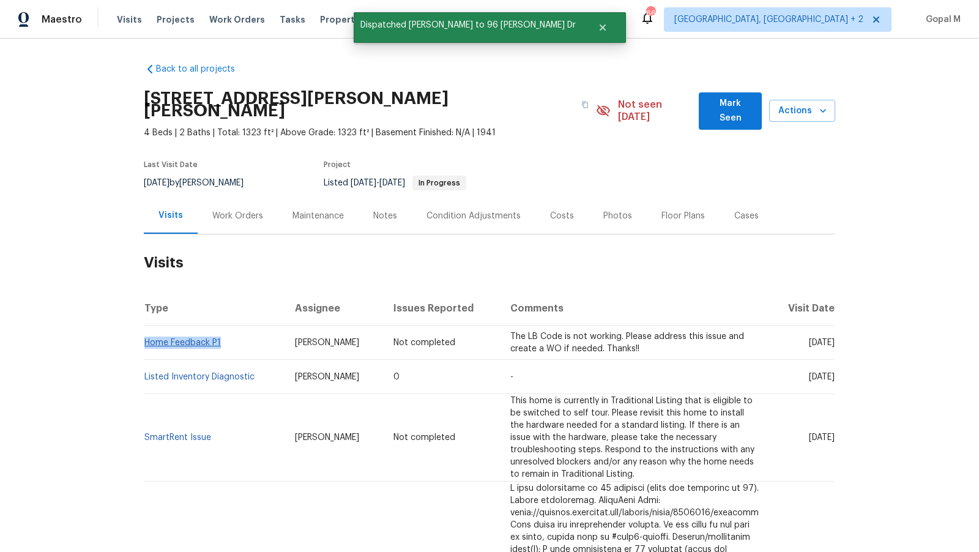
drag, startPoint x: 224, startPoint y: 332, endPoint x: 144, endPoint y: 333, distance: 79.6
click at [144, 332] on td "Home Feedback P1" at bounding box center [214, 343] width 141 height 34
copy link "Home Feedback P1"
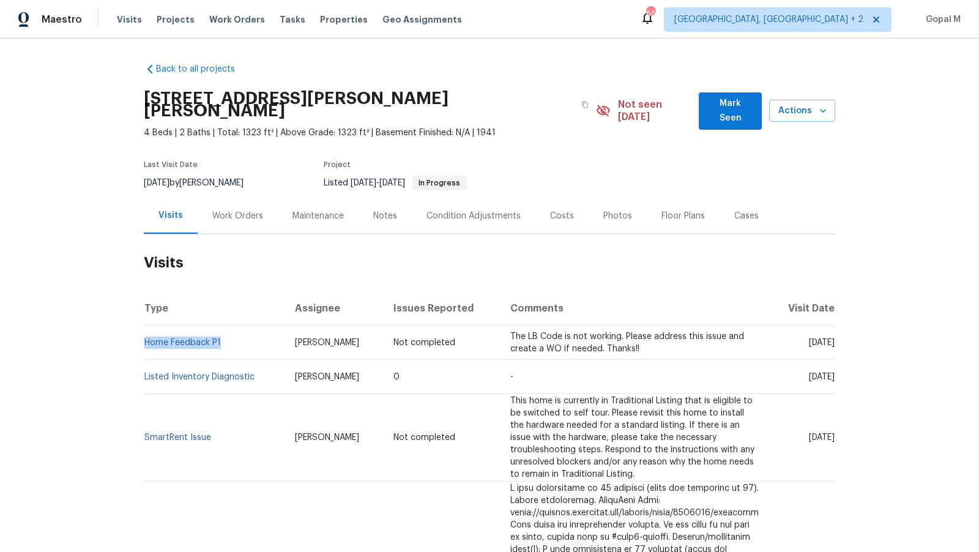
drag, startPoint x: 184, startPoint y: 167, endPoint x: 141, endPoint y: 167, distance: 42.8
click at [141, 167] on div "Back to all projects 96 Wilkens Dr, Dumont, NJ 07628 4 Beds | 2 Baths | Total: …" at bounding box center [489, 296] width 979 height 514
copy span "7/30/2025"
click at [263, 206] on div "Work Orders" at bounding box center [238, 216] width 80 height 36
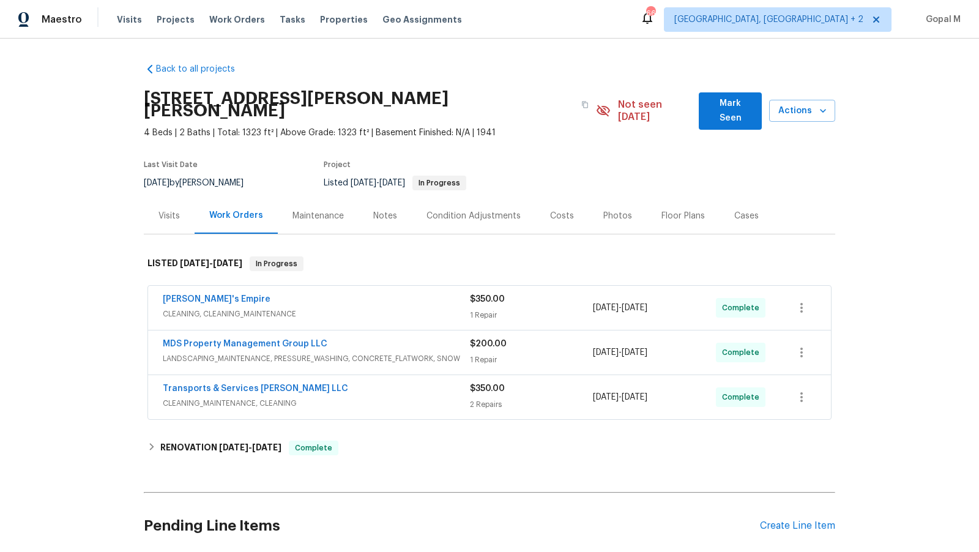
drag, startPoint x: 689, startPoint y: 296, endPoint x: 596, endPoint y: 297, distance: 93.0
click at [596, 297] on div "4/30/2025 - 4/30/2025" at bounding box center [654, 307] width 123 height 29
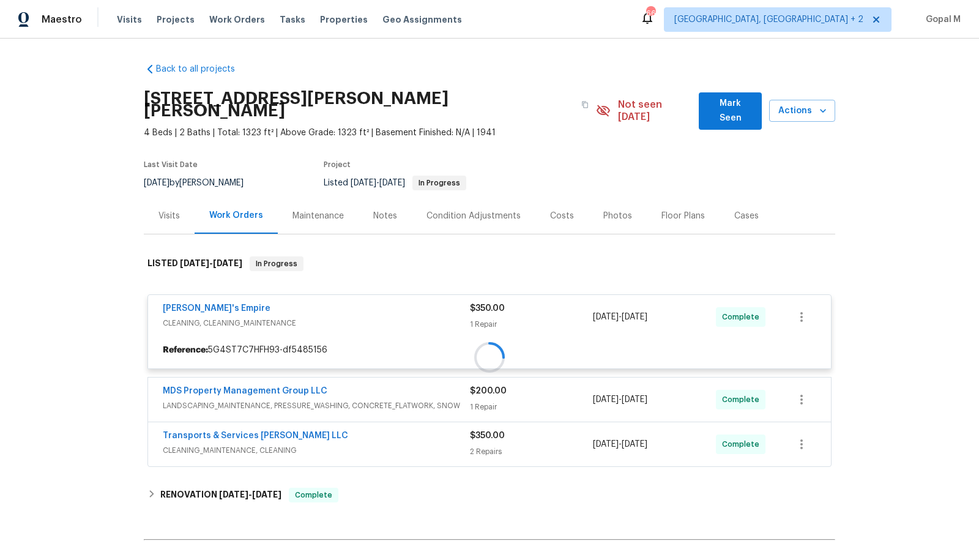
copy span "4/30/2025 - 4/30/2025"
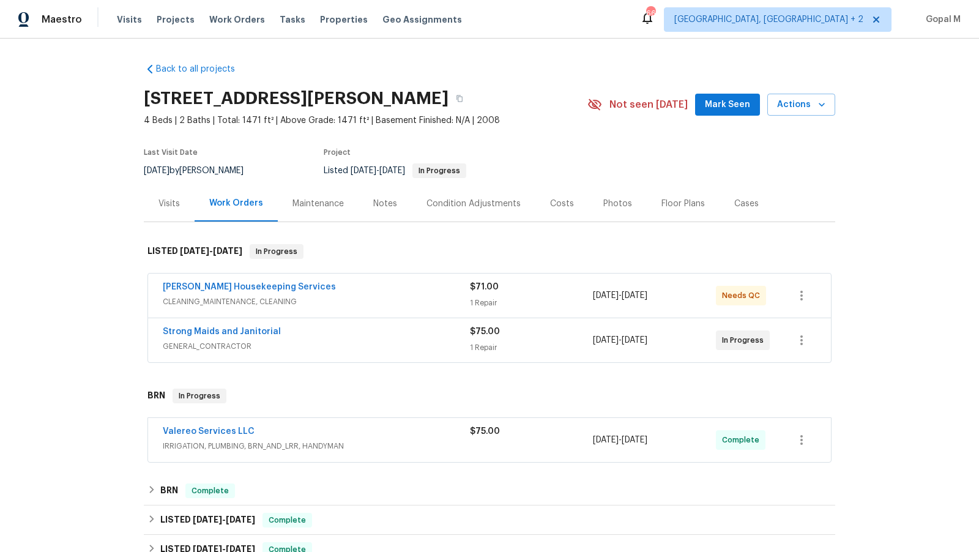
click at [548, 342] on div "1 Repair" at bounding box center [531, 348] width 123 height 12
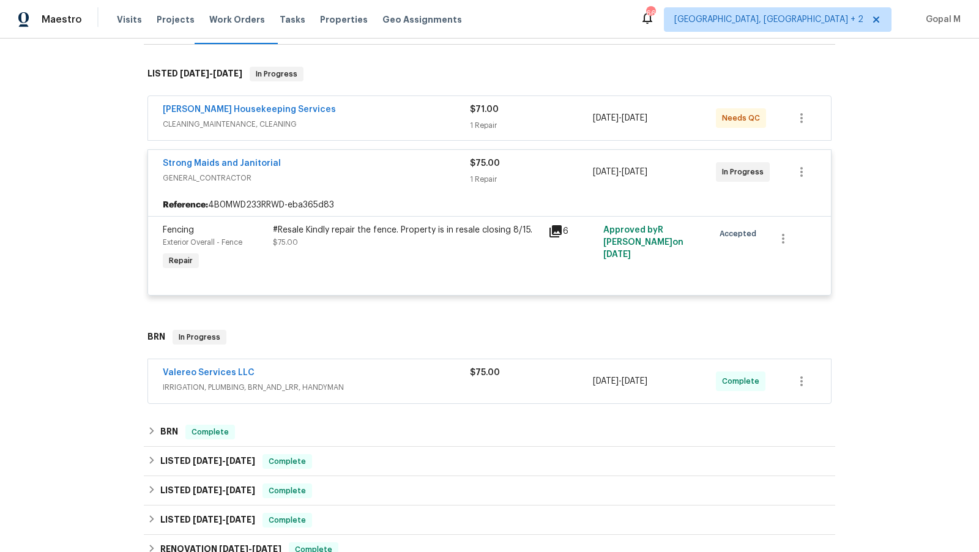
scroll to position [179, 0]
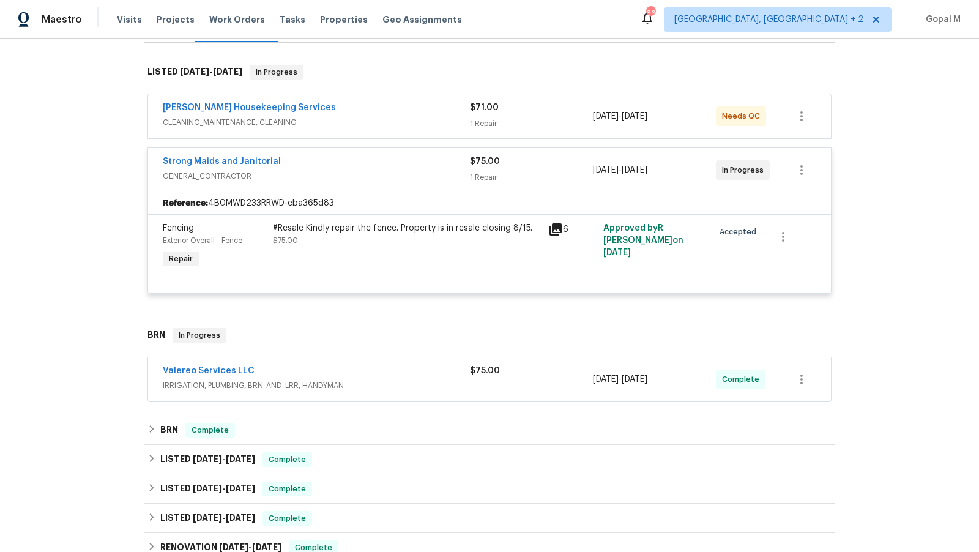
click at [555, 373] on div "$75.00" at bounding box center [531, 371] width 123 height 12
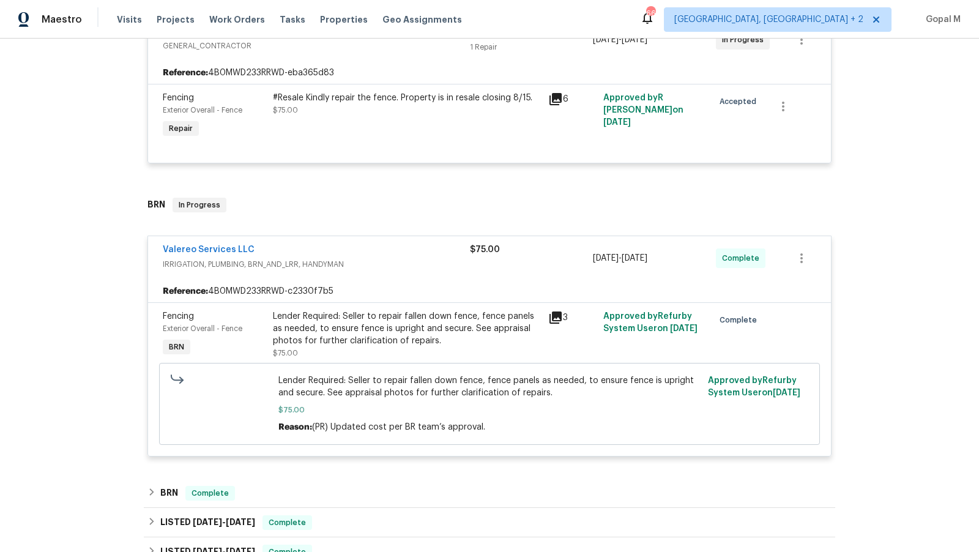
scroll to position [313, 0]
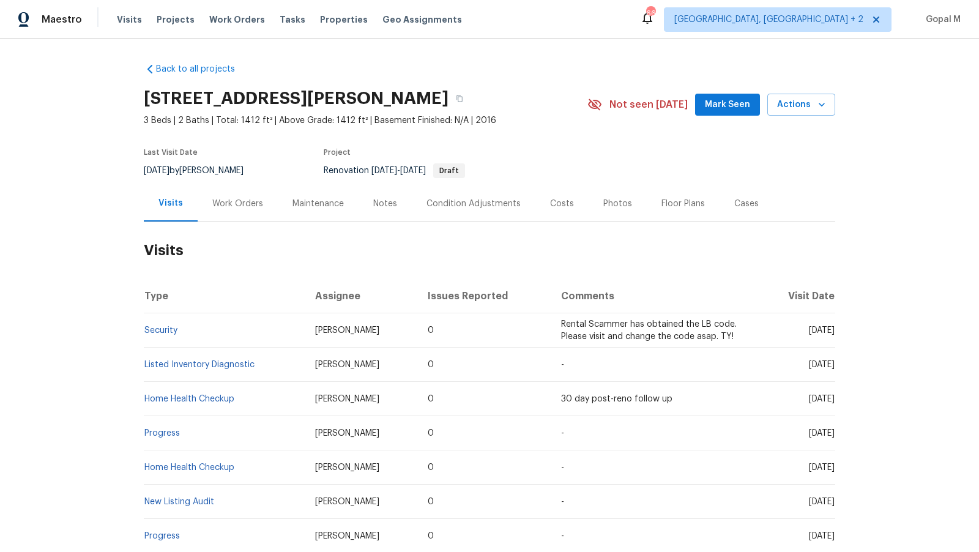
click at [256, 201] on div "Work Orders" at bounding box center [237, 204] width 51 height 12
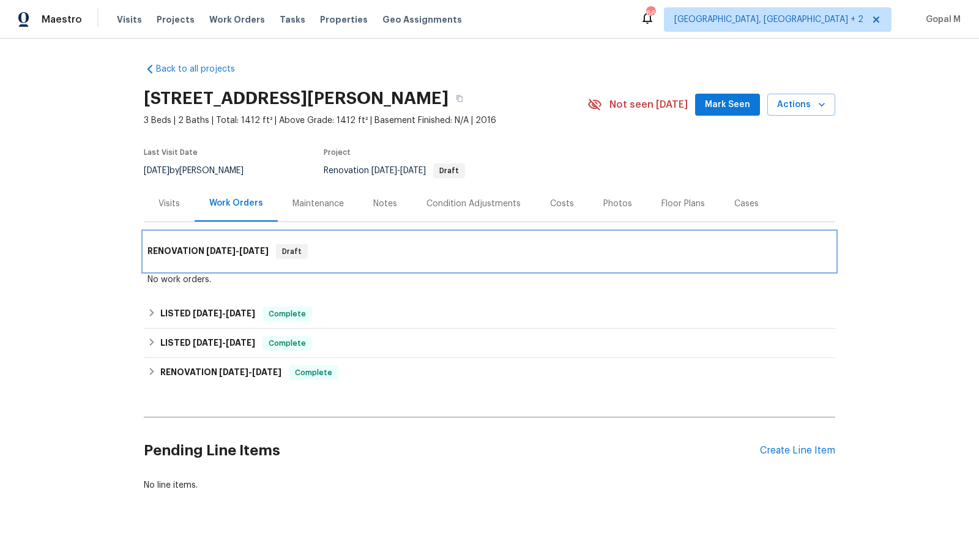
click at [341, 255] on div "RENOVATION [DATE] - [DATE] Draft" at bounding box center [490, 251] width 684 height 15
